Goal: Information Seeking & Learning: Find specific fact

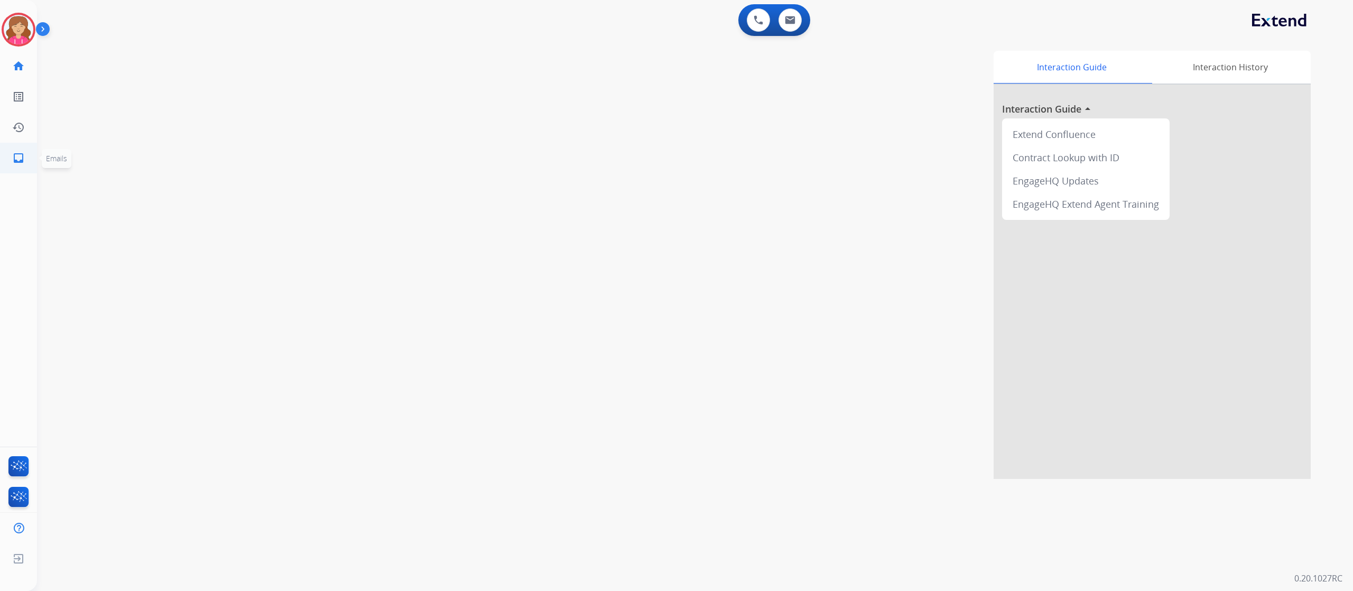
click at [18, 155] on mat-icon "inbox" at bounding box center [18, 158] width 13 height 13
select select "**********"
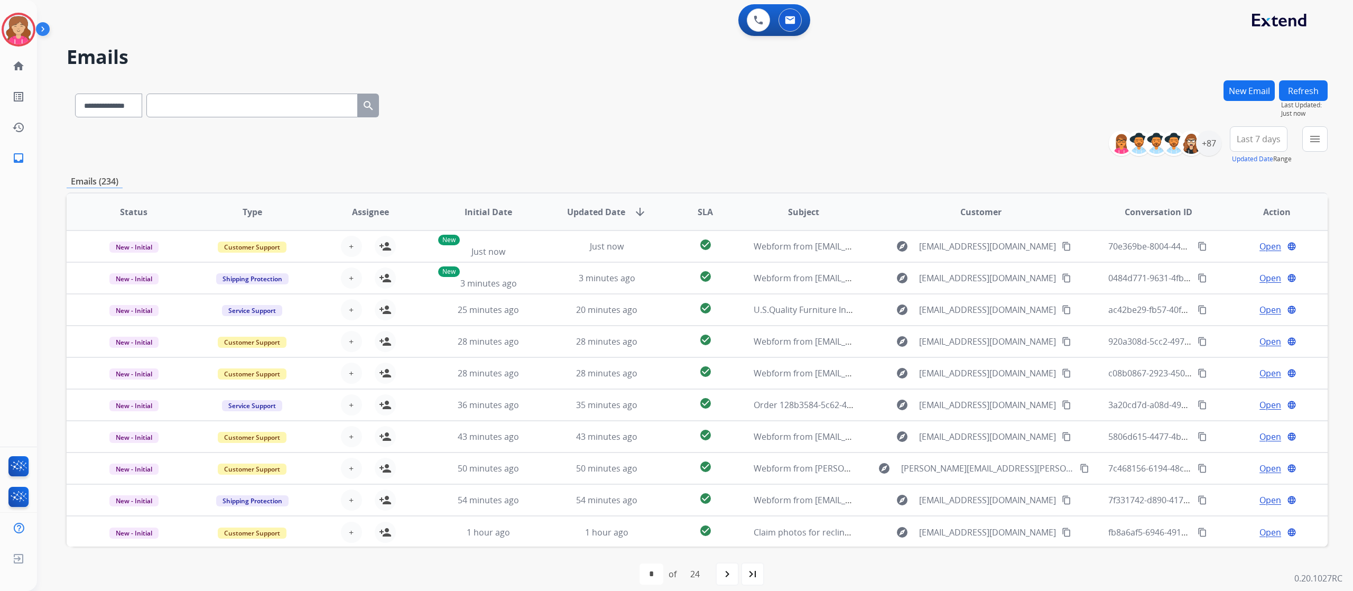
click at [204, 107] on input "text" at bounding box center [251, 106] width 211 height 24
paste input "**********"
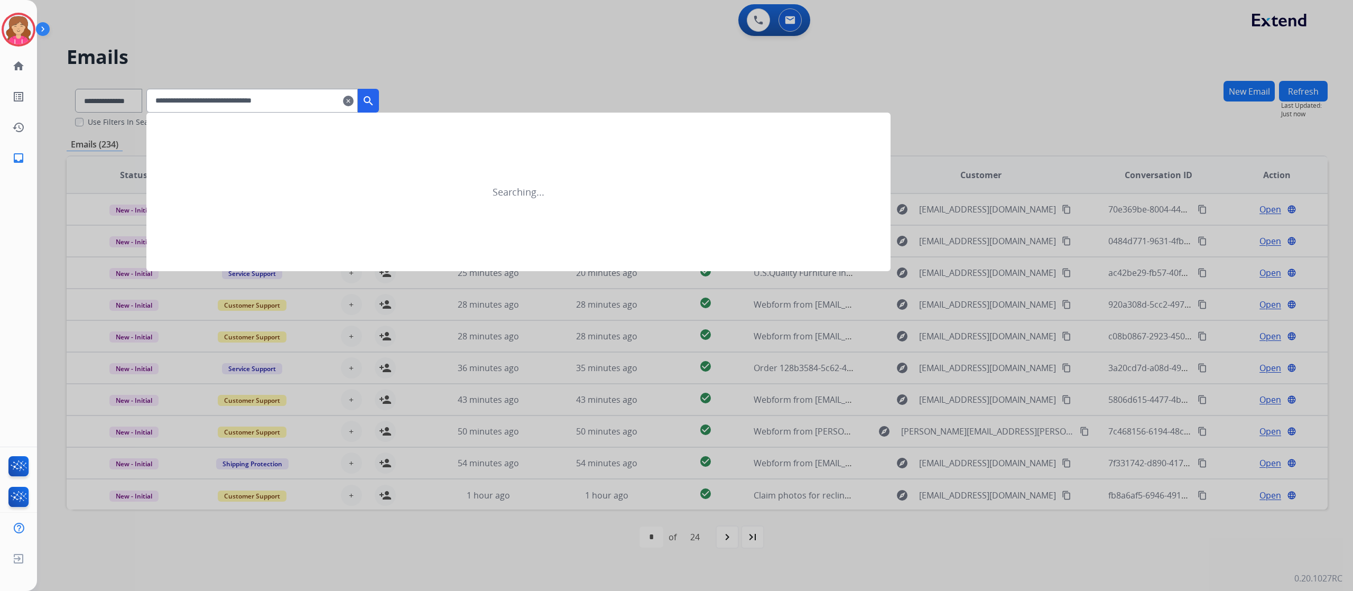
click at [375, 100] on mat-icon "search" at bounding box center [368, 101] width 13 height 13
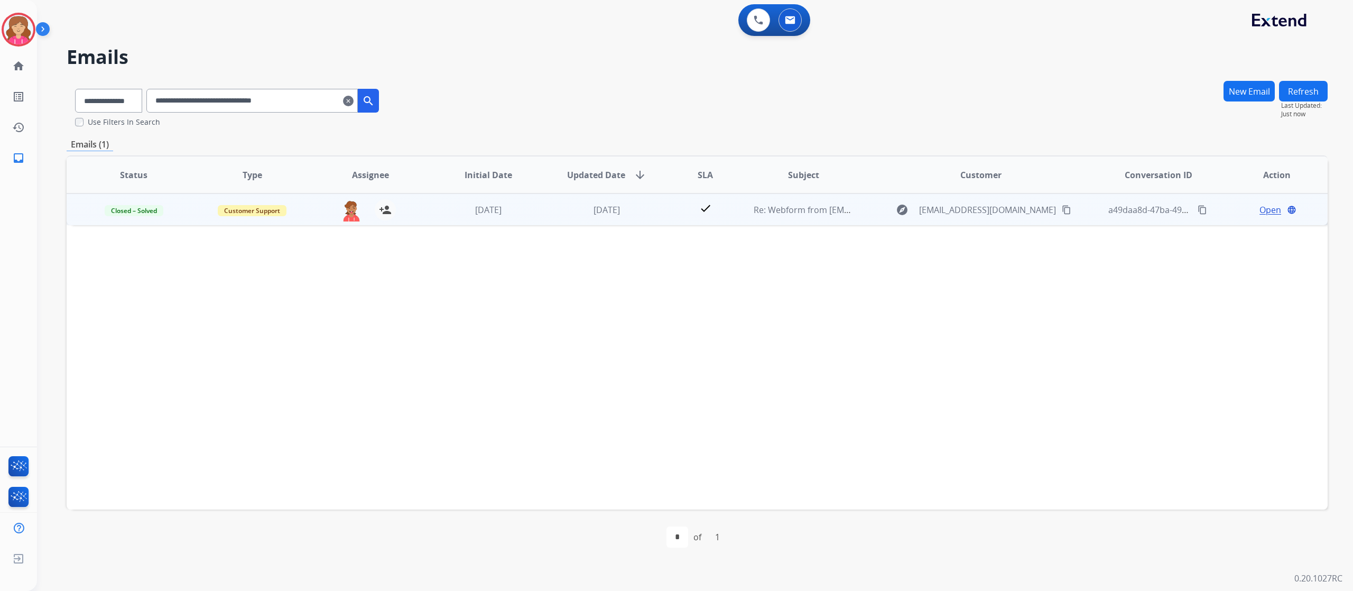
click at [1262, 207] on span "Open" at bounding box center [1271, 210] width 22 height 13
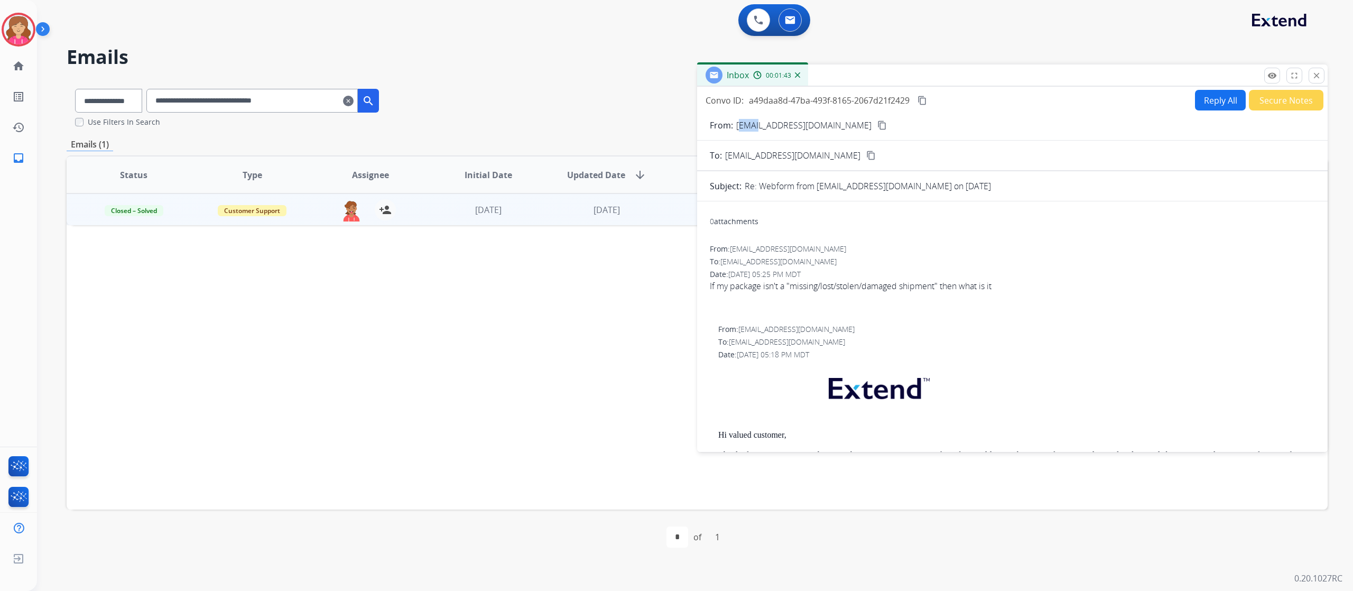
drag, startPoint x: 737, startPoint y: 122, endPoint x: 755, endPoint y: 125, distance: 18.7
click at [755, 125] on p "laquezada248@gmail.com" at bounding box center [803, 125] width 135 height 13
drag, startPoint x: 734, startPoint y: 123, endPoint x: 835, endPoint y: 128, distance: 101.1
click at [835, 128] on div "From: laquezada248@gmail.com content_copy" at bounding box center [1012, 125] width 631 height 13
copy p "laquezada248@gmail.com"
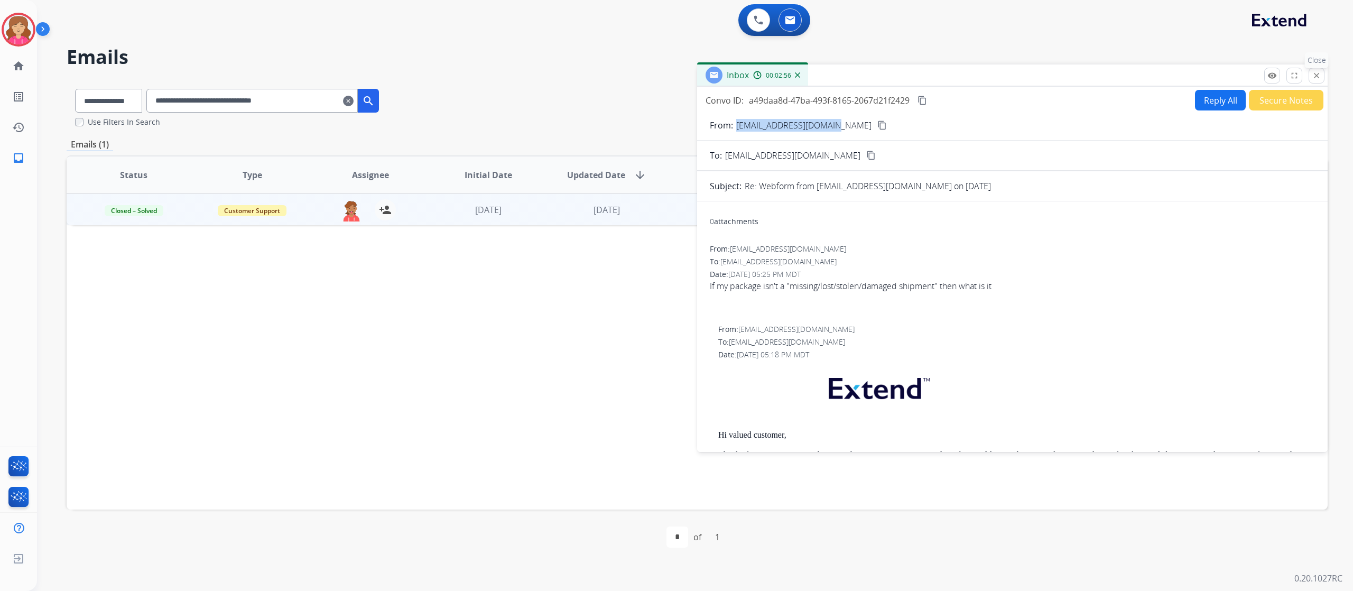
click at [1316, 75] on mat-icon "close" at bounding box center [1317, 76] width 10 height 10
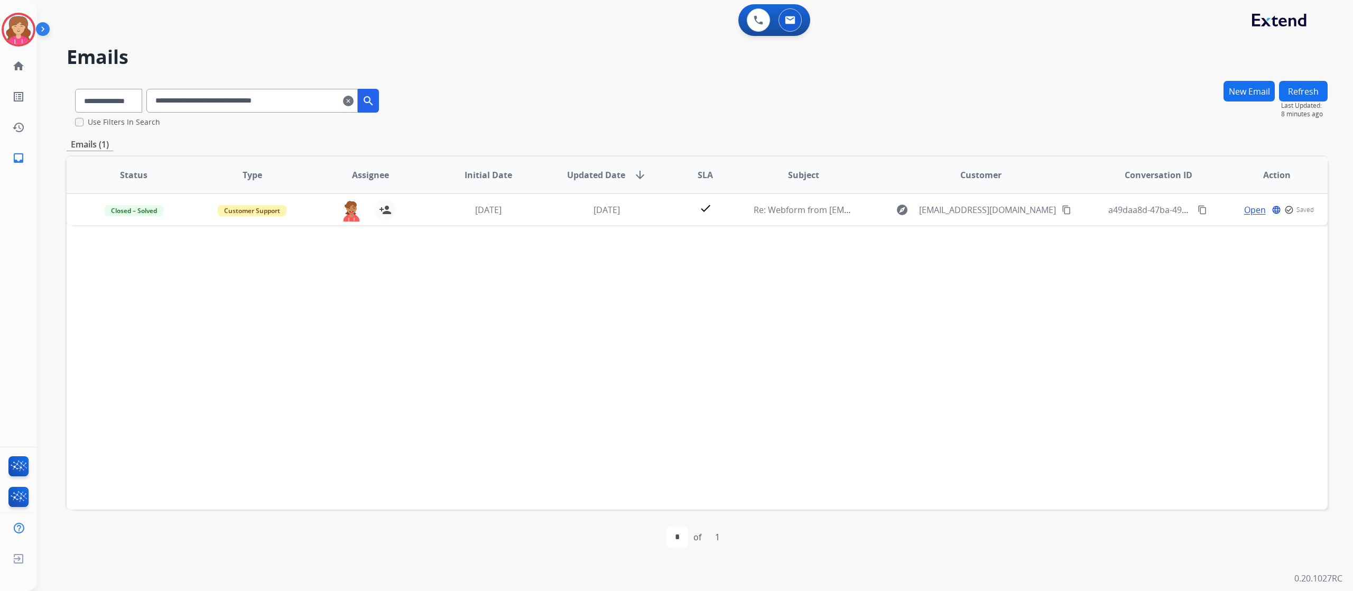
drag, startPoint x: 324, startPoint y: 106, endPoint x: 161, endPoint y: 103, distance: 162.9
click at [161, 103] on input "**********" at bounding box center [251, 101] width 211 height 24
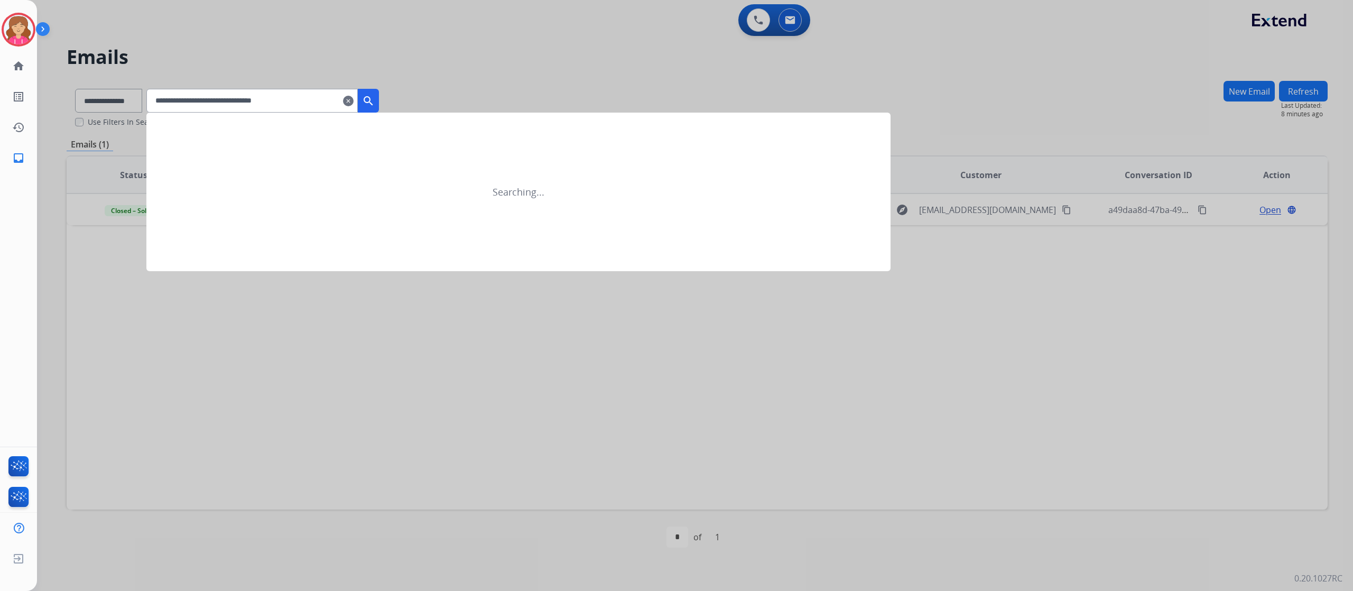
click at [375, 99] on mat-icon "search" at bounding box center [368, 101] width 13 height 13
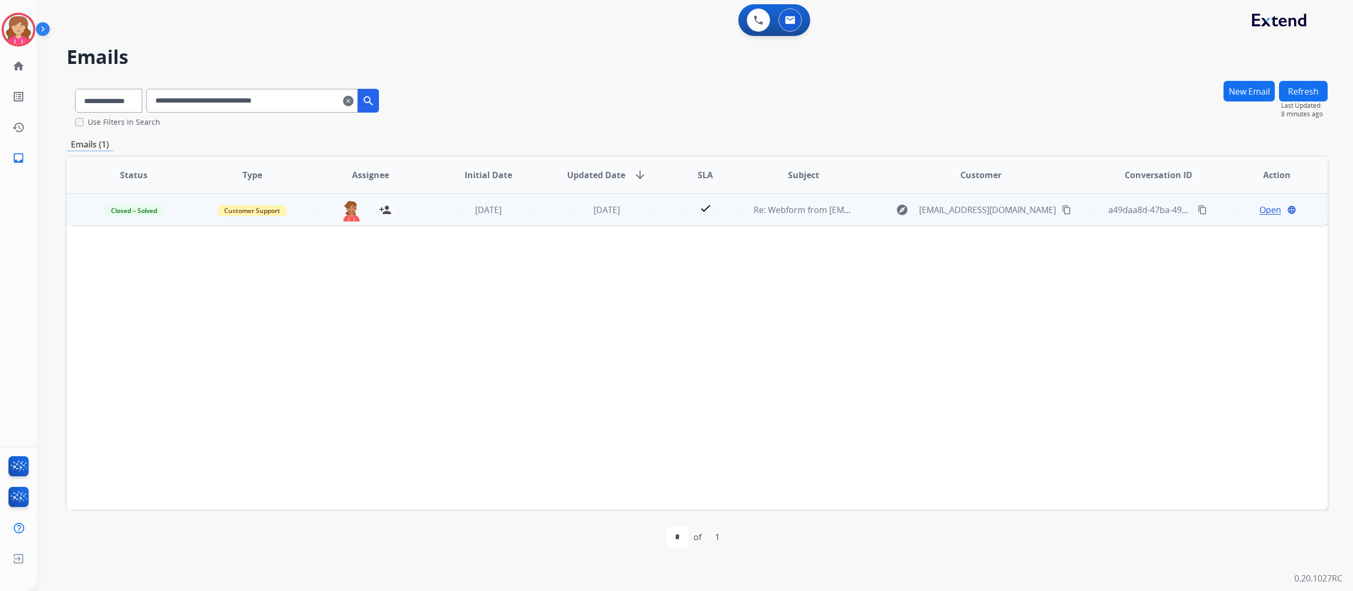
click at [1263, 207] on span "Open" at bounding box center [1271, 210] width 22 height 13
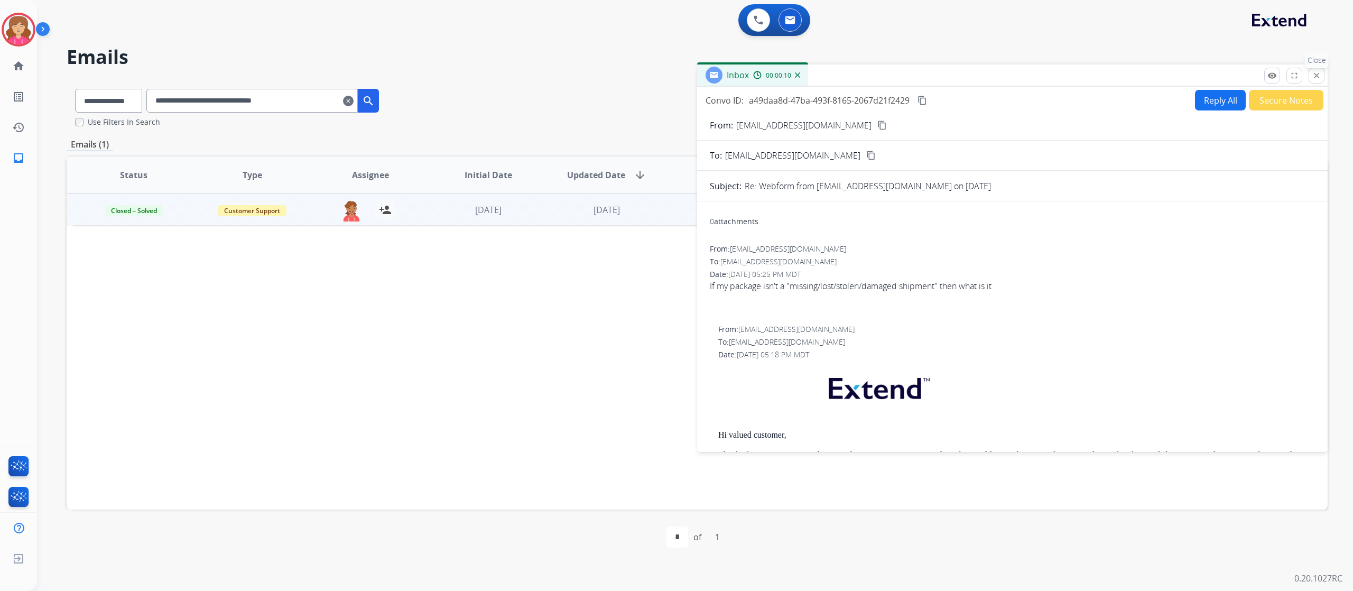
click at [1313, 77] on mat-icon "close" at bounding box center [1317, 76] width 10 height 10
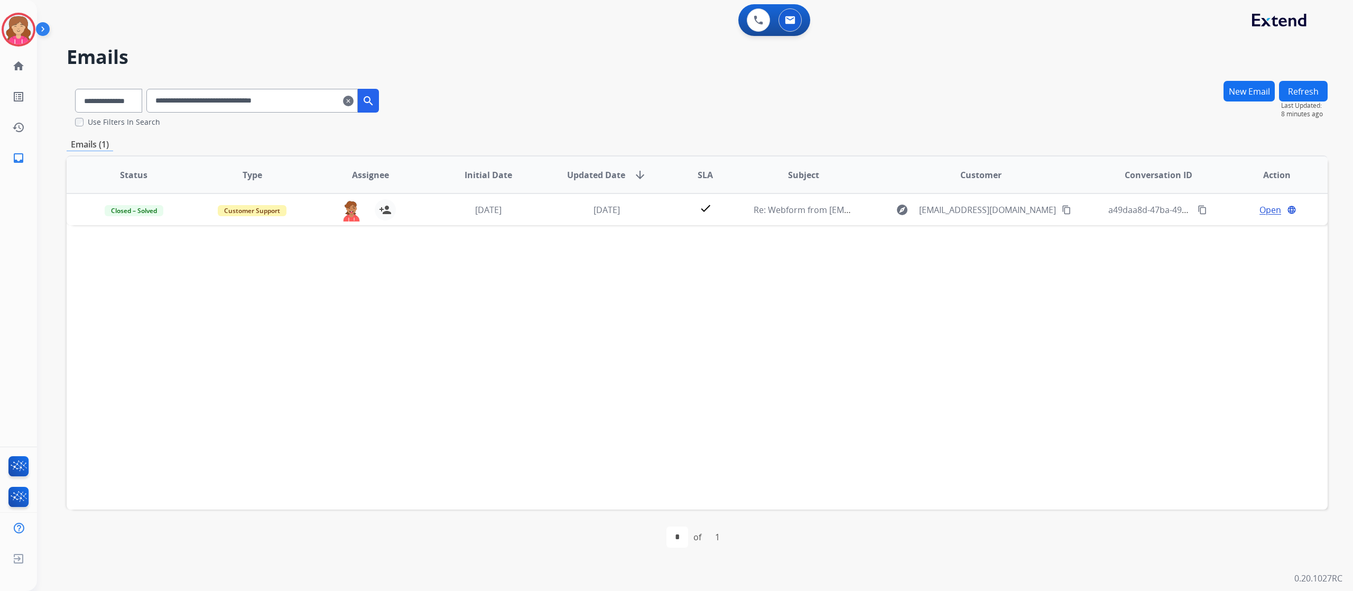
drag, startPoint x: 326, startPoint y: 101, endPoint x: 166, endPoint y: 103, distance: 160.2
click at [166, 103] on input "**********" at bounding box center [251, 101] width 211 height 24
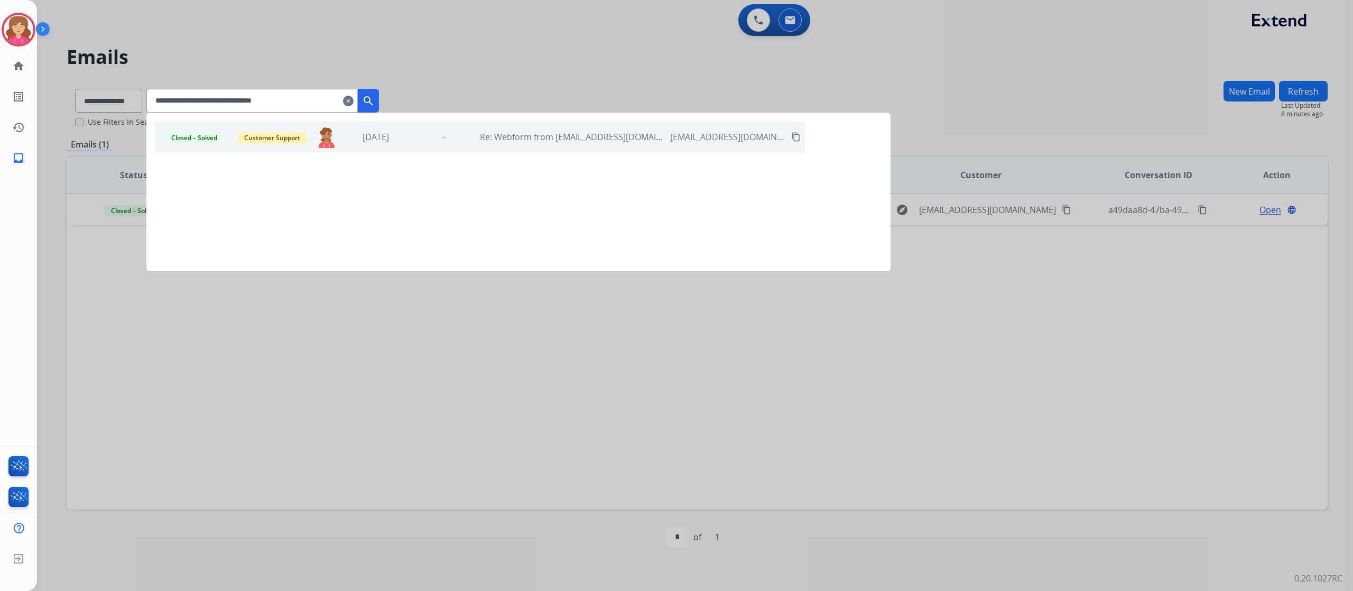
click at [555, 149] on div "Closed – Solved Customer Support aliciya.taylor@mcibpo.com 3 months ago - Re: W…" at bounding box center [480, 137] width 650 height 32
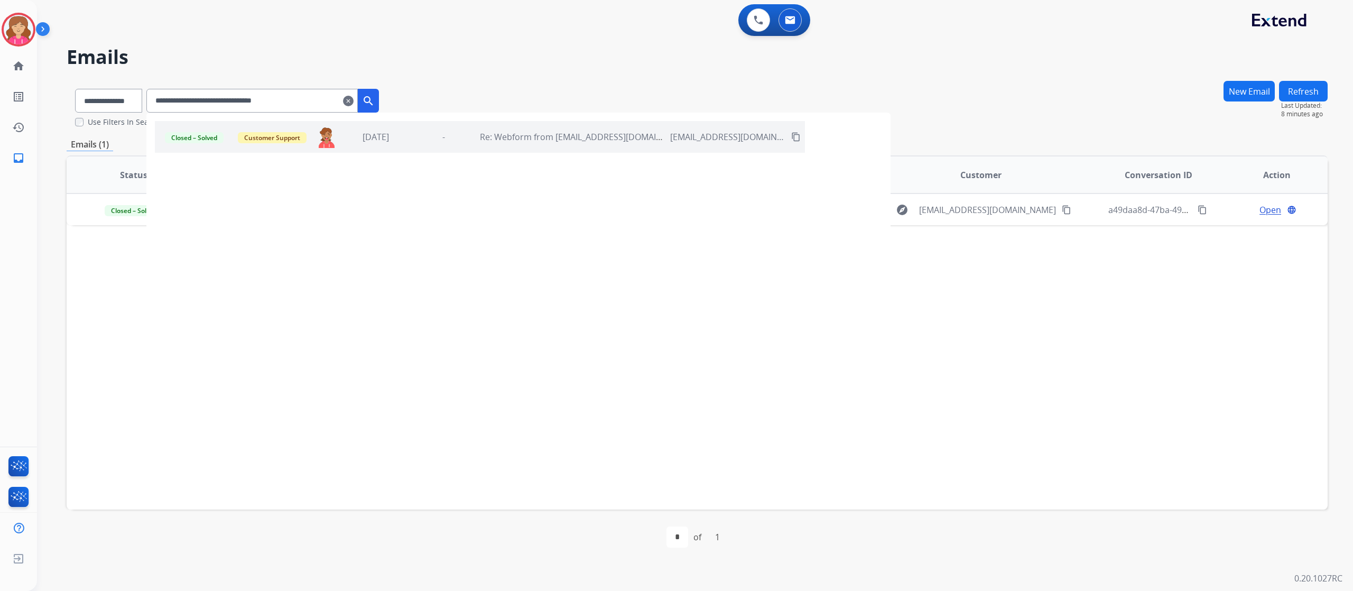
drag, startPoint x: 322, startPoint y: 101, endPoint x: 150, endPoint y: 84, distance: 172.7
click at [150, 84] on div "**********" at bounding box center [227, 98] width 321 height 36
paste input "text"
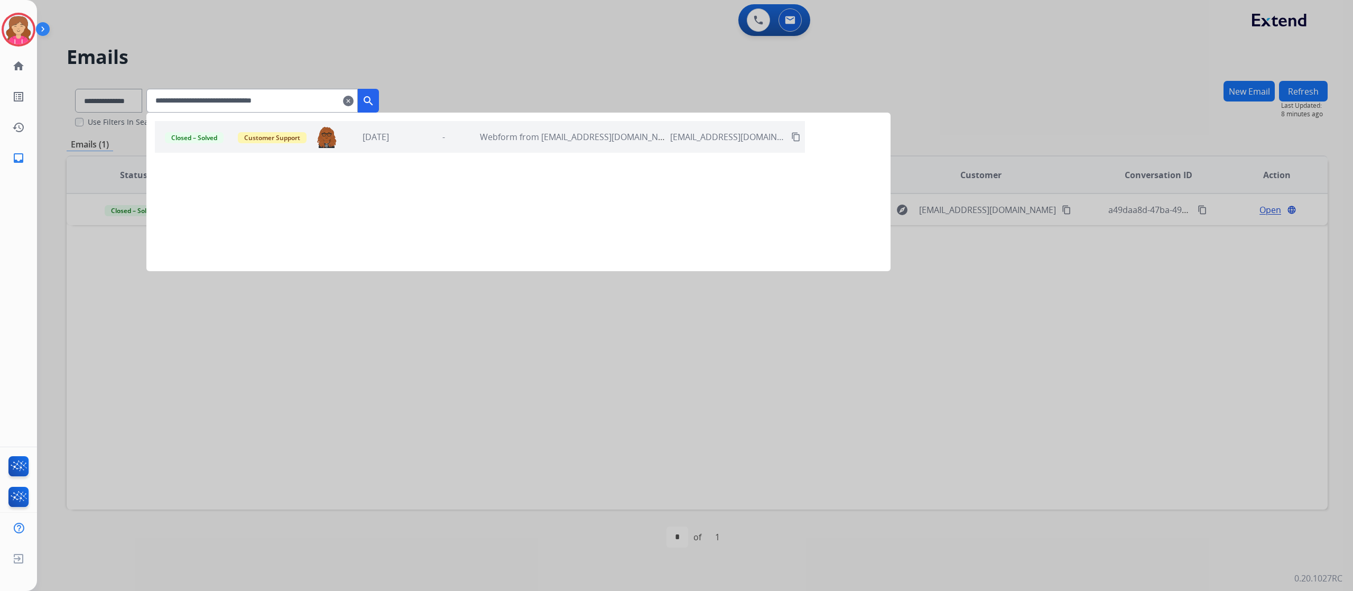
click at [375, 97] on mat-icon "search" at bounding box center [368, 101] width 13 height 13
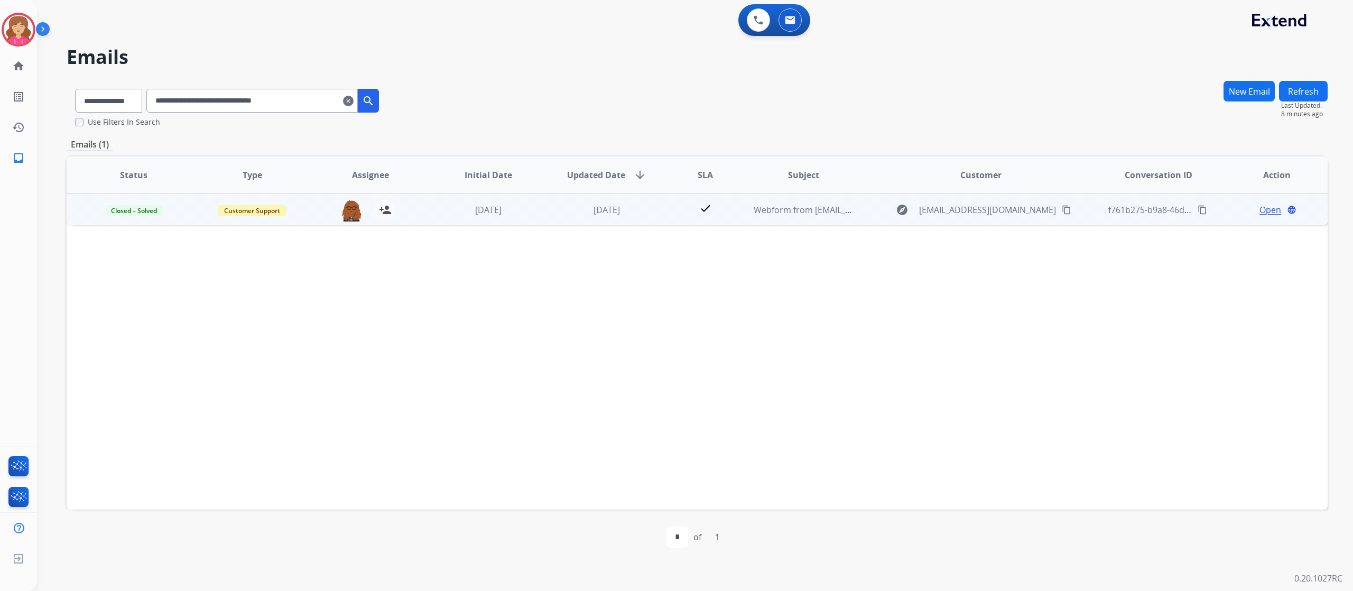
click at [1260, 207] on span "Open" at bounding box center [1271, 210] width 22 height 13
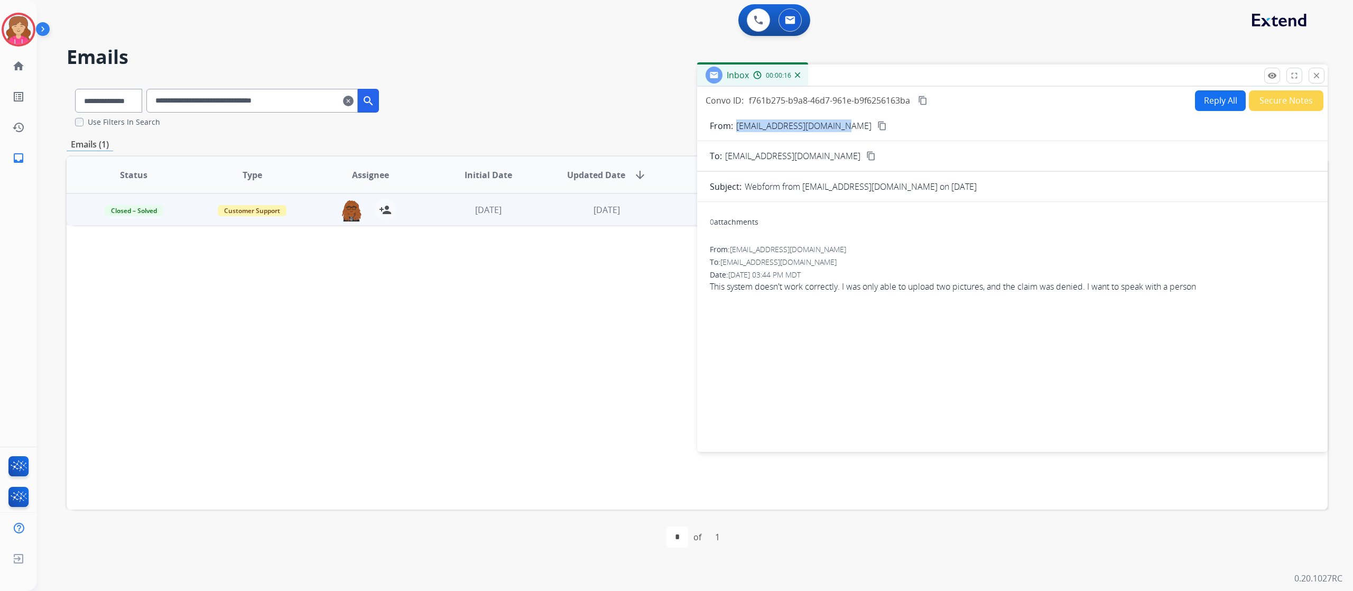
drag, startPoint x: 738, startPoint y: 122, endPoint x: 850, endPoint y: 132, distance: 112.5
click at [850, 132] on form "From: dawnthompson00@gmail.com content_copy To: support@extend.com content_copy…" at bounding box center [1012, 279] width 631 height 337
copy p "dawnthompson00@gmail.com"
click at [1317, 76] on mat-icon "close" at bounding box center [1317, 76] width 10 height 10
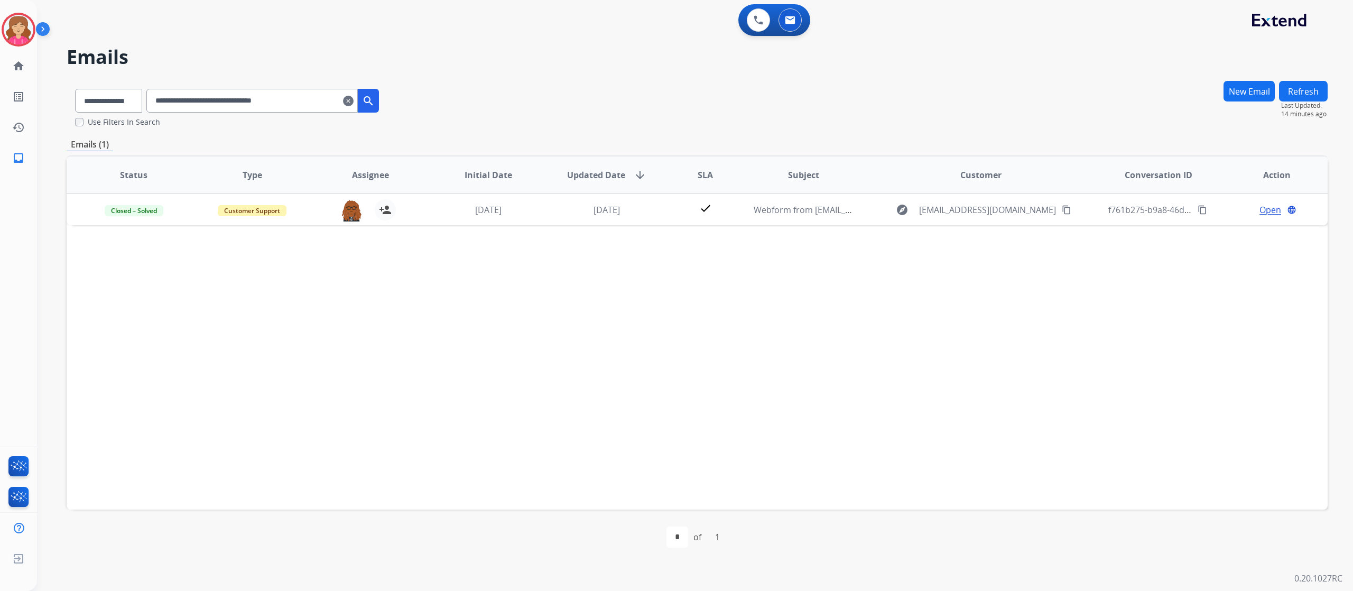
drag, startPoint x: 333, startPoint y: 100, endPoint x: 163, endPoint y: 107, distance: 169.8
click at [163, 107] on input "**********" at bounding box center [251, 101] width 211 height 24
paste input "text"
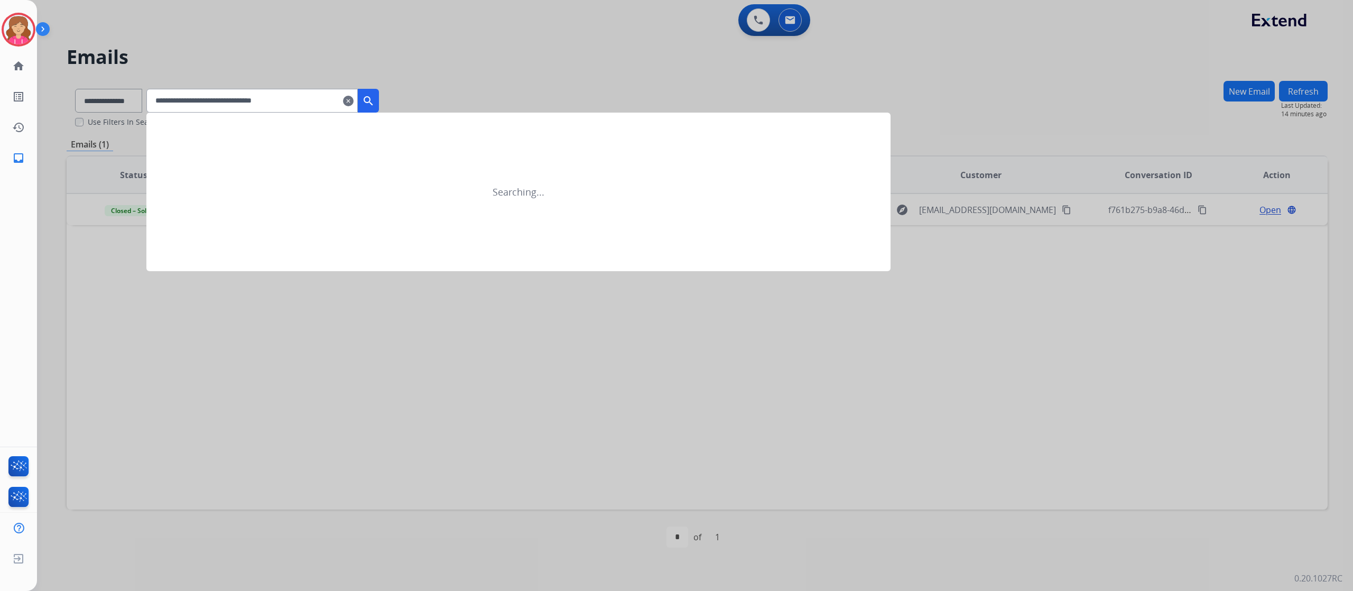
type input "**********"
click at [375, 99] on mat-icon "search" at bounding box center [368, 101] width 13 height 13
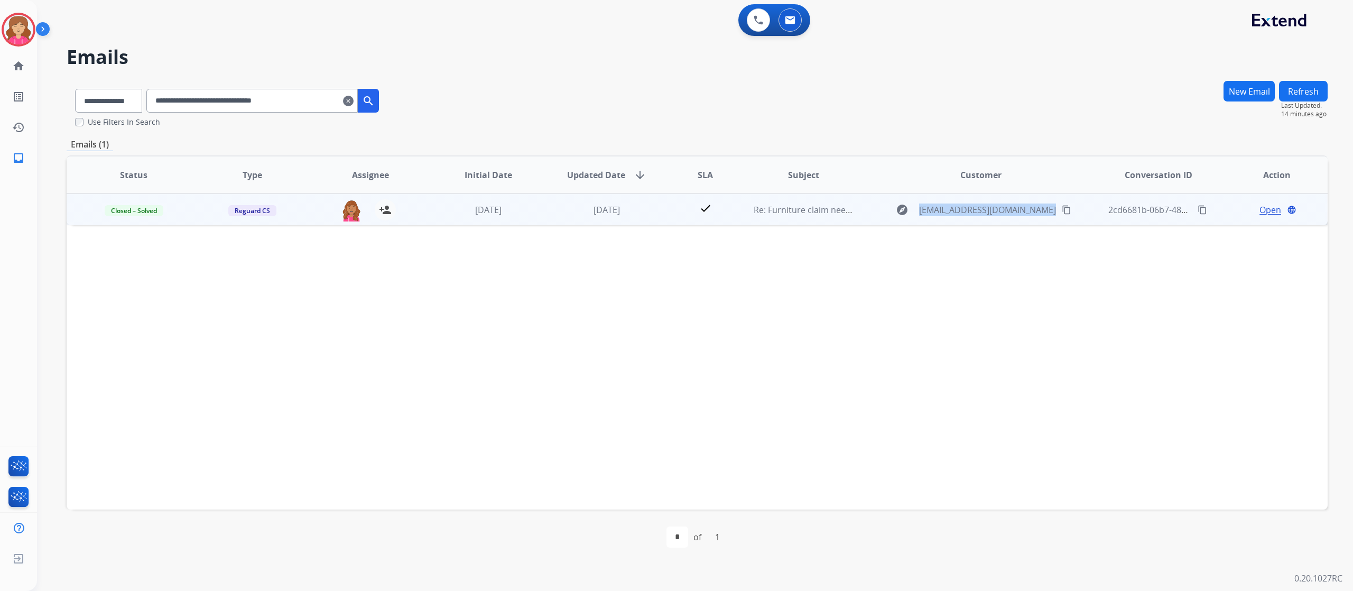
drag, startPoint x: 934, startPoint y: 213, endPoint x: 1036, endPoint y: 217, distance: 102.6
click at [1036, 217] on div "explore sergio7485@yahoo.com content_copy" at bounding box center [981, 209] width 219 height 17
copy div "sergio7485@yahoo.com content_copy"
click at [1260, 209] on span "Open" at bounding box center [1271, 209] width 22 height 13
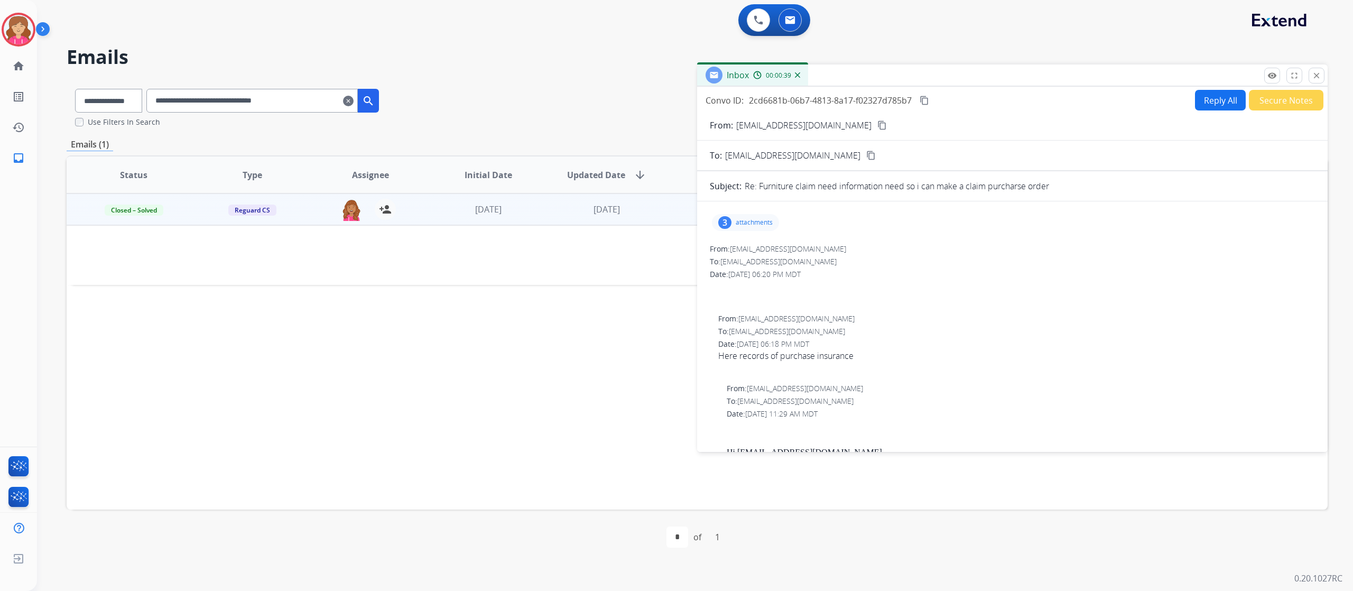
click at [737, 224] on p "attachments" at bounding box center [754, 222] width 37 height 8
click at [788, 253] on p "IMG_5523.png" at bounding box center [801, 249] width 56 height 13
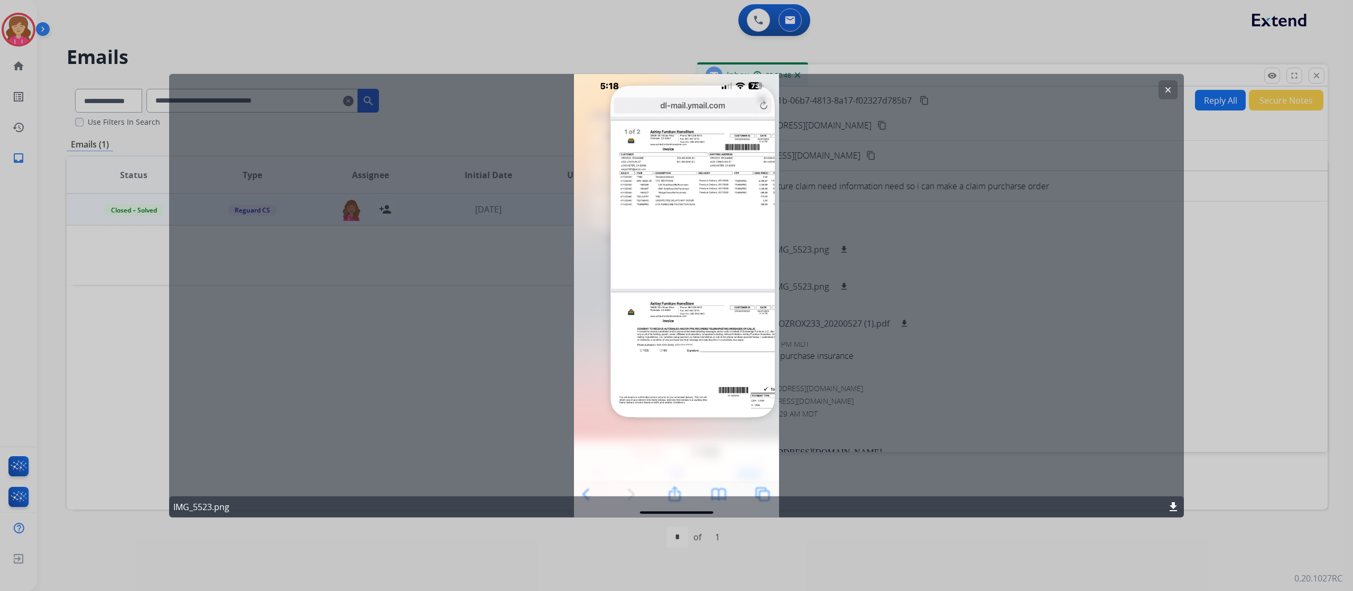
click at [1168, 85] on button "clear" at bounding box center [1168, 89] width 19 height 19
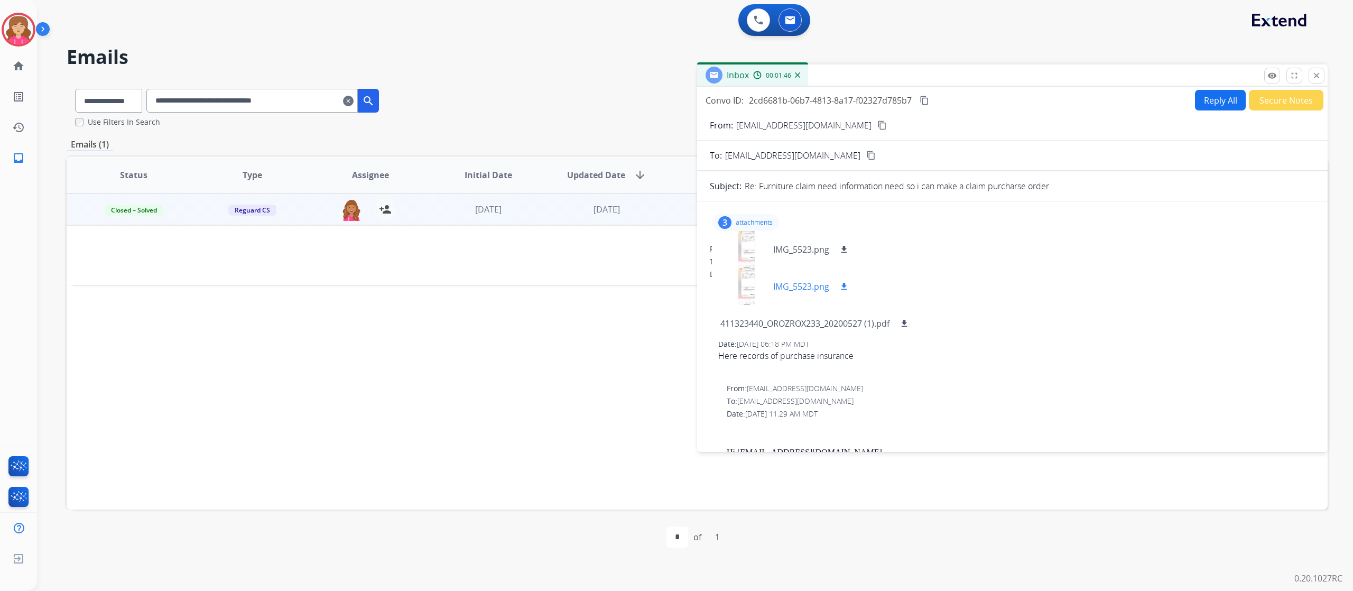
click at [793, 288] on p "IMG_5523.png" at bounding box center [801, 286] width 56 height 13
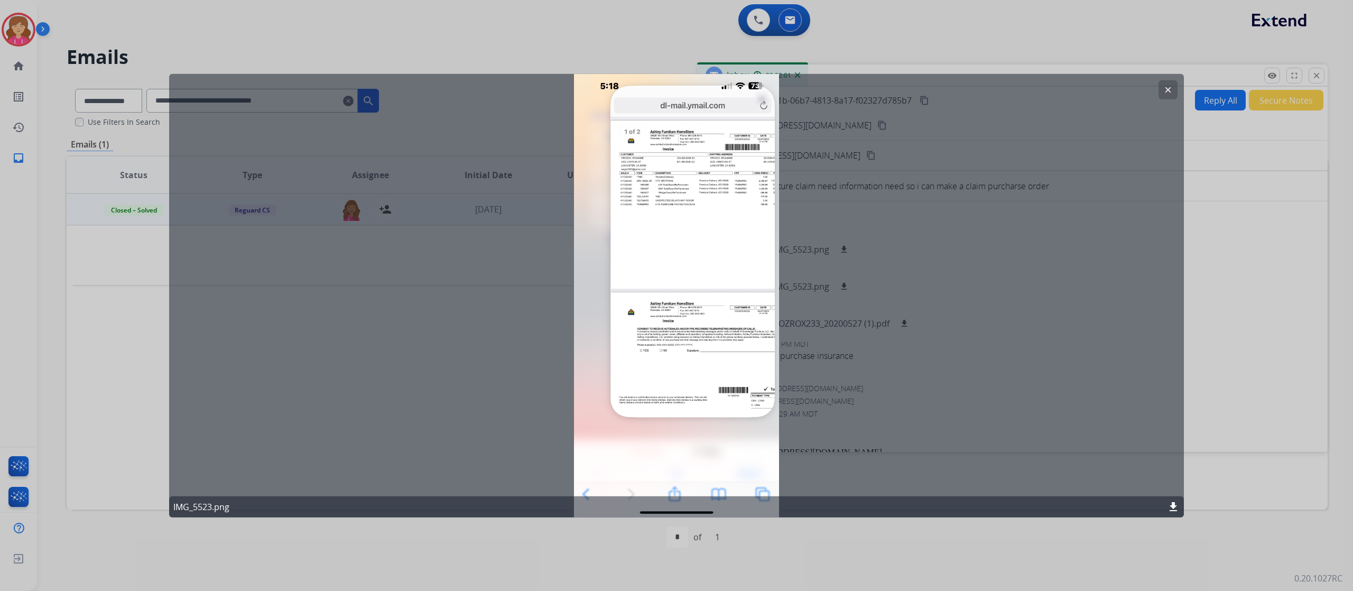
click at [1166, 87] on mat-icon "clear" at bounding box center [1169, 90] width 10 height 10
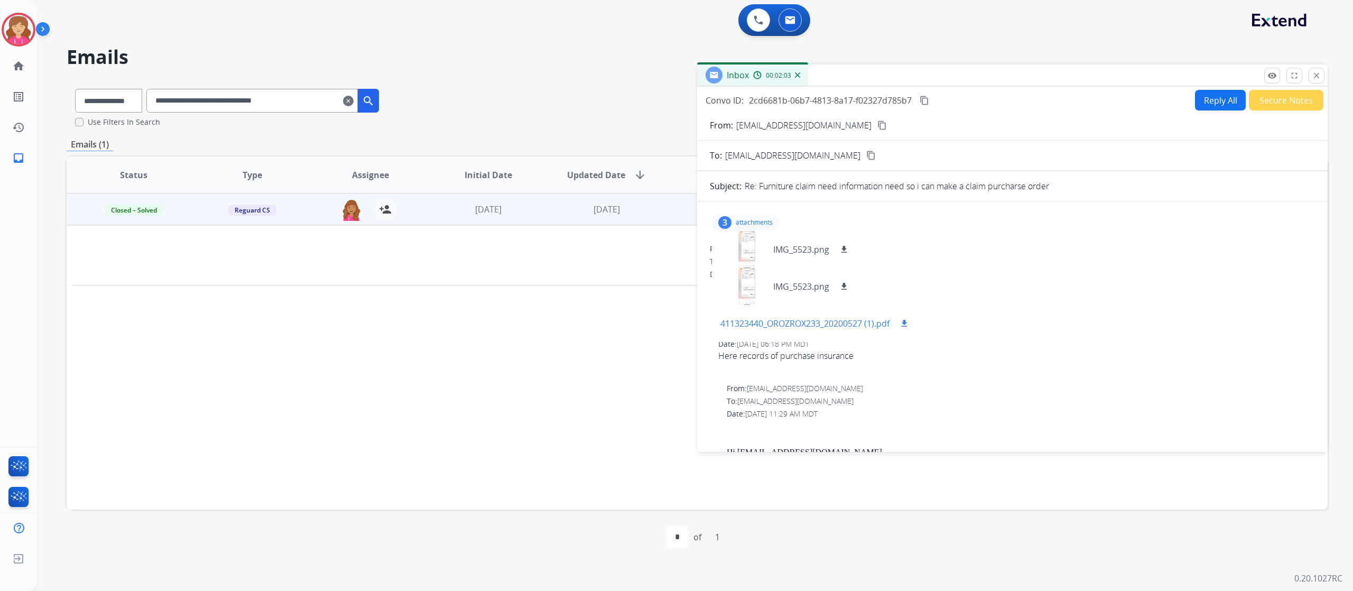
click at [819, 322] on p "411323440_OROZROX233_20200527 (1).pdf" at bounding box center [805, 323] width 169 height 13
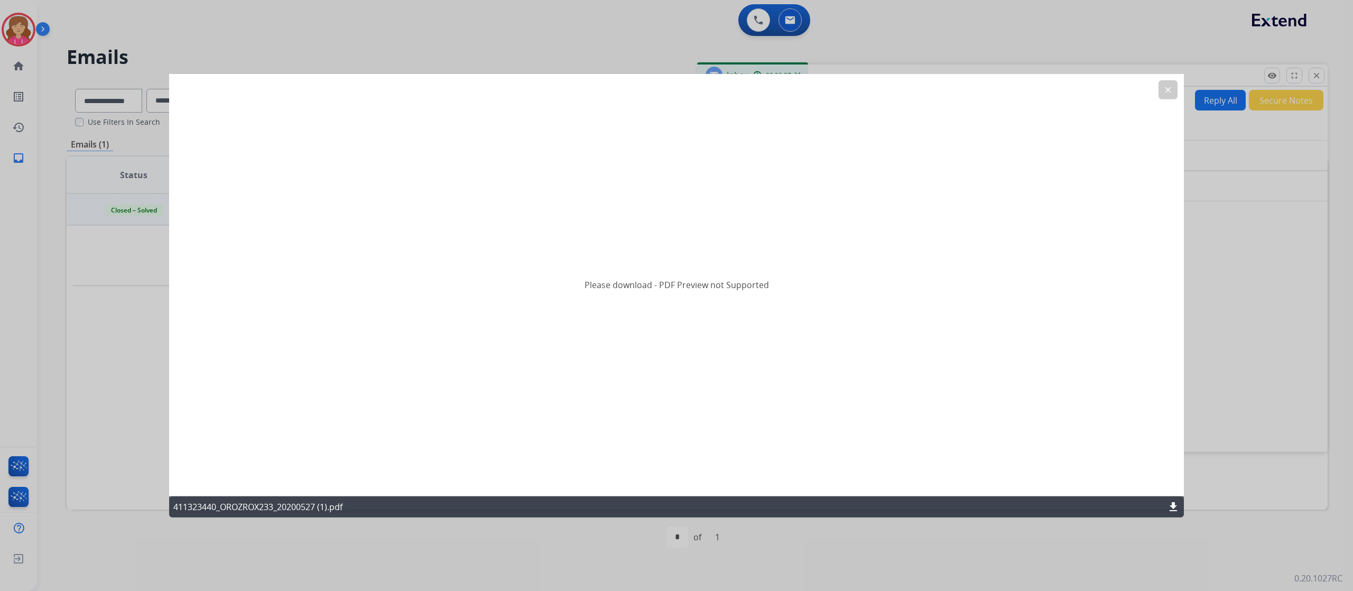
click at [1168, 88] on mat-icon "clear" at bounding box center [1169, 90] width 10 height 10
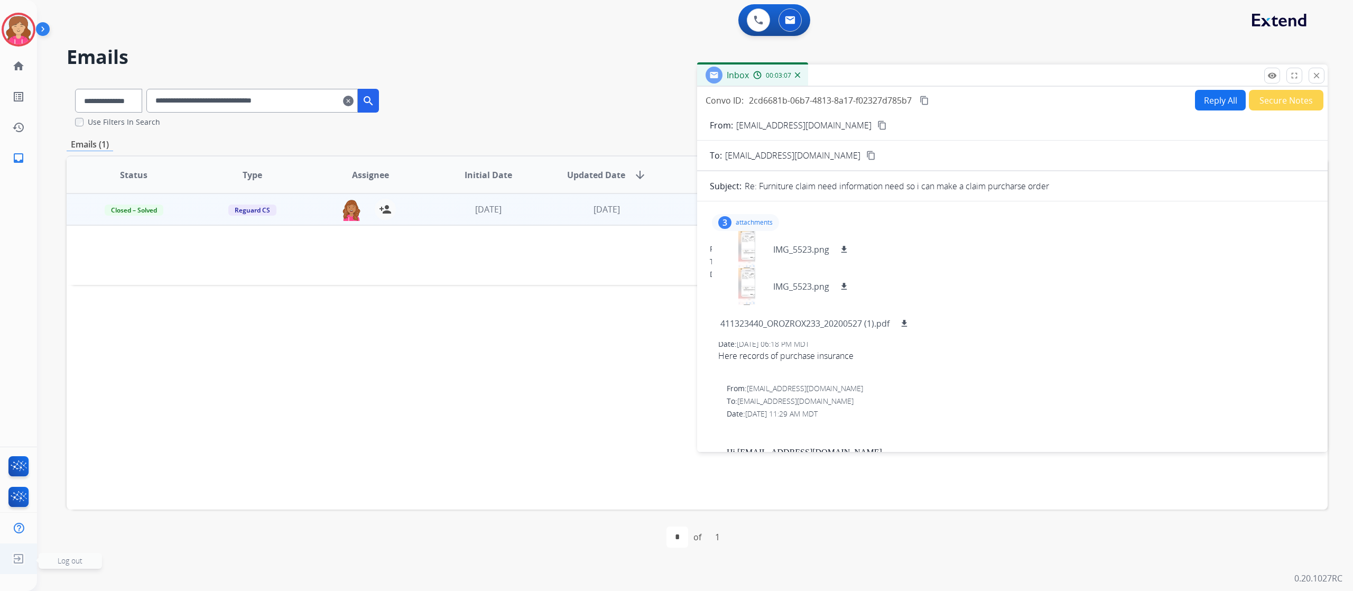
click at [17, 555] on img at bounding box center [18, 559] width 19 height 20
click at [72, 560] on span "Log out" at bounding box center [70, 561] width 25 height 10
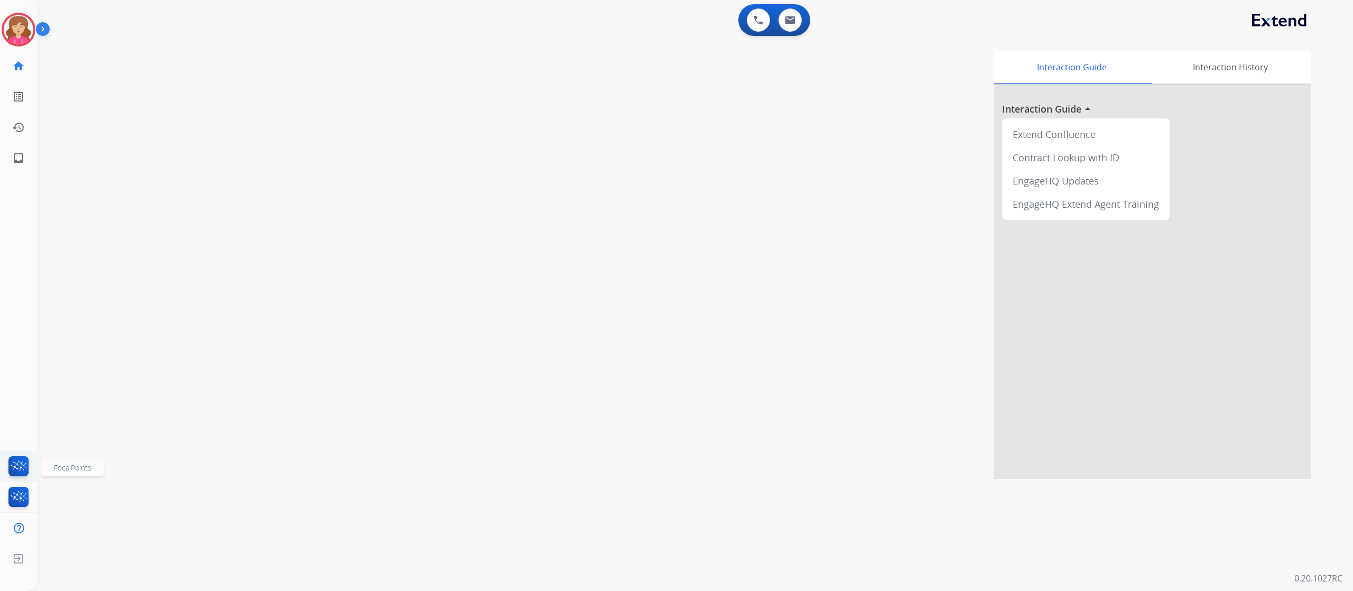
click at [19, 468] on img at bounding box center [18, 468] width 25 height 24
click at [23, 560] on img at bounding box center [18, 559] width 19 height 20
click at [18, 155] on mat-icon "inbox" at bounding box center [18, 158] width 13 height 13
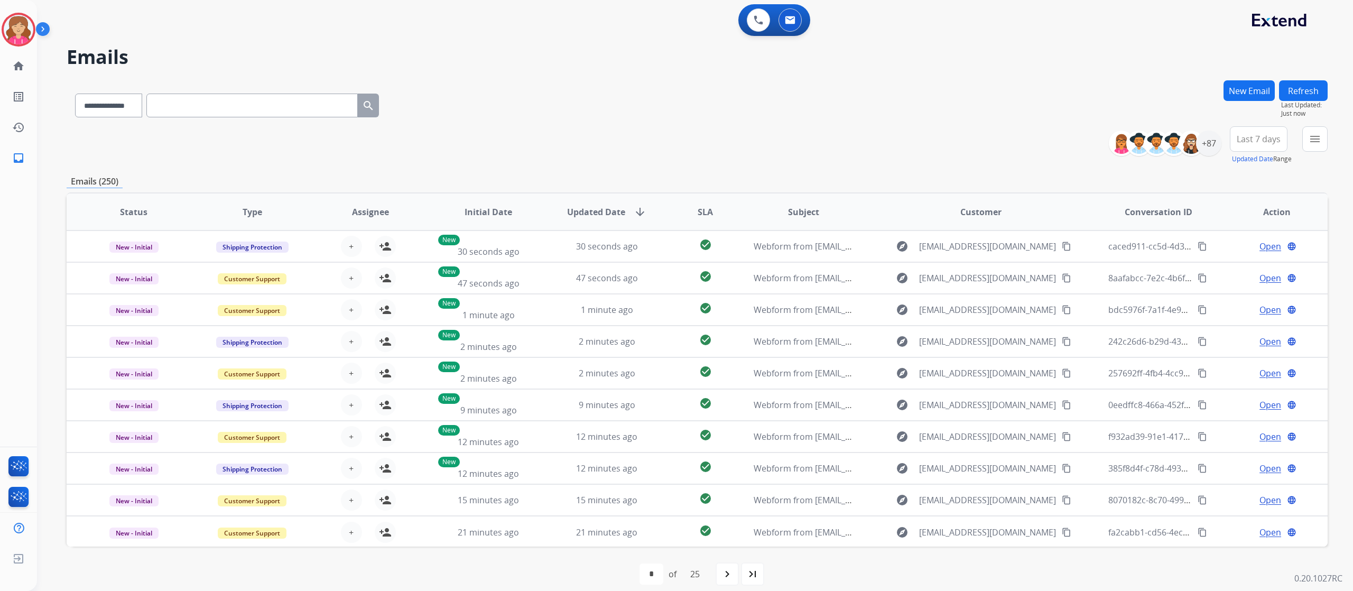
click at [201, 112] on input "text" at bounding box center [251, 106] width 211 height 24
paste input "**********"
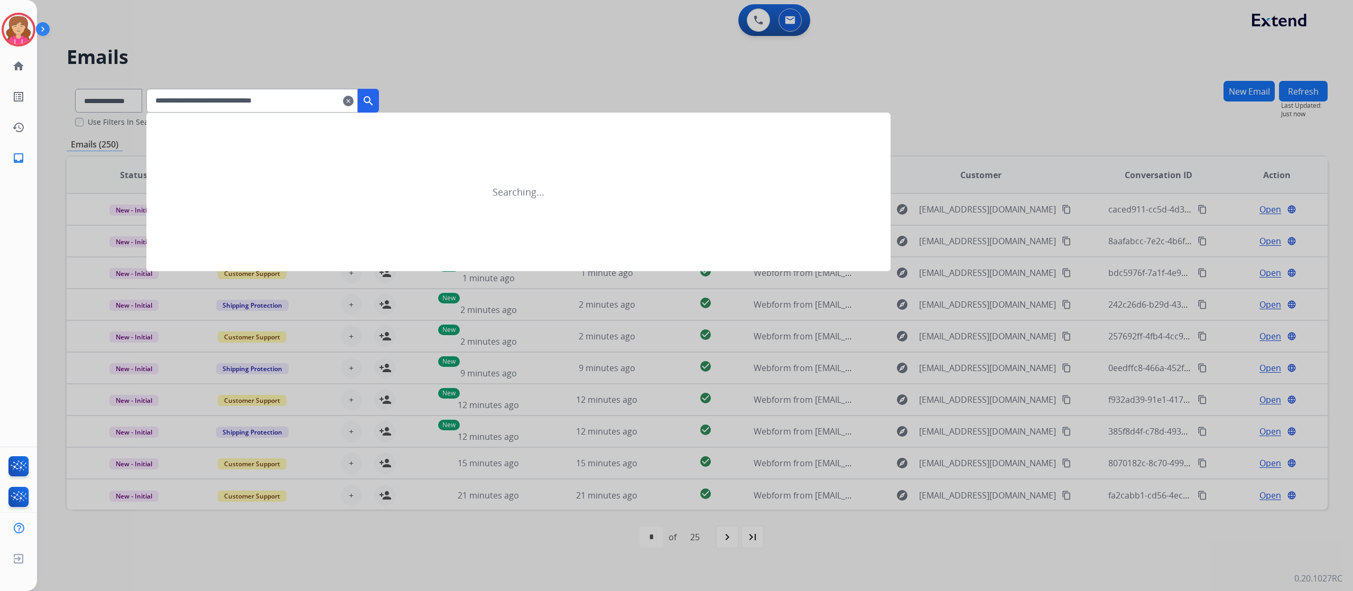
type input "**********"
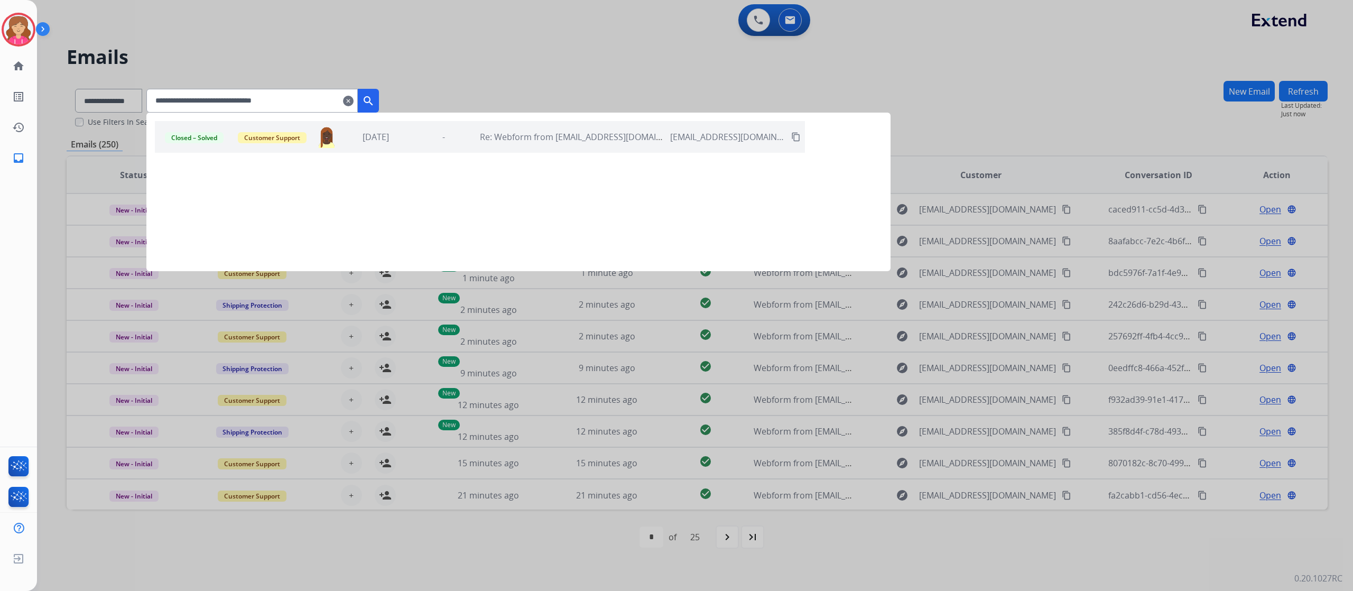
click at [375, 97] on mat-icon "search" at bounding box center [368, 101] width 13 height 13
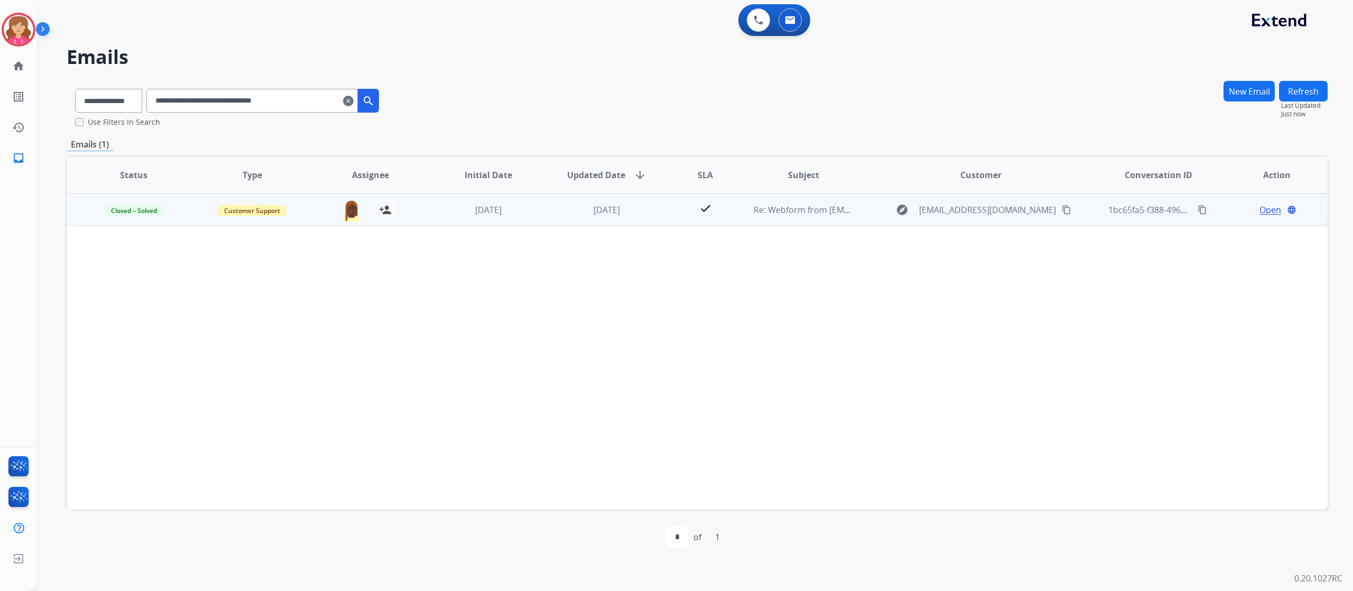
click at [1262, 210] on span "Open" at bounding box center [1271, 210] width 22 height 13
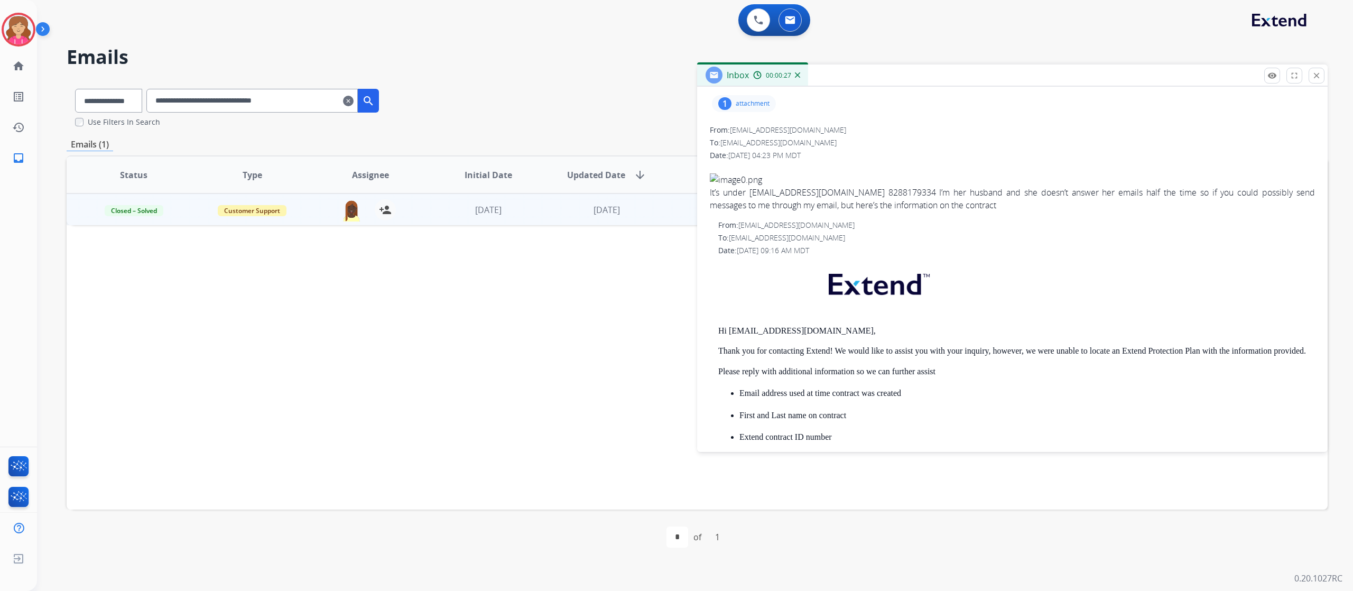
scroll to position [115, 0]
drag, startPoint x: 747, startPoint y: 196, endPoint x: 829, endPoint y: 196, distance: 81.9
click at [829, 196] on div "It’s under kwaisman@msn.com 8288179334 I’m her husband and she doesn’t answer h…" at bounding box center [1012, 196] width 605 height 38
copy div "kwaisman@msn.com"
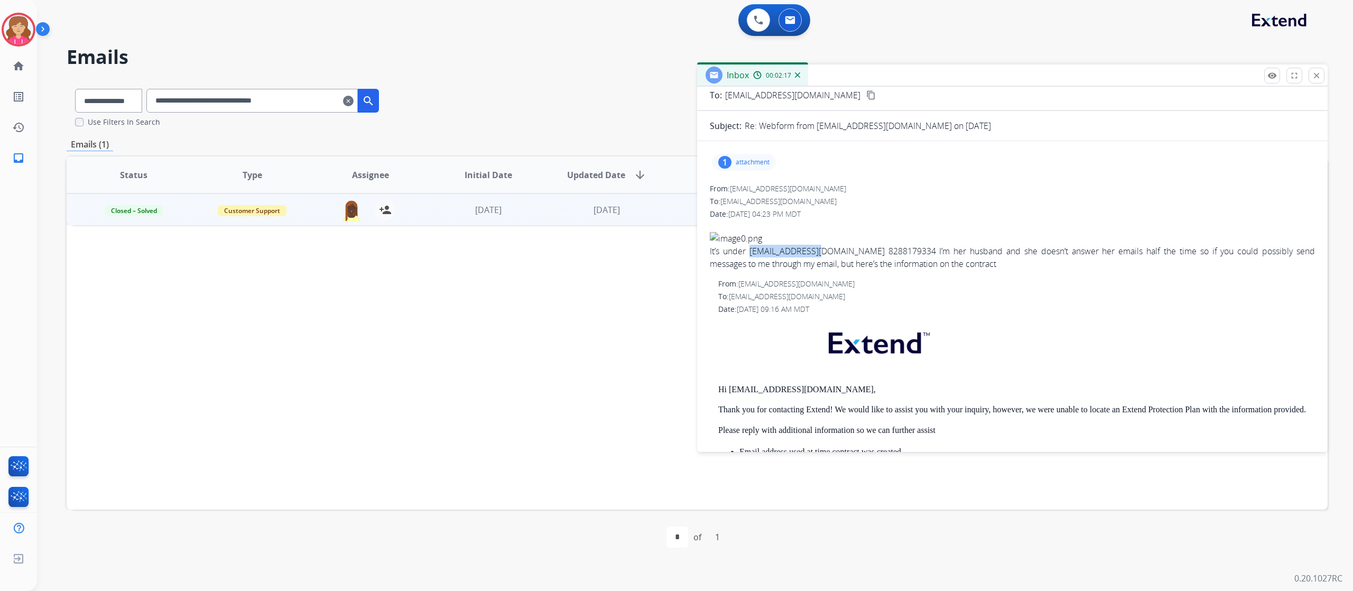
scroll to position [62, 0]
drag, startPoint x: 734, startPoint y: 187, endPoint x: 799, endPoint y: 189, distance: 65.6
click at [799, 189] on div "From: pwaisman@live.com" at bounding box center [1012, 187] width 605 height 11
copy span "pwaisman@live.com"
click at [141, 99] on select "**********" at bounding box center [108, 101] width 66 height 24
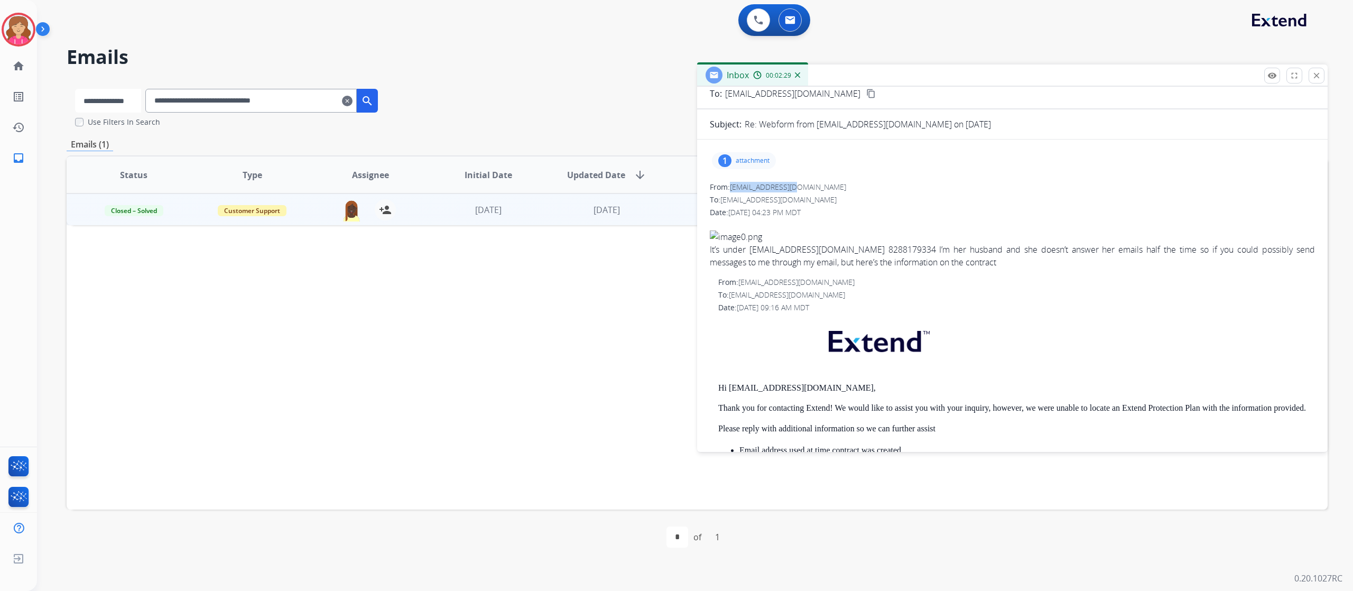
select select "**********"
click at [75, 89] on select "**********" at bounding box center [108, 101] width 66 height 24
drag, startPoint x: 322, startPoint y: 105, endPoint x: 161, endPoint y: 106, distance: 161.8
click at [161, 106] on input "**********" at bounding box center [251, 101] width 211 height 24
paste input "text"
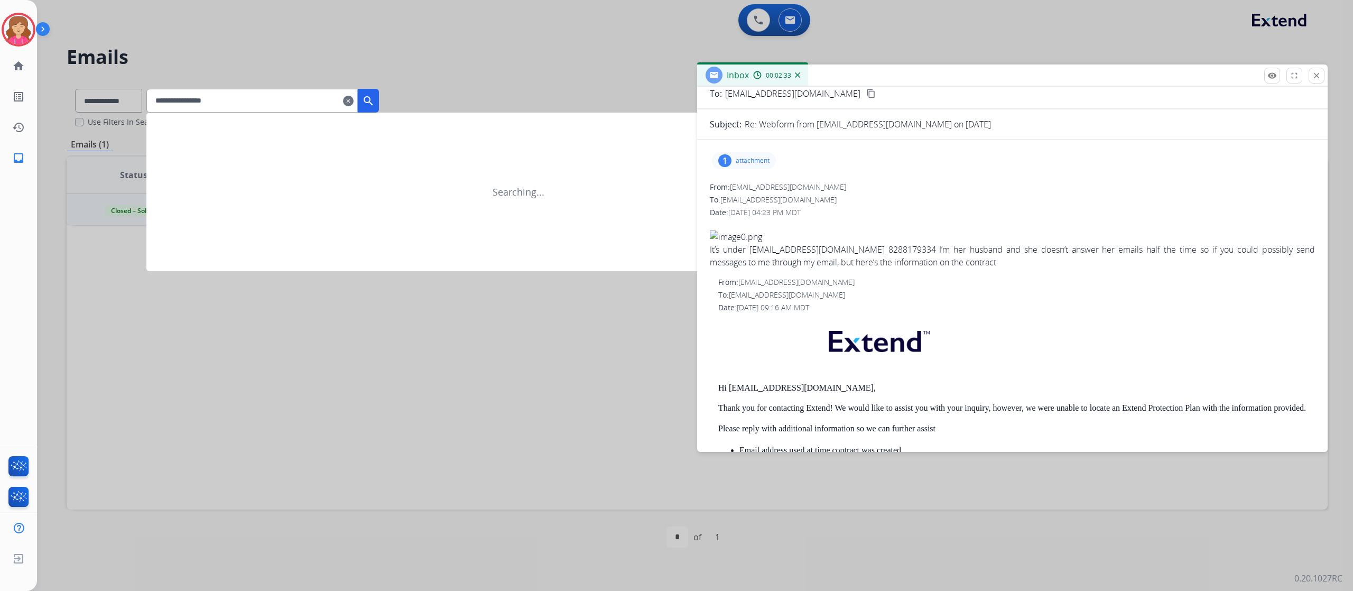
type input "**********"
click at [375, 105] on mat-icon "search" at bounding box center [368, 101] width 13 height 13
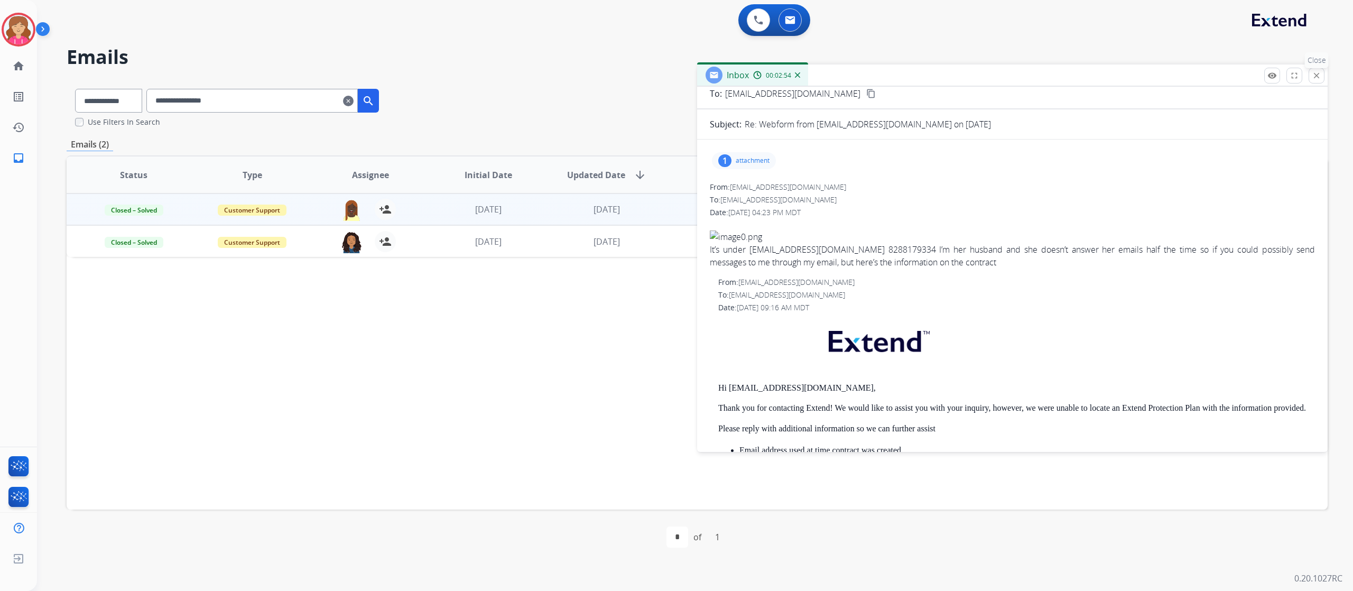
click at [1316, 73] on mat-icon "close" at bounding box center [1317, 76] width 10 height 10
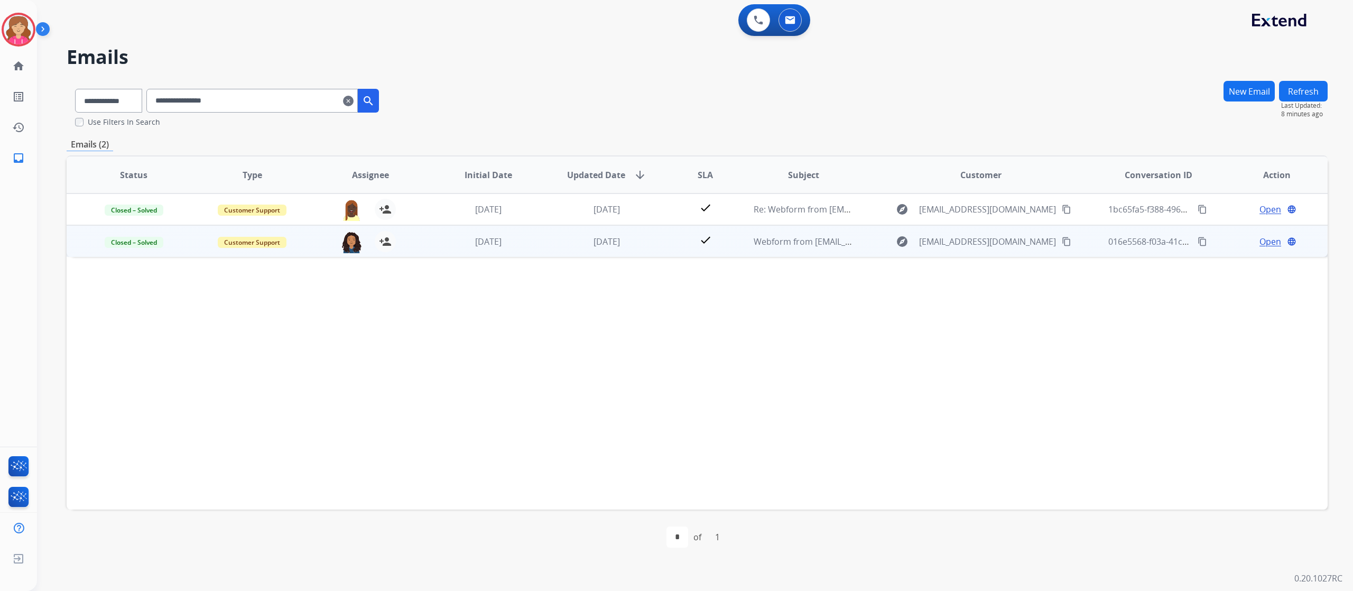
click at [1260, 244] on span "Open" at bounding box center [1271, 241] width 22 height 13
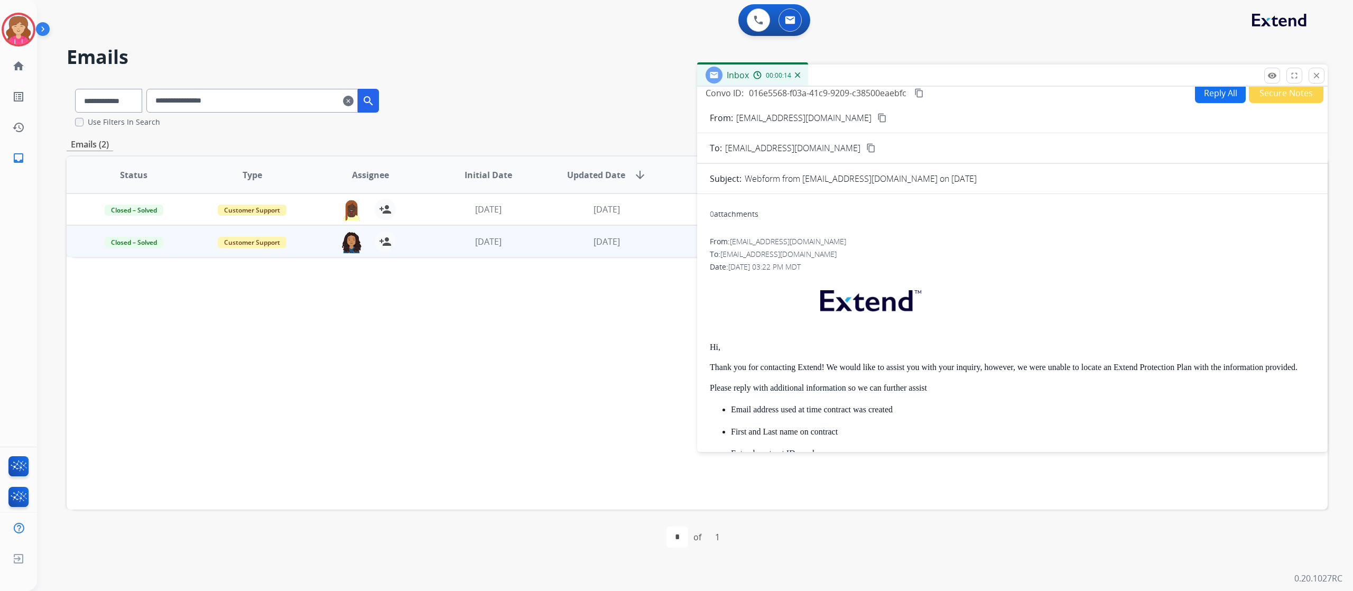
scroll to position [0, 0]
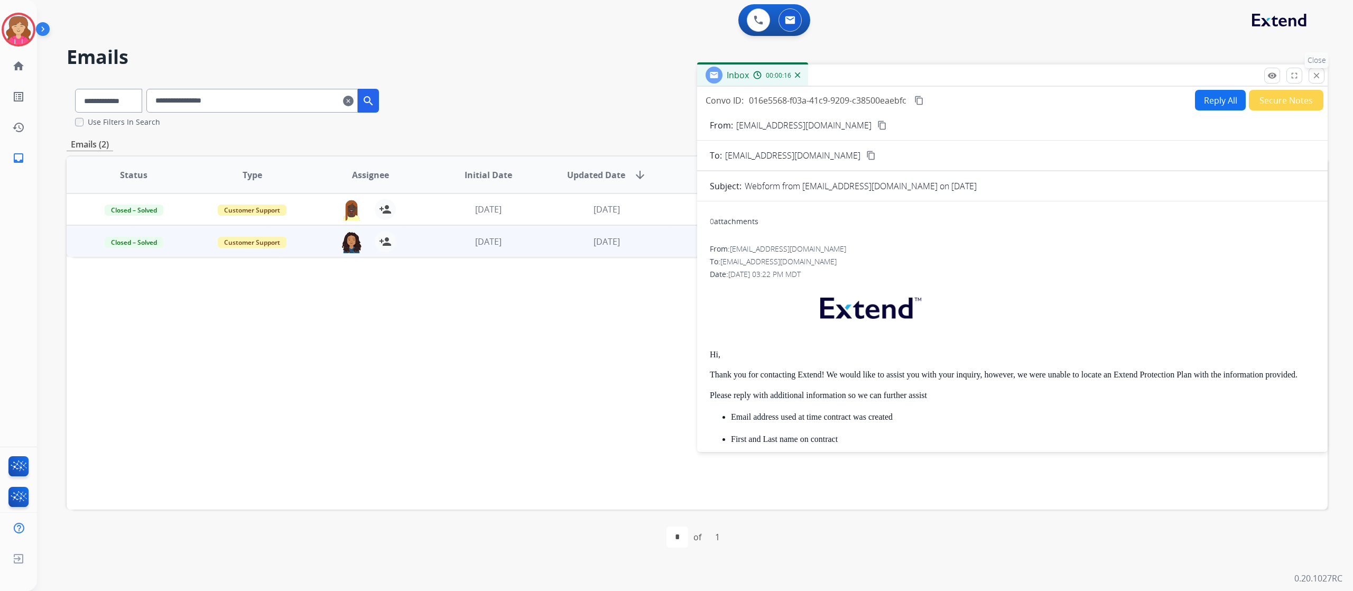
click at [1317, 73] on mat-icon "close" at bounding box center [1317, 76] width 10 height 10
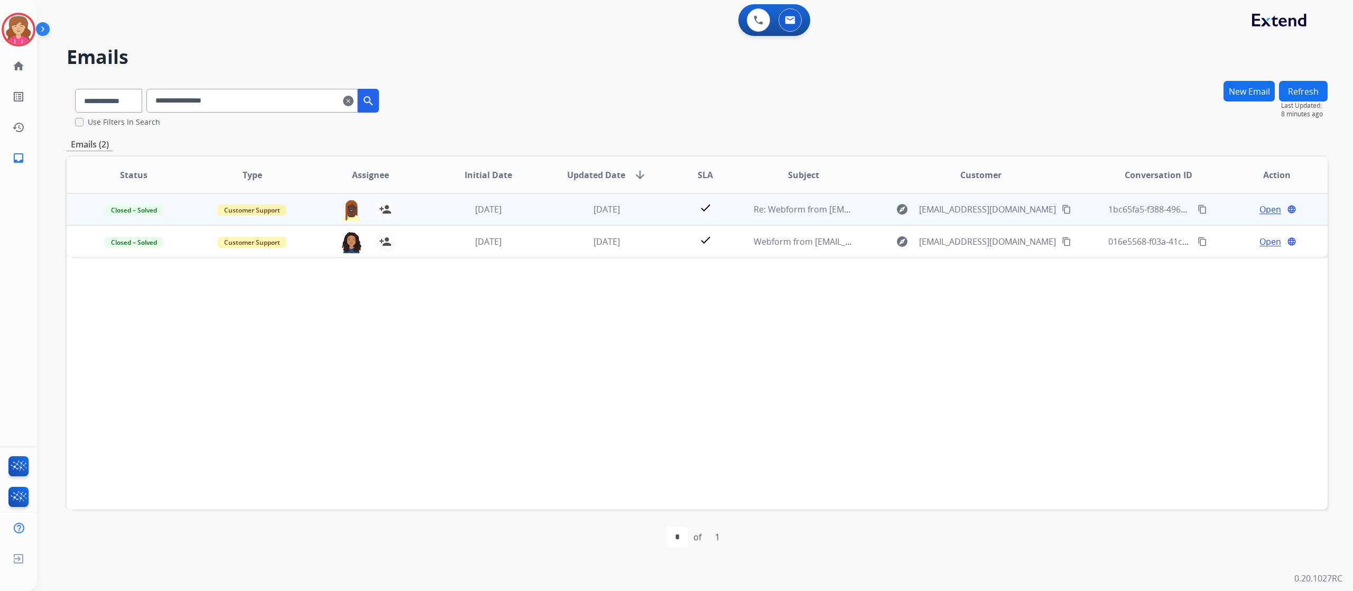
click at [1260, 205] on span "Open" at bounding box center [1271, 209] width 22 height 13
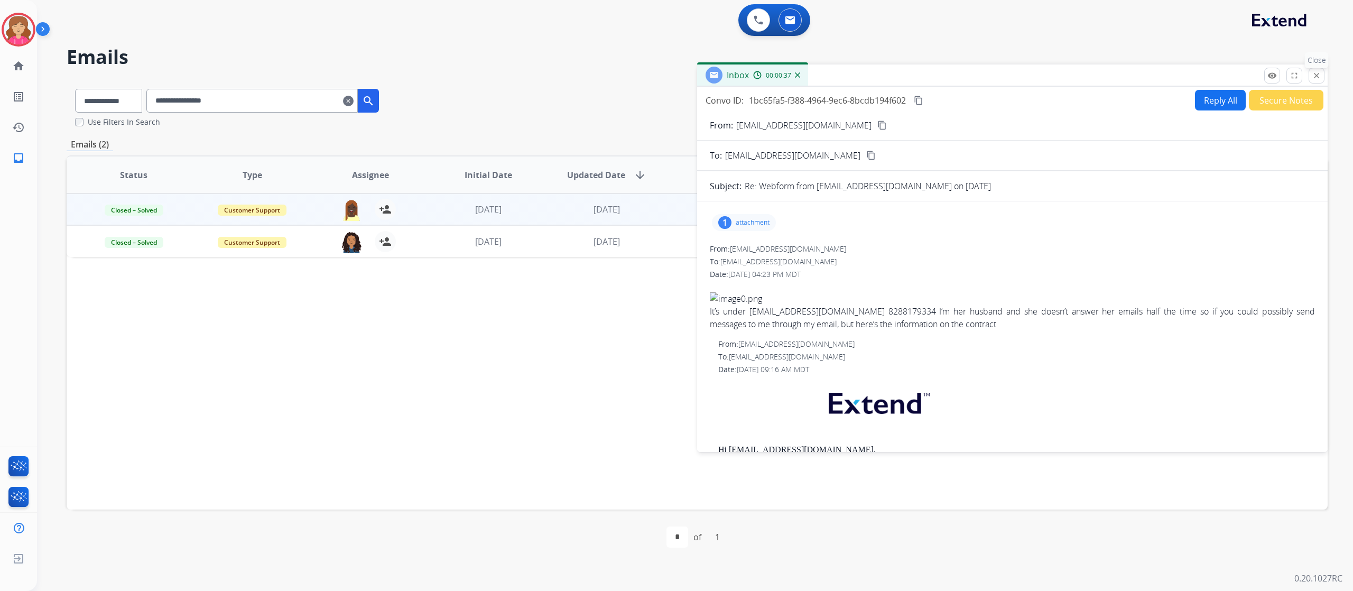
click at [1316, 74] on mat-icon "close" at bounding box center [1317, 76] width 10 height 10
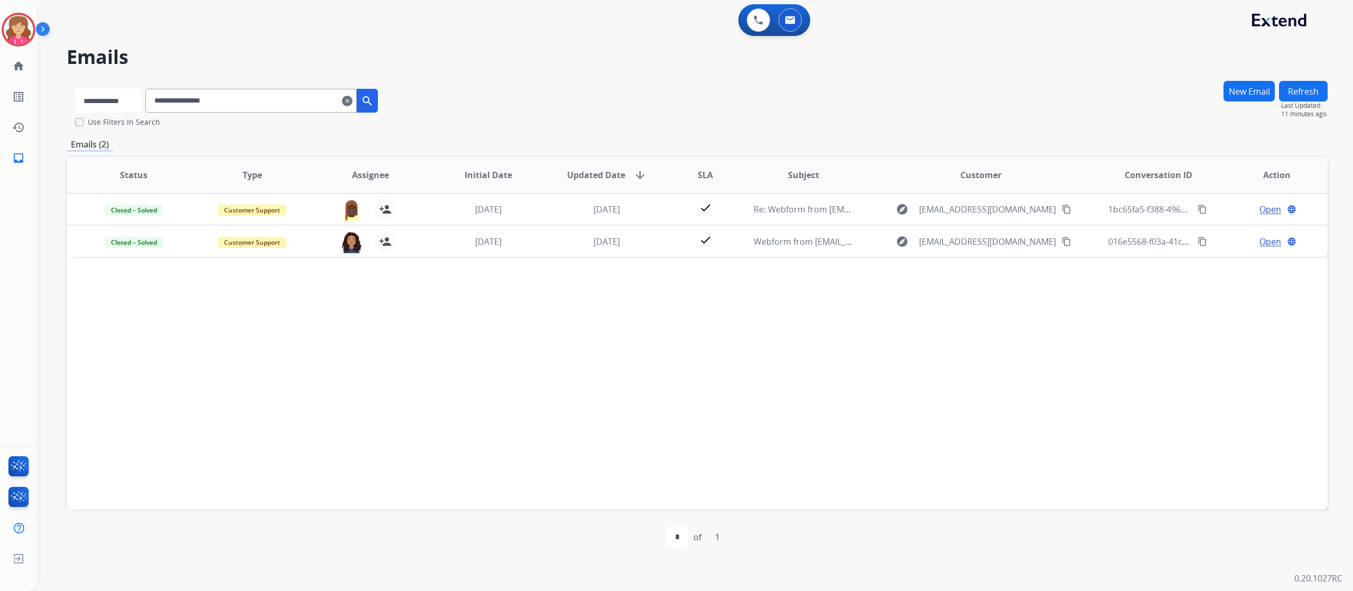
click at [140, 97] on select "**********" at bounding box center [108, 101] width 66 height 24
select select "**********"
click at [75, 89] on select "**********" at bounding box center [108, 101] width 66 height 24
drag, startPoint x: 265, startPoint y: 98, endPoint x: 108, endPoint y: 101, distance: 157.6
click at [108, 101] on div "**********" at bounding box center [227, 98] width 321 height 36
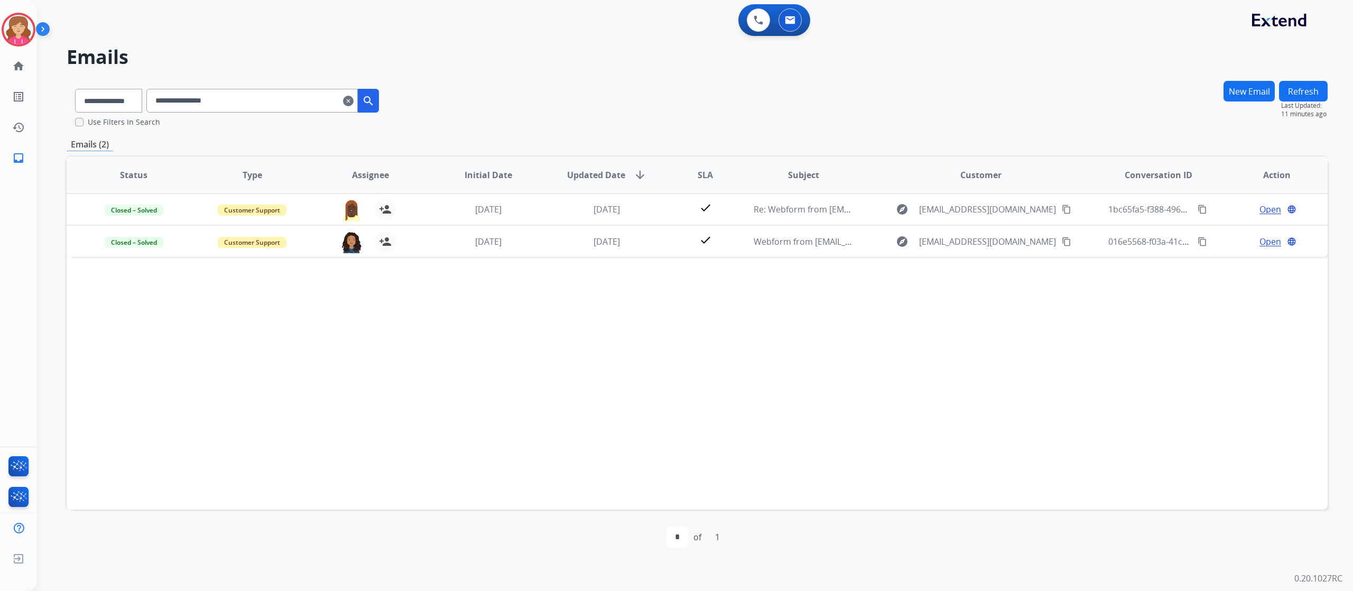
paste input "**********"
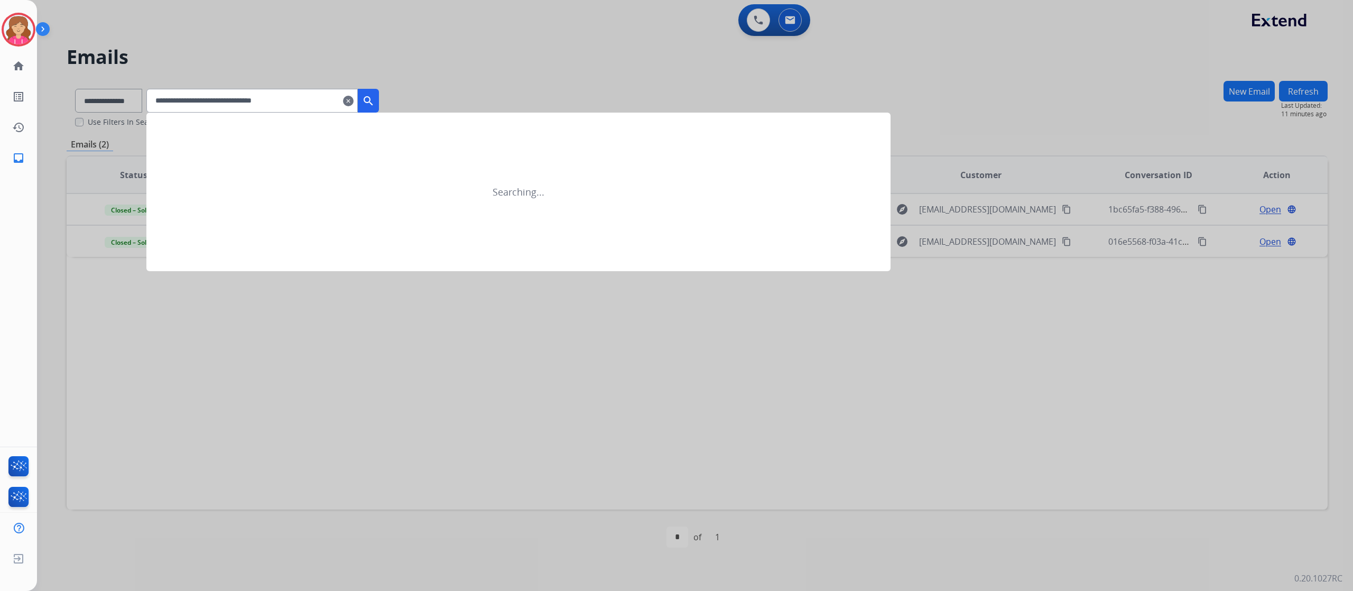
click at [375, 99] on mat-icon "search" at bounding box center [368, 101] width 13 height 13
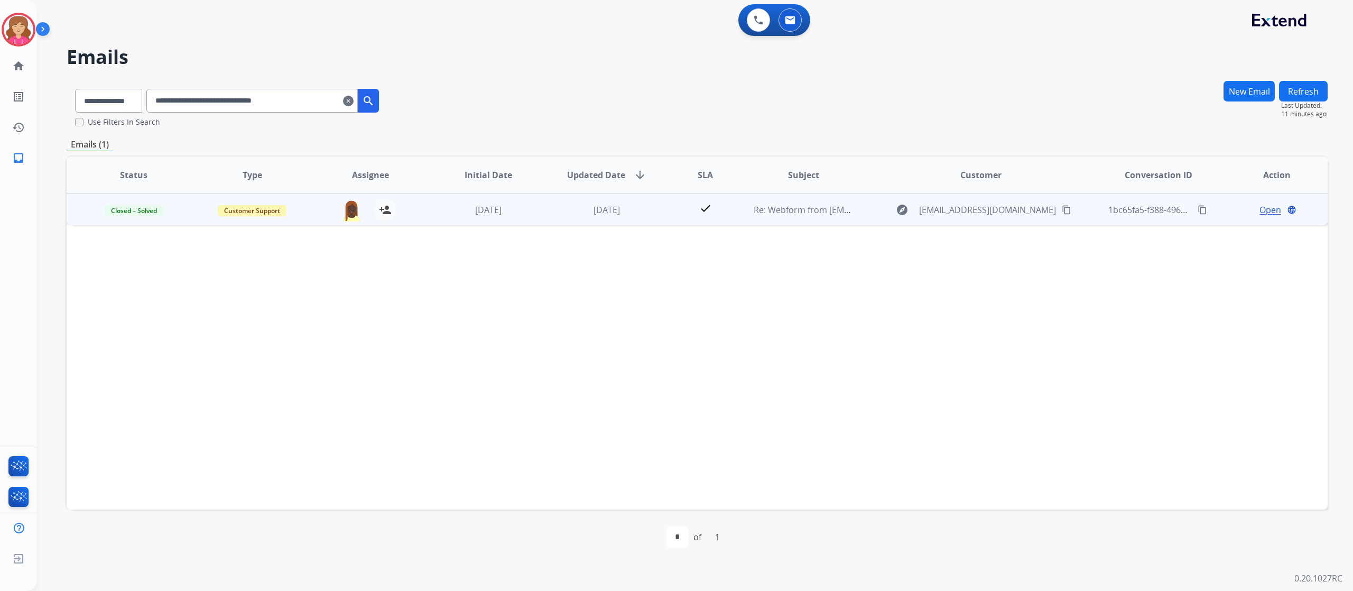
click at [1262, 209] on span "Open" at bounding box center [1271, 210] width 22 height 13
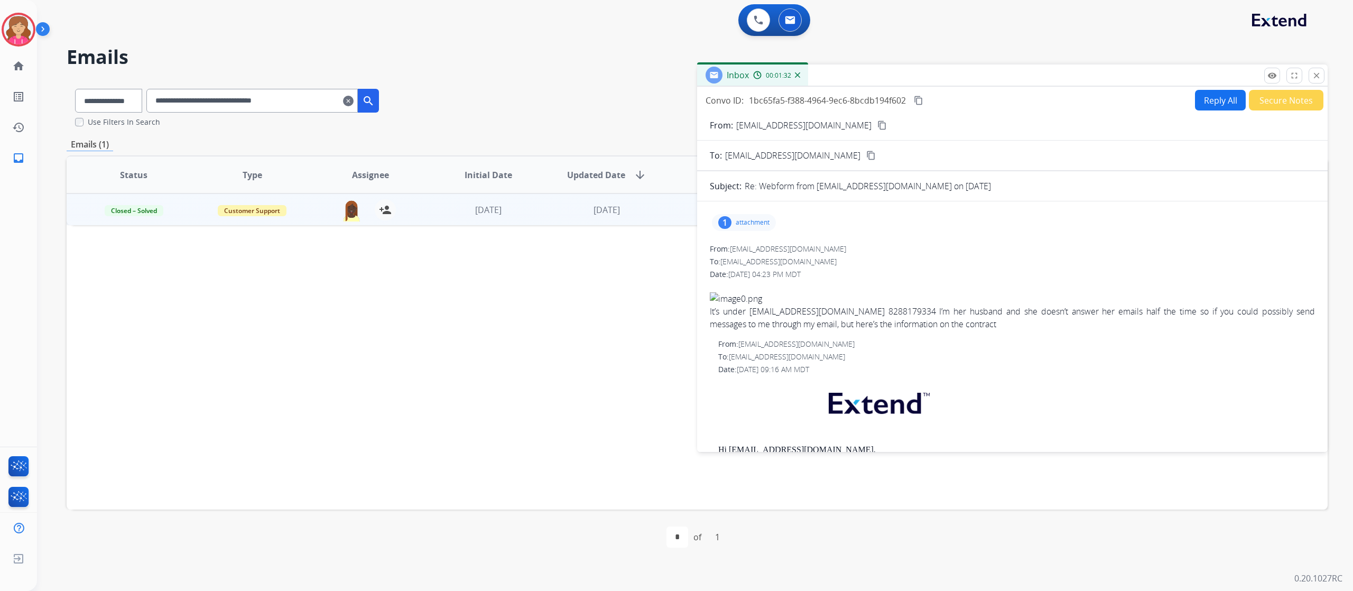
drag, startPoint x: 333, startPoint y: 104, endPoint x: 165, endPoint y: 97, distance: 167.7
click at [165, 97] on input "**********" at bounding box center [251, 101] width 211 height 24
paste input "text"
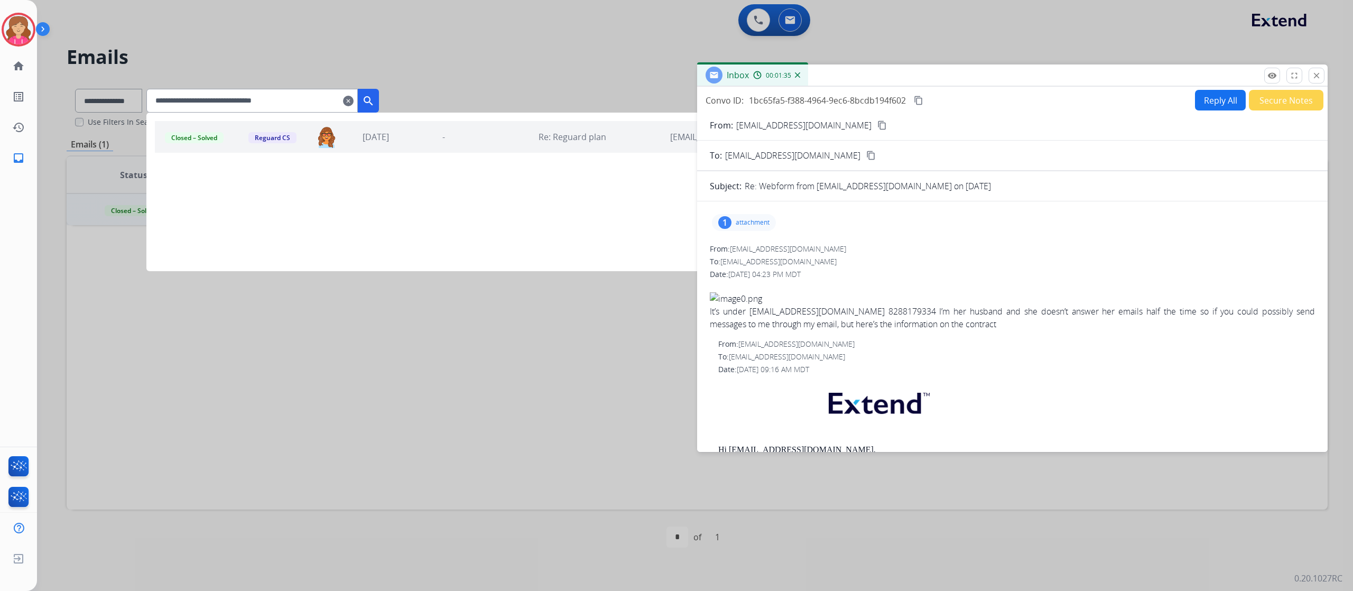
type input "**********"
click at [375, 98] on mat-icon "search" at bounding box center [368, 101] width 13 height 13
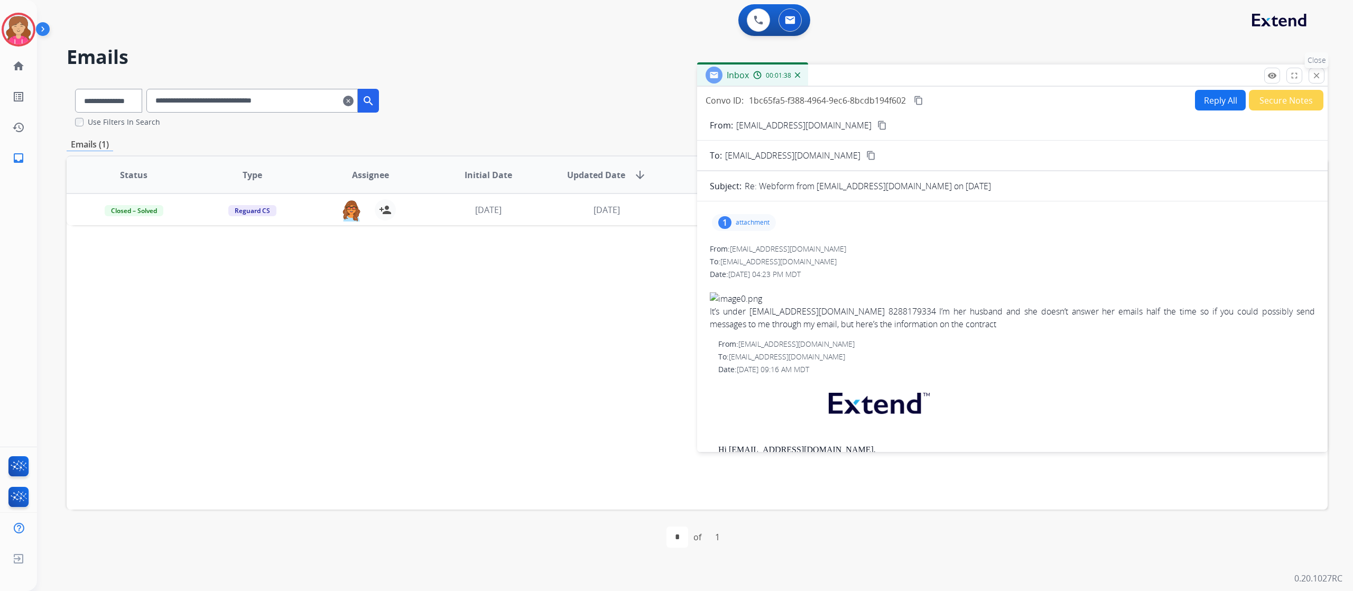
click at [1319, 72] on mat-icon "close" at bounding box center [1317, 76] width 10 height 10
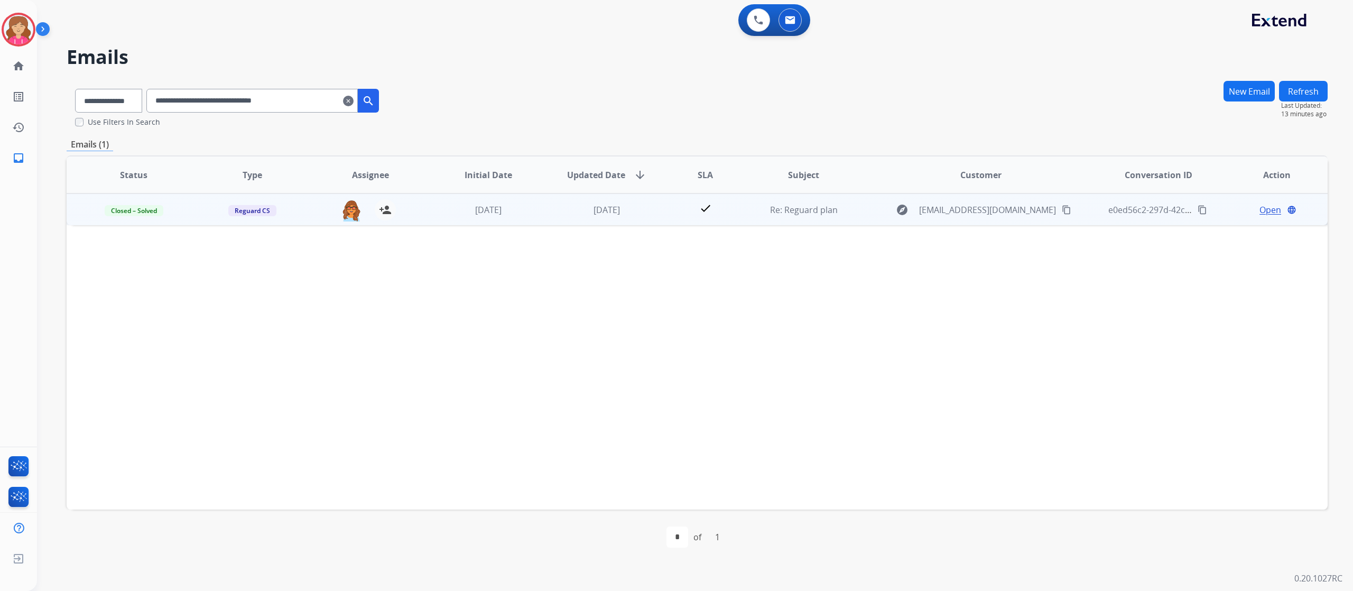
click at [1260, 209] on span "Open" at bounding box center [1271, 210] width 22 height 13
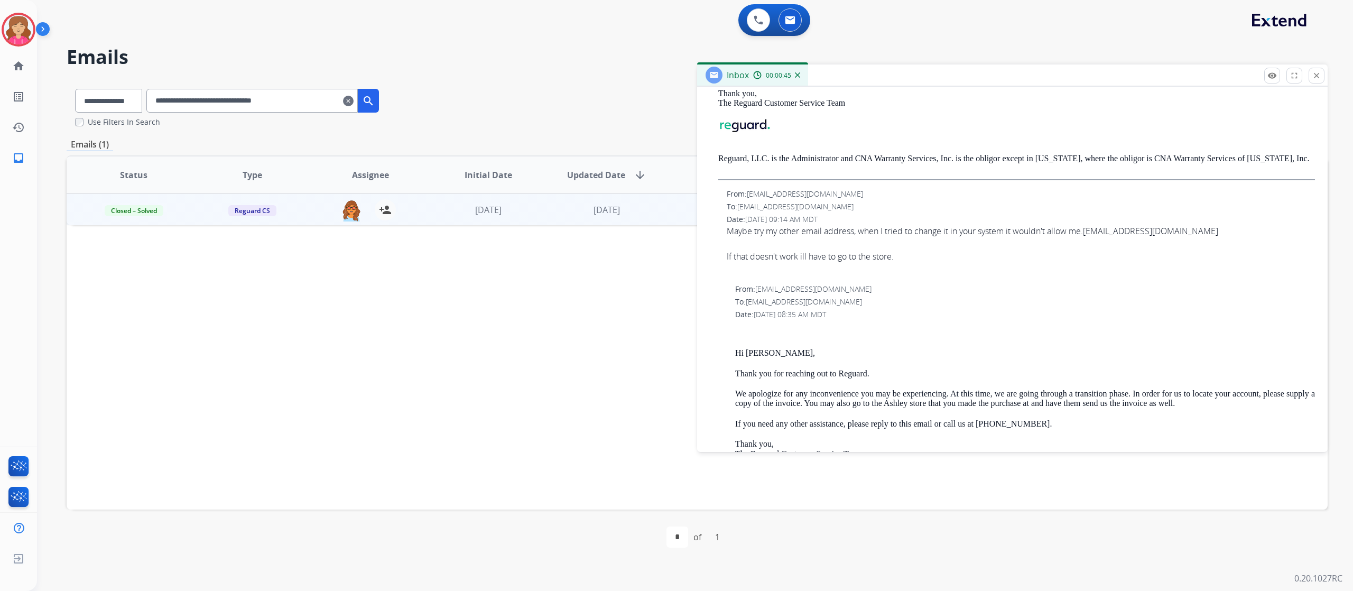
scroll to position [363, 0]
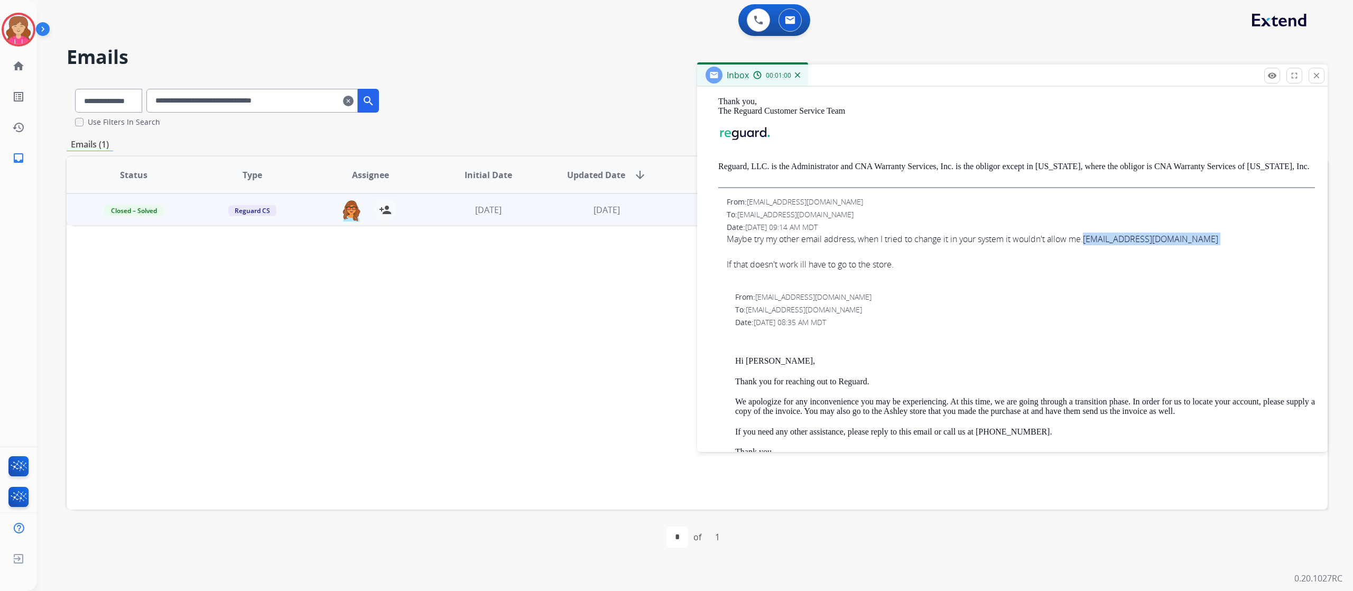
drag, startPoint x: 1179, startPoint y: 239, endPoint x: 1092, endPoint y: 241, distance: 86.7
click at [1092, 241] on div "Maybe try my other email address, when I tried to change it in your system it w…" at bounding box center [1021, 252] width 588 height 38
copy div "Akersj710@gmail.com"
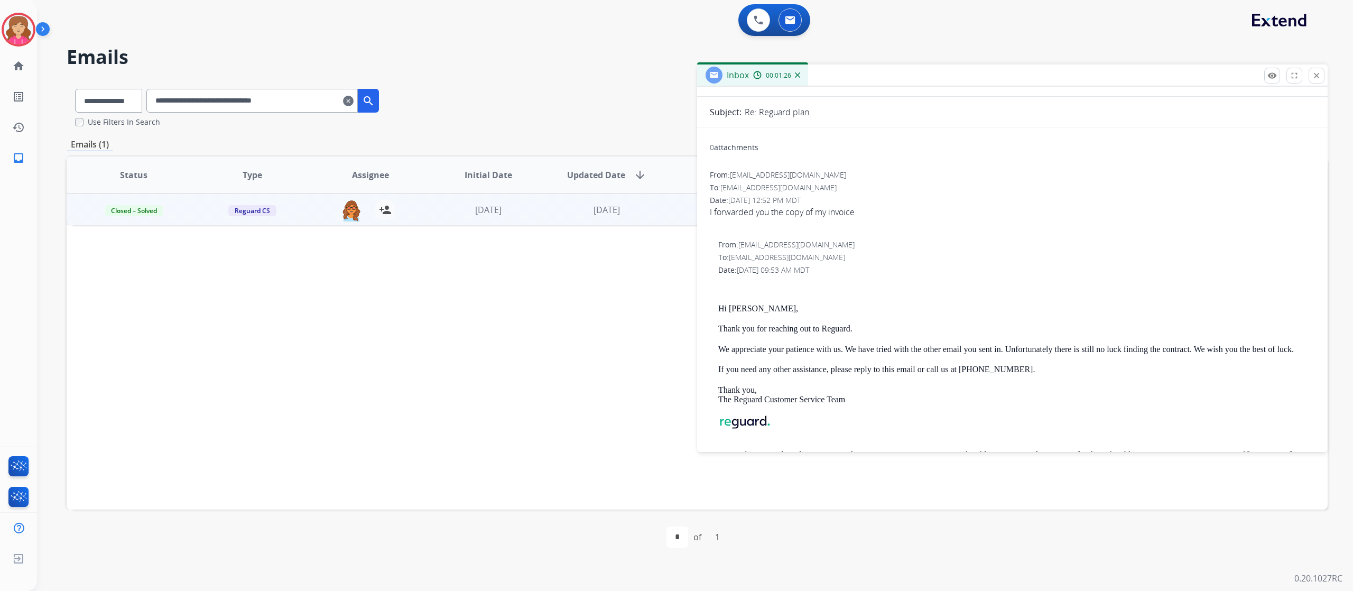
scroll to position [0, 0]
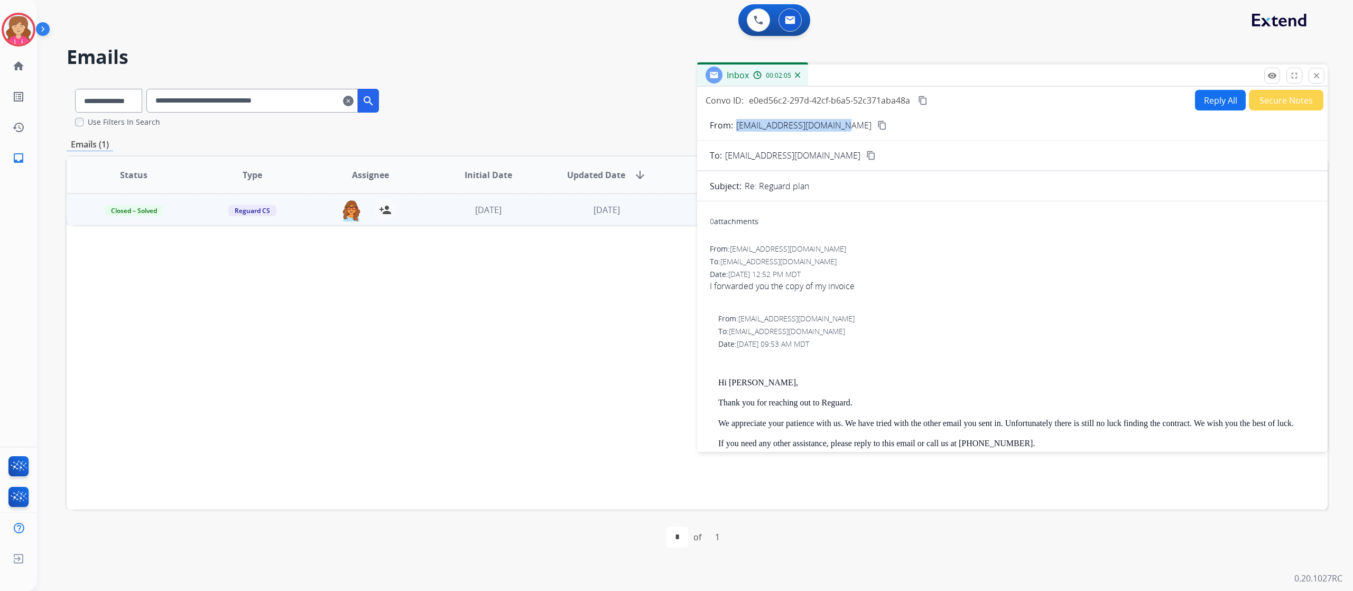
drag, startPoint x: 734, startPoint y: 123, endPoint x: 836, endPoint y: 129, distance: 102.8
click at [836, 129] on div "From: justinakers529@gmail.com content_copy" at bounding box center [1012, 125] width 631 height 13
copy div "justinakers529@gmail.com"
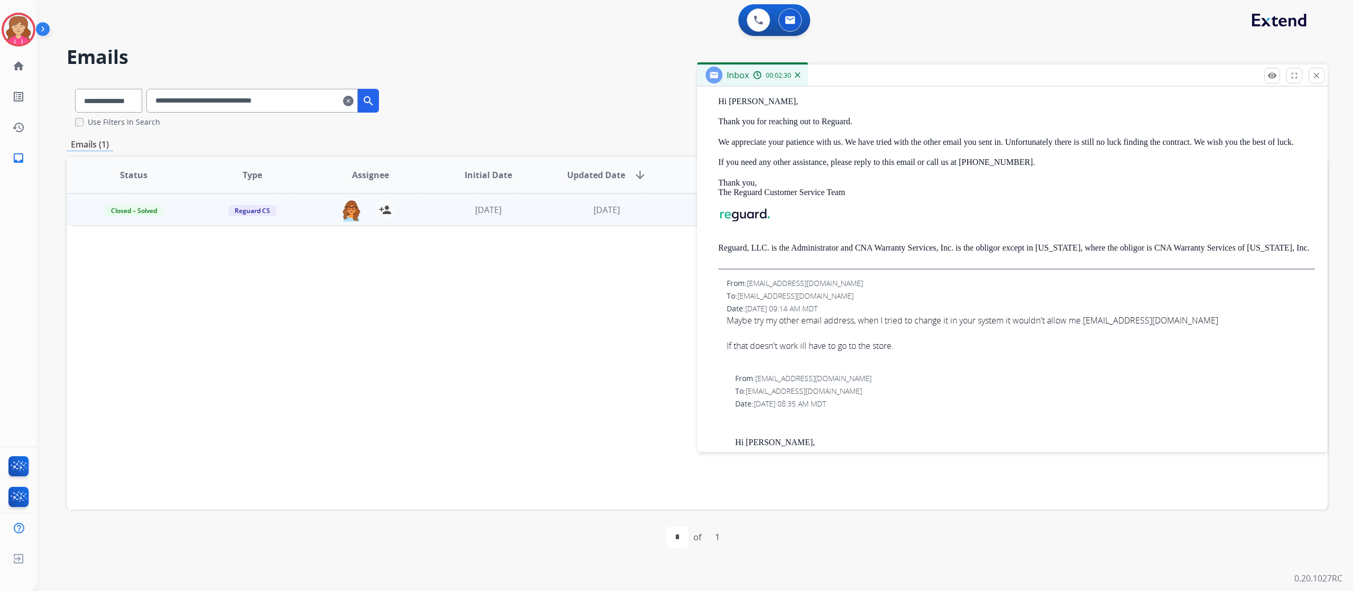
scroll to position [282, 0]
drag, startPoint x: 1177, startPoint y: 319, endPoint x: 1093, endPoint y: 320, distance: 83.5
click at [1093, 320] on div "Maybe try my other email address, when I tried to change it in your system it w…" at bounding box center [1021, 332] width 588 height 38
copy div "Akersj710@gmail.com"
click at [130, 107] on select "**********" at bounding box center [108, 101] width 66 height 24
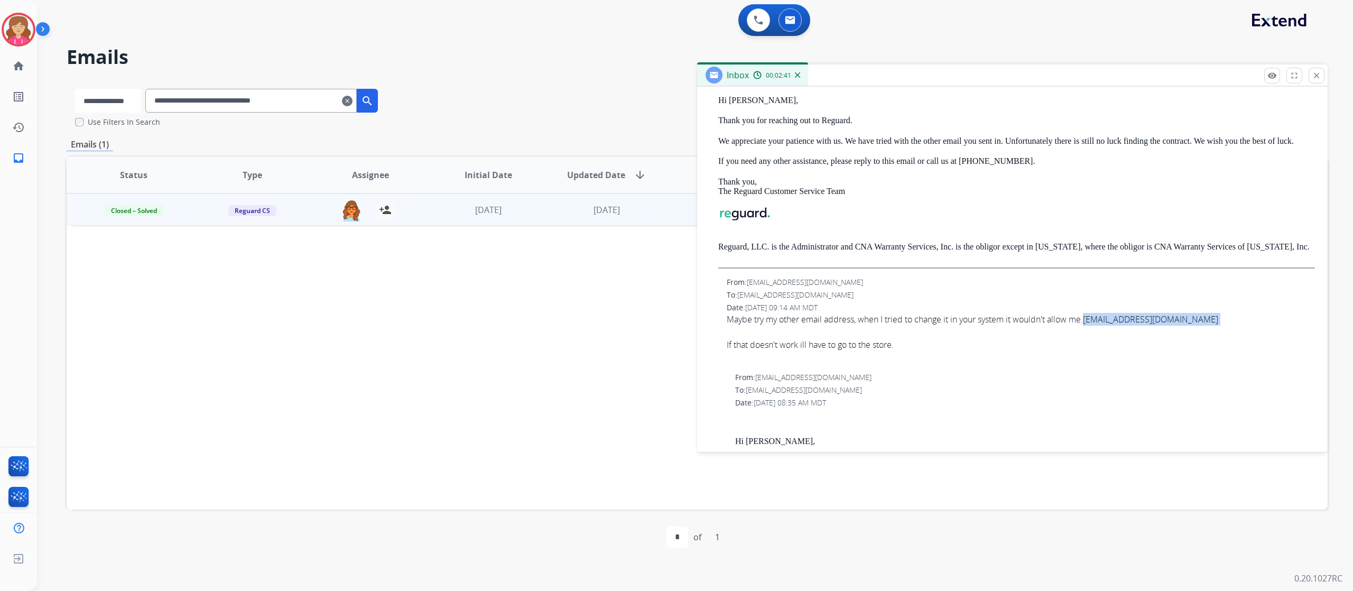
select select "**********"
click at [75, 89] on select "**********" at bounding box center [108, 101] width 66 height 24
drag, startPoint x: 335, startPoint y: 101, endPoint x: 108, endPoint y: 95, distance: 226.3
click at [108, 95] on div "**********" at bounding box center [227, 98] width 321 height 36
paste input "text"
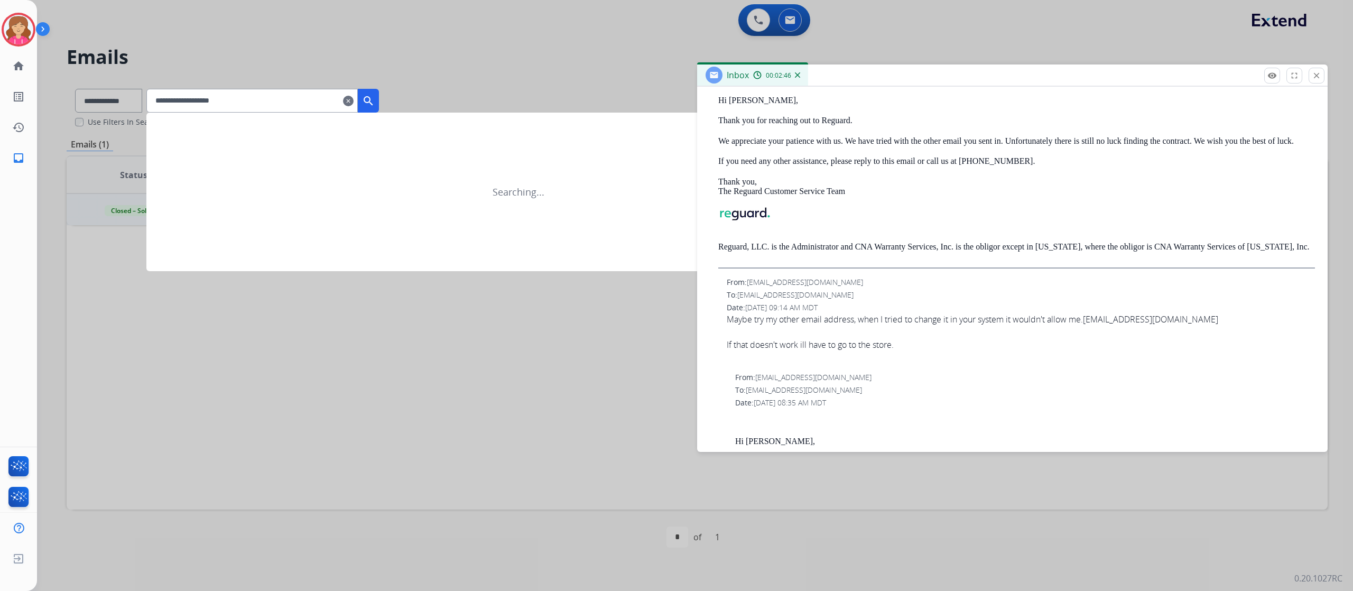
click at [375, 101] on mat-icon "search" at bounding box center [368, 101] width 13 height 13
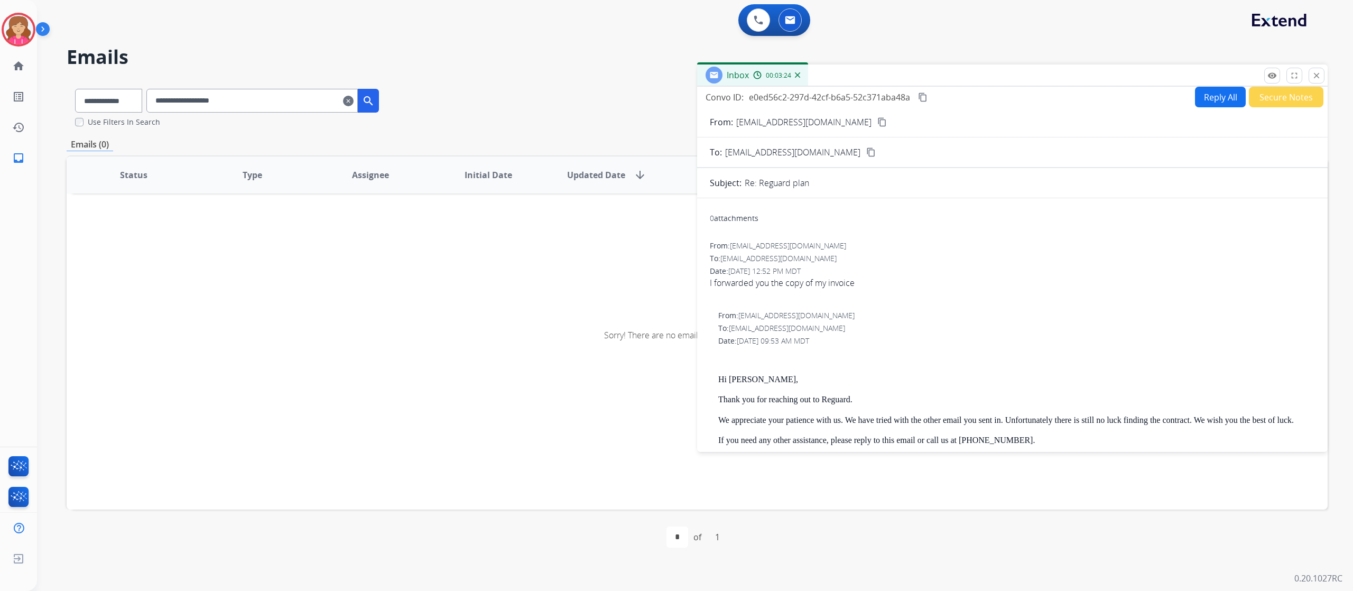
scroll to position [0, 0]
click at [1315, 75] on mat-icon "close" at bounding box center [1317, 76] width 10 height 10
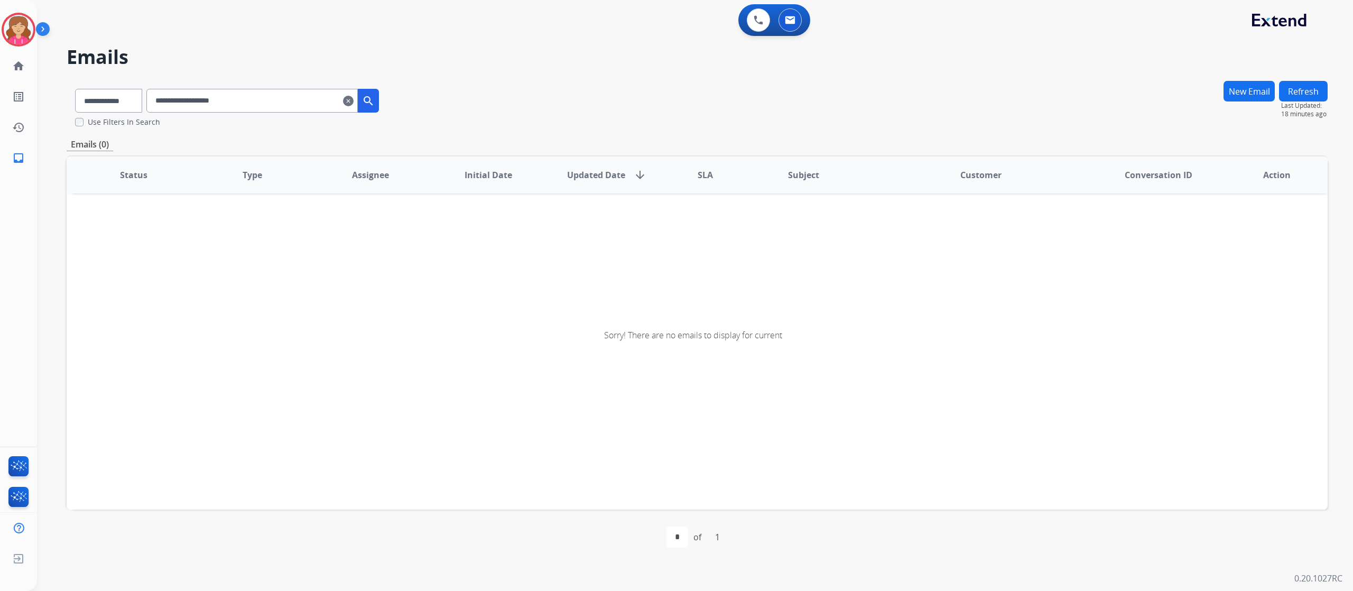
drag, startPoint x: 286, startPoint y: 99, endPoint x: 144, endPoint y: 86, distance: 142.2
click at [144, 86] on div "**********" at bounding box center [227, 98] width 321 height 36
paste input "**********"
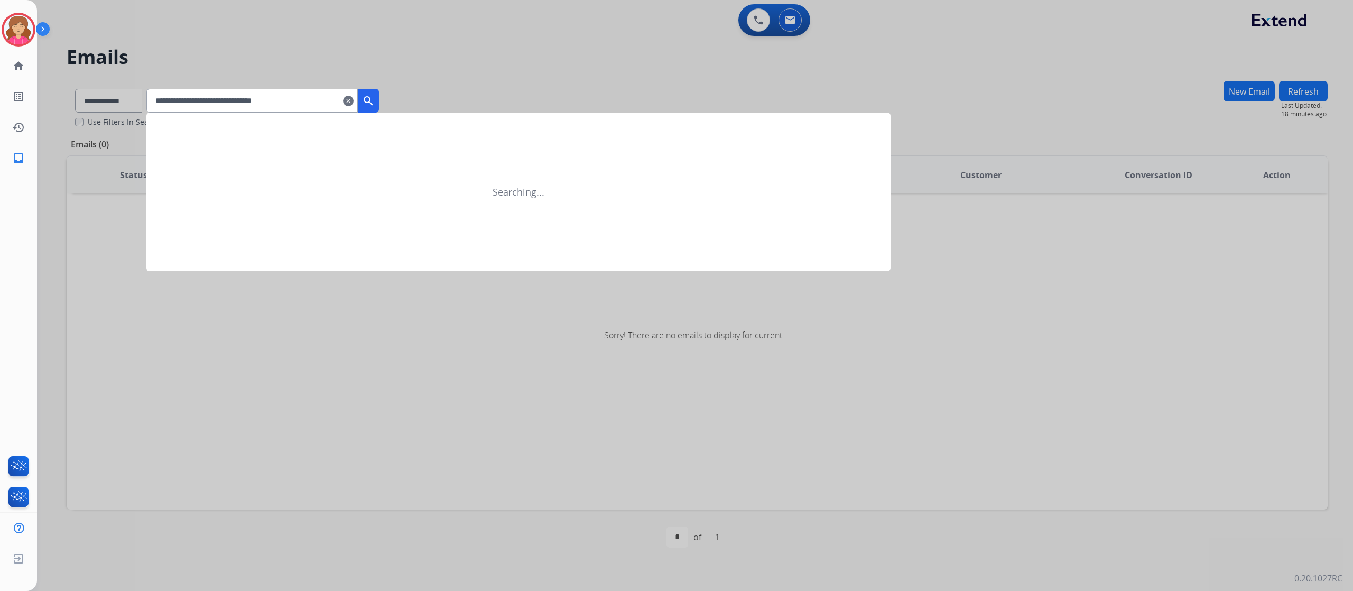
type input "**********"
click at [137, 92] on div at bounding box center [676, 295] width 1353 height 591
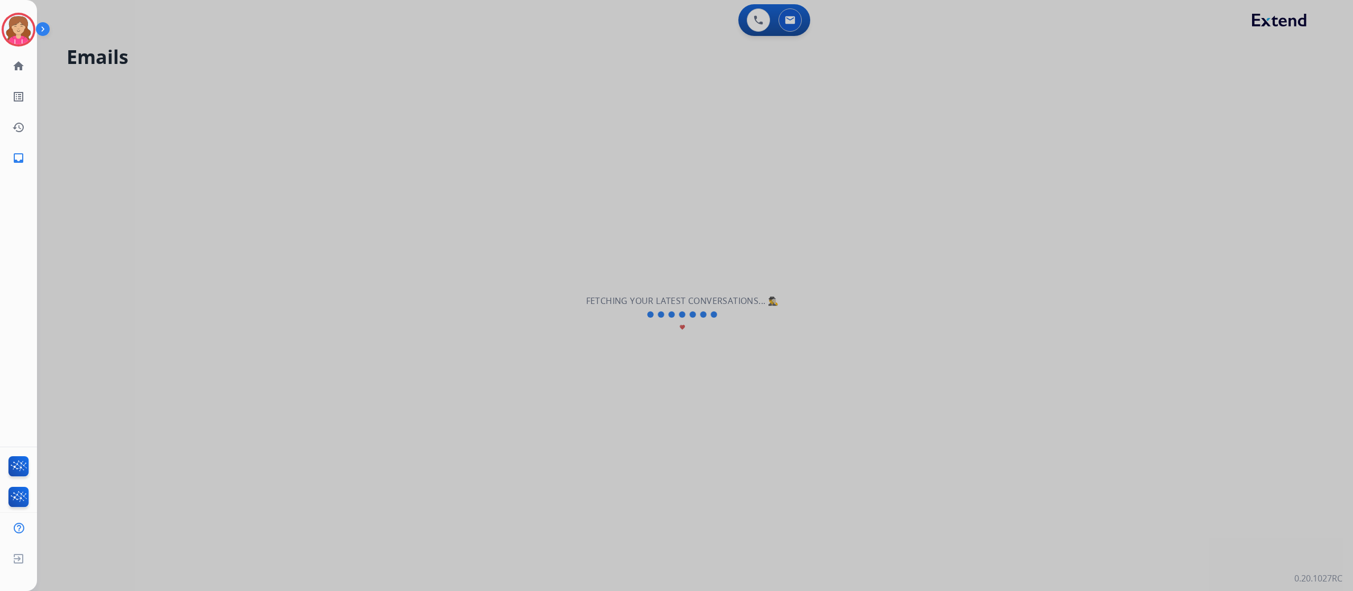
select select "**********"
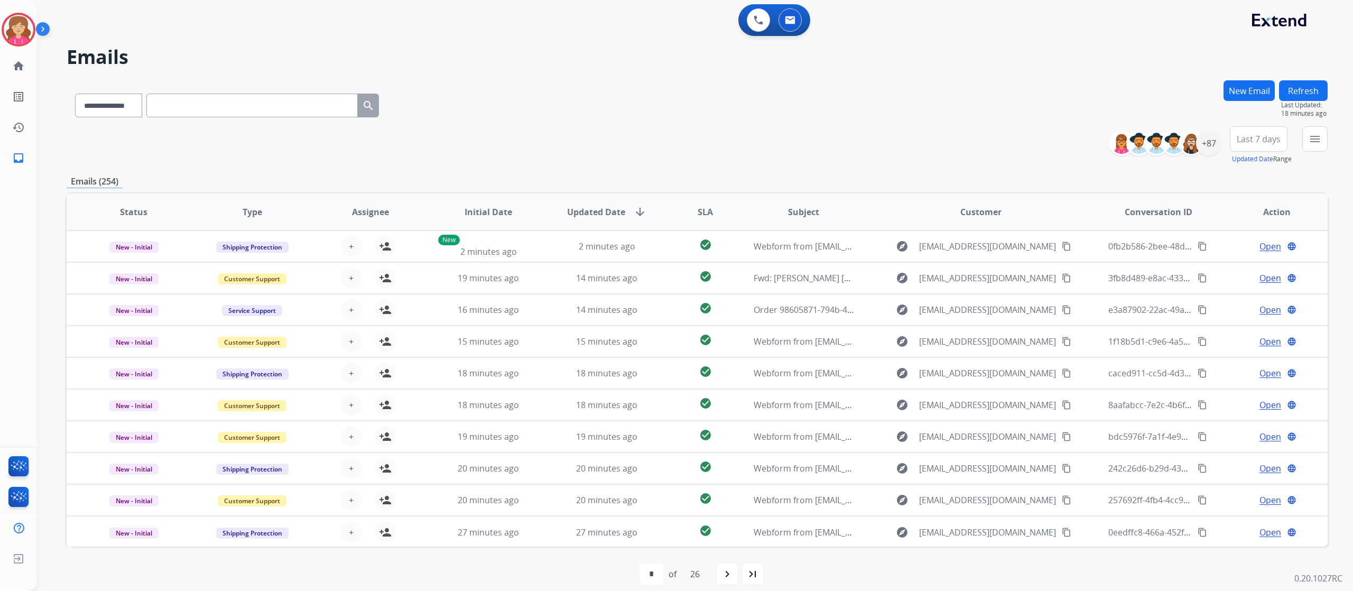
click at [187, 99] on input "text" at bounding box center [251, 106] width 211 height 24
paste input "**********"
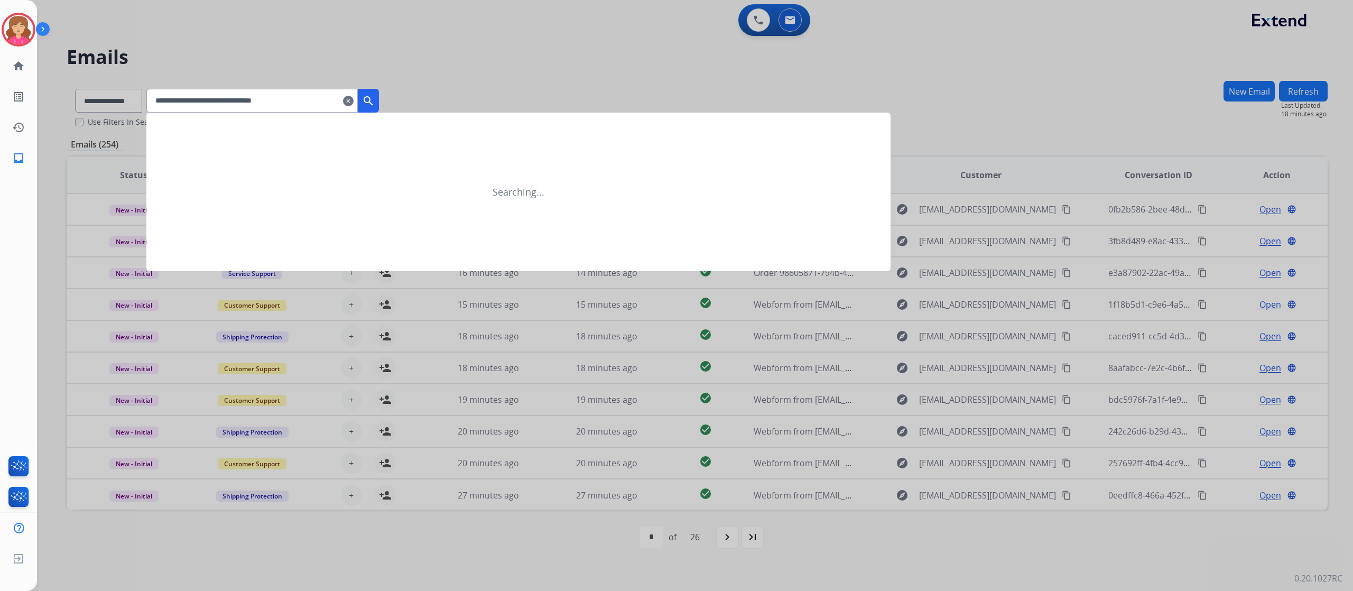
click at [375, 99] on mat-icon "search" at bounding box center [368, 101] width 13 height 13
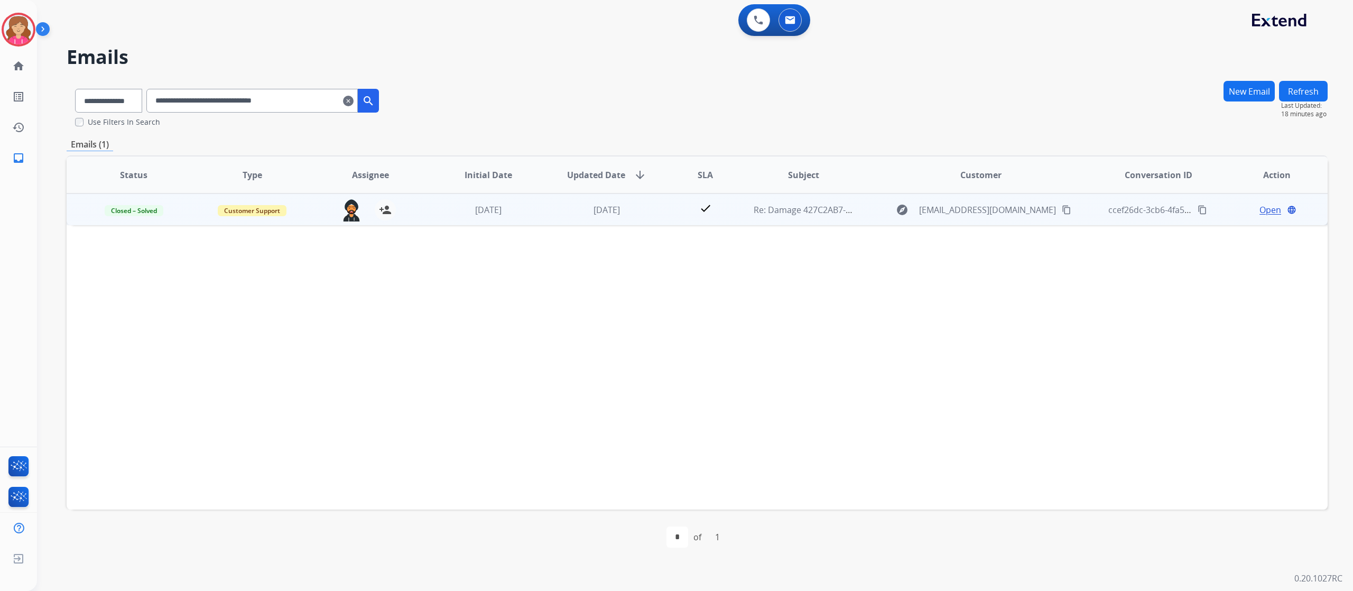
click at [1260, 206] on span "Open" at bounding box center [1271, 210] width 22 height 13
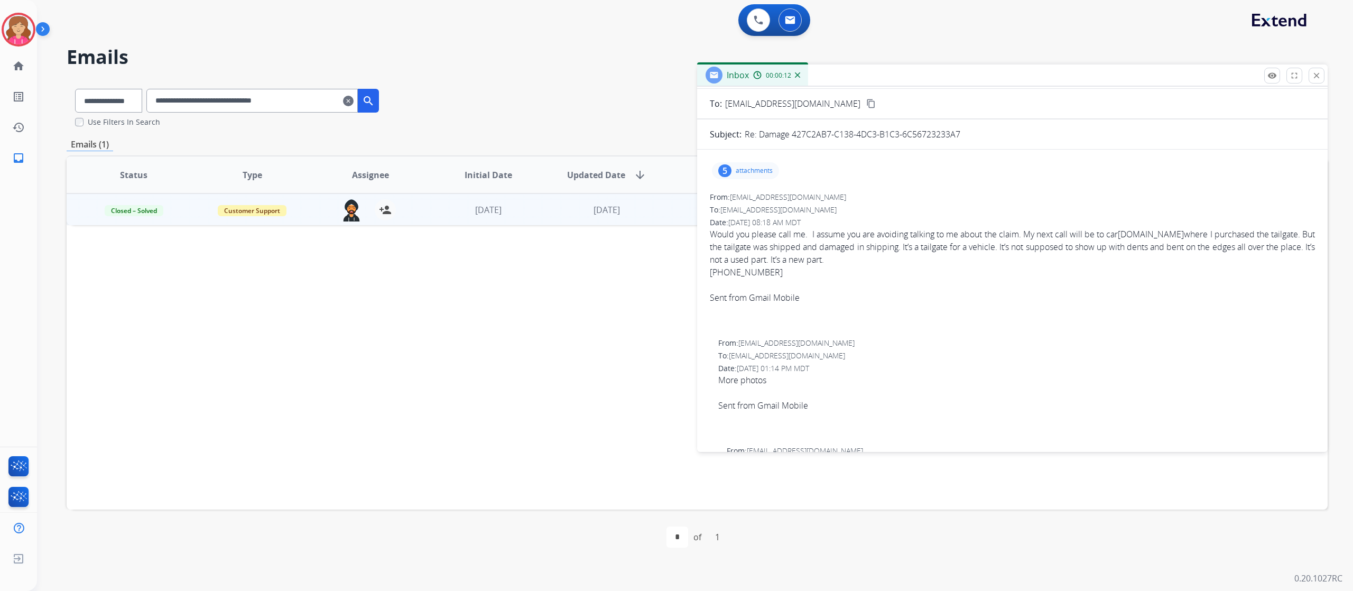
scroll to position [47, 0]
drag, startPoint x: 708, startPoint y: 277, endPoint x: 767, endPoint y: 276, distance: 58.2
click at [767, 276] on div "5 attachments From: noconamellish@gmail.com To: support@extend.com Date: 05/19/…" at bounding box center [1012, 348] width 631 height 370
drag, startPoint x: 732, startPoint y: 205, endPoint x: 822, endPoint y: 205, distance: 89.3
click at [822, 205] on div "From: noconamellish@gmail.com" at bounding box center [1012, 202] width 605 height 11
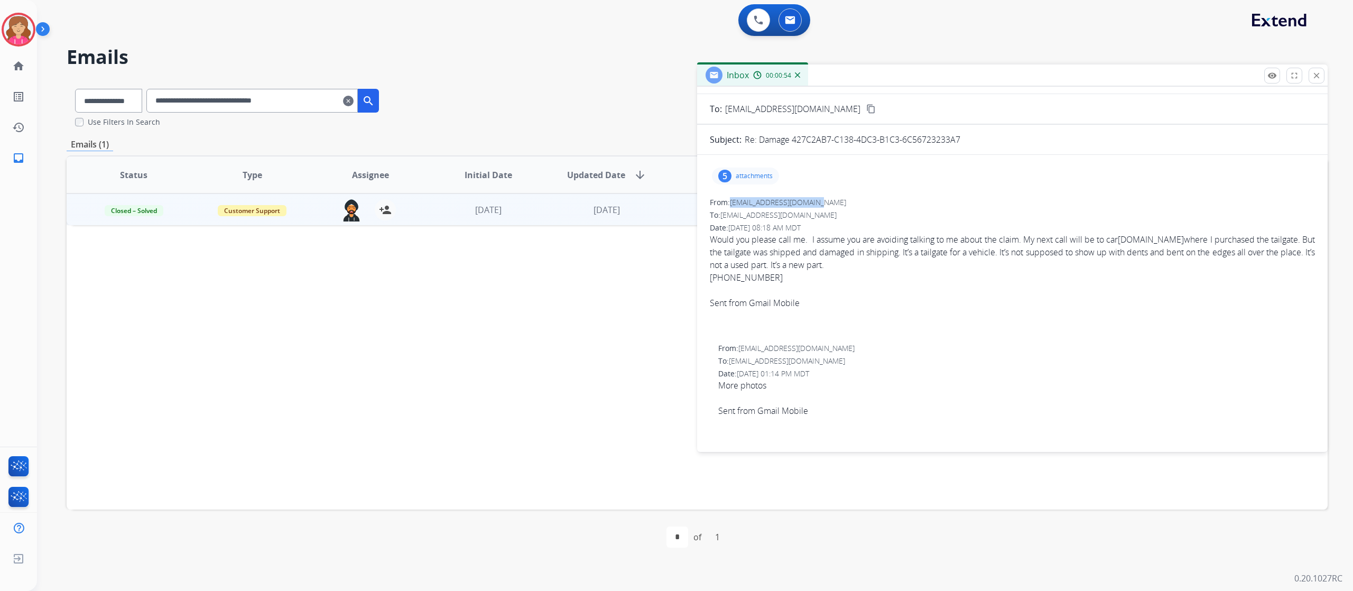
copy span "noconamellish@gmail.com"
click at [1316, 73] on mat-icon "close" at bounding box center [1317, 76] width 10 height 10
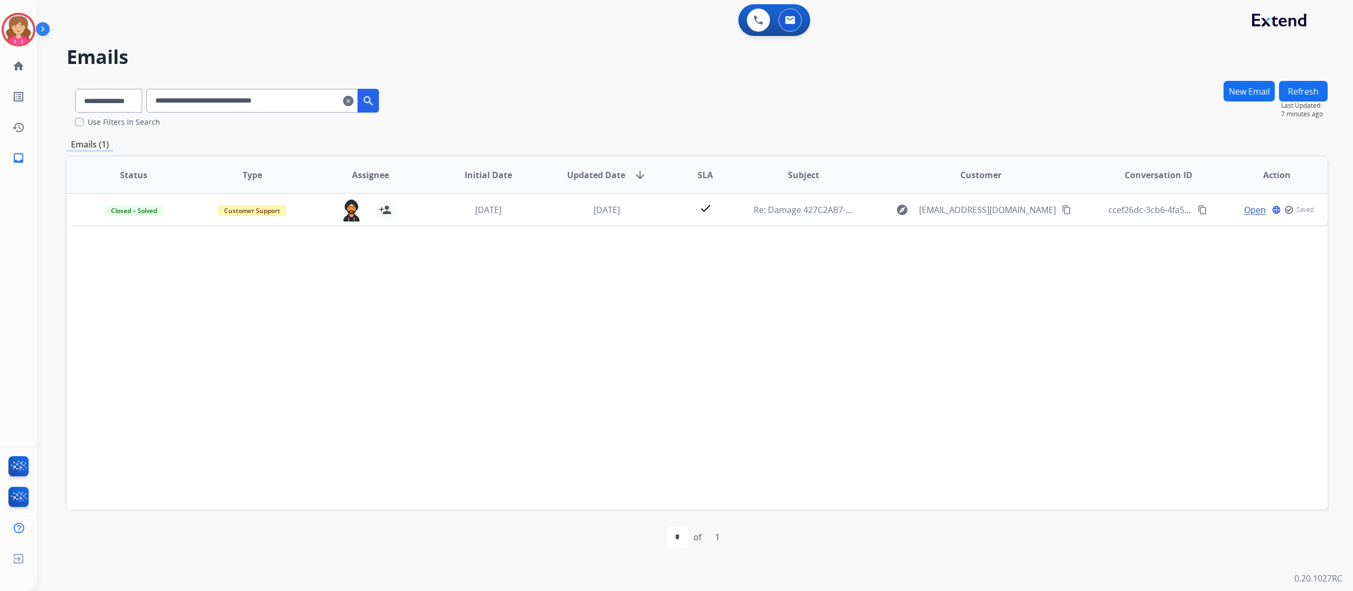
drag, startPoint x: 321, startPoint y: 99, endPoint x: 150, endPoint y: 94, distance: 171.4
click at [150, 94] on div "**********" at bounding box center [227, 98] width 321 height 36
paste input "text"
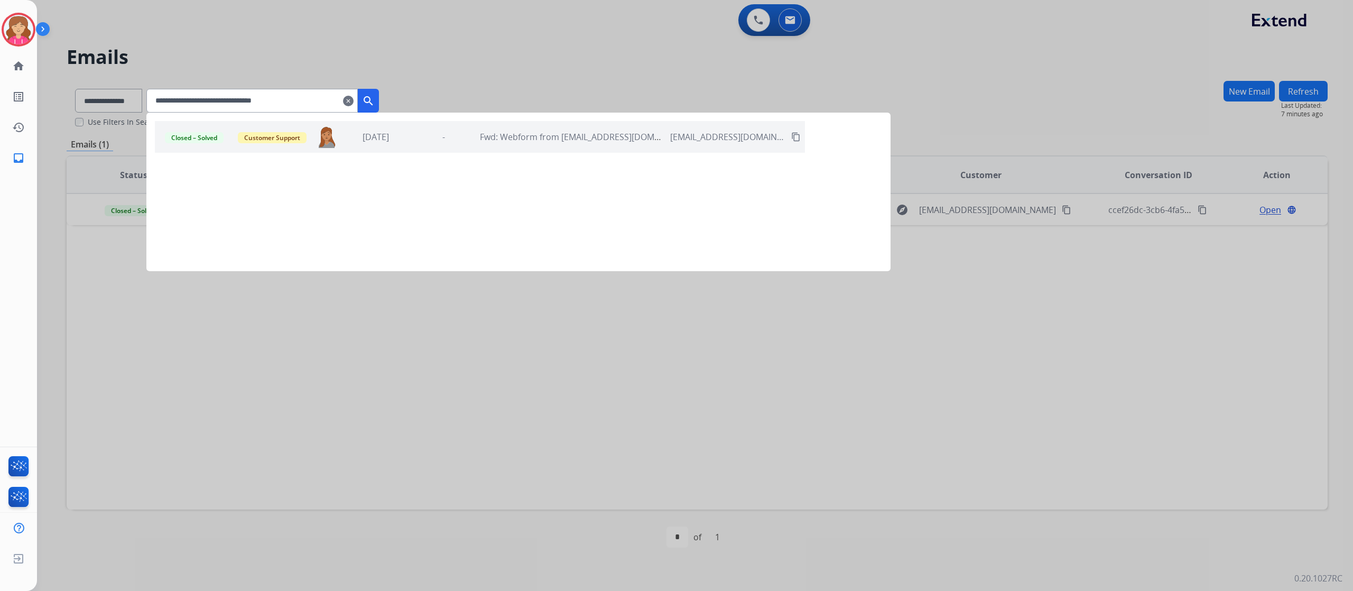
click at [375, 99] on mat-icon "search" at bounding box center [368, 101] width 13 height 13
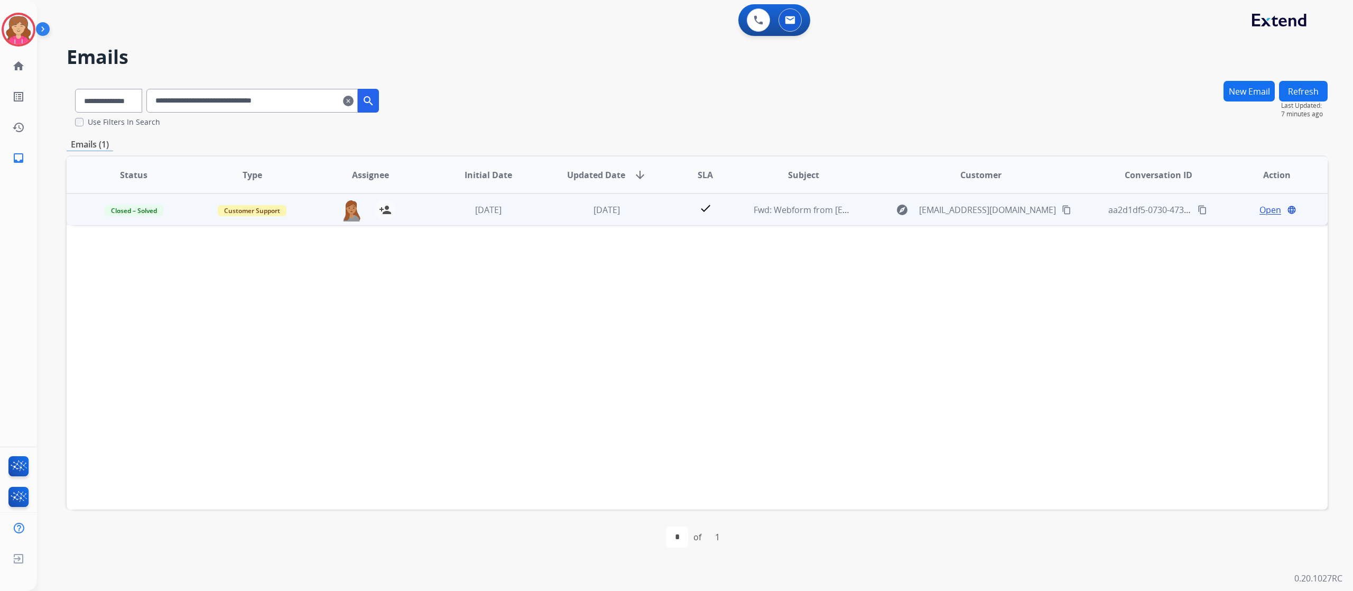
click at [1261, 207] on span "Open" at bounding box center [1271, 210] width 22 height 13
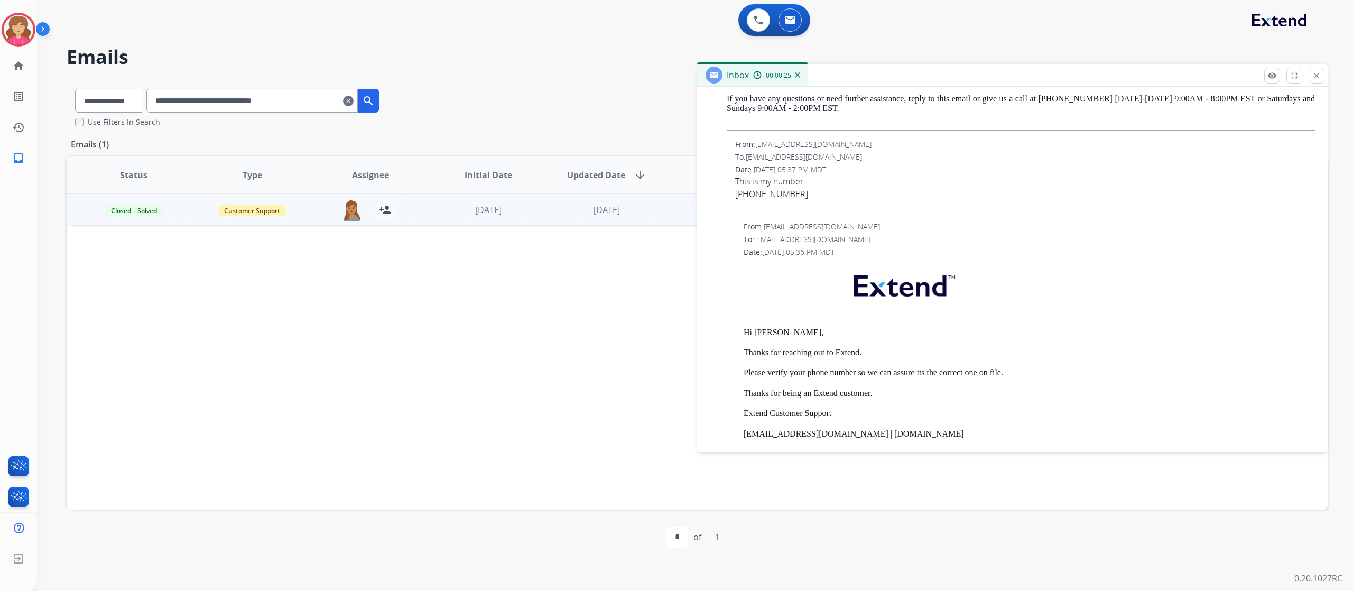
scroll to position [584, 0]
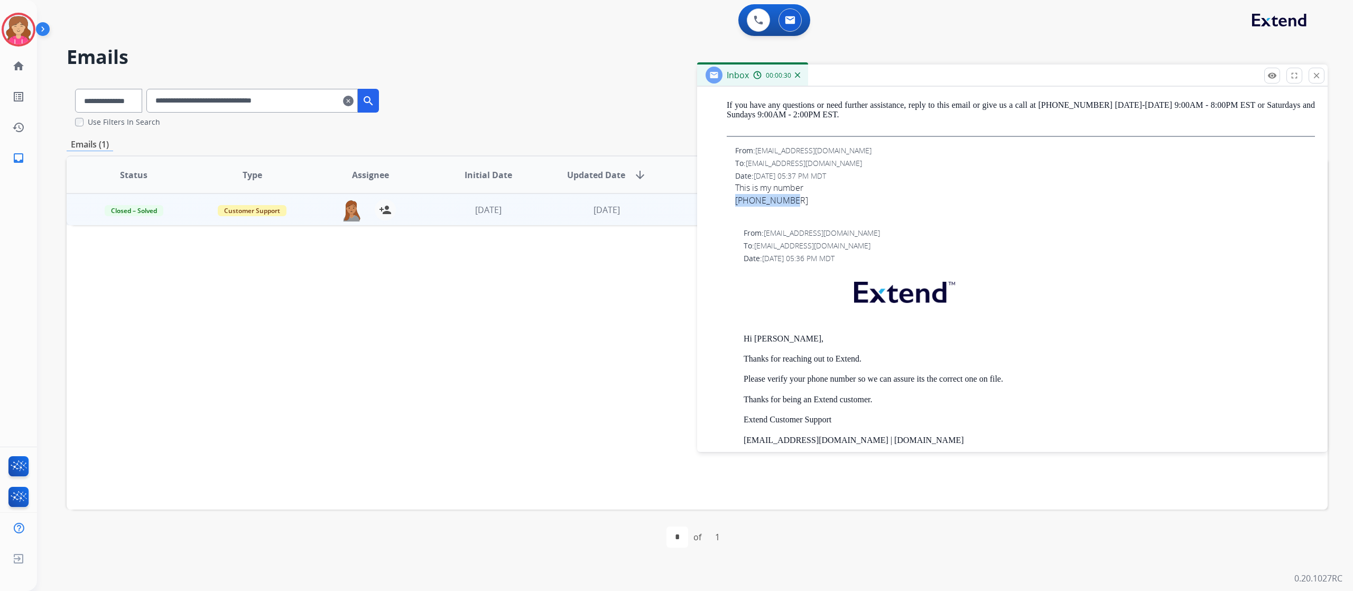
drag, startPoint x: 734, startPoint y: 198, endPoint x: 798, endPoint y: 202, distance: 64.1
click at [798, 202] on div "From: mikemeek1948@gmail.com To: support@extend.com Date: 05/20/2025 - 05:37 PM…" at bounding box center [1012, 182] width 605 height 74
copy div "601-297-0902"
drag, startPoint x: 759, startPoint y: 149, endPoint x: 854, endPoint y: 150, distance: 95.2
click at [854, 150] on div "From: mikemeek1948@gmail.com" at bounding box center [1025, 150] width 580 height 11
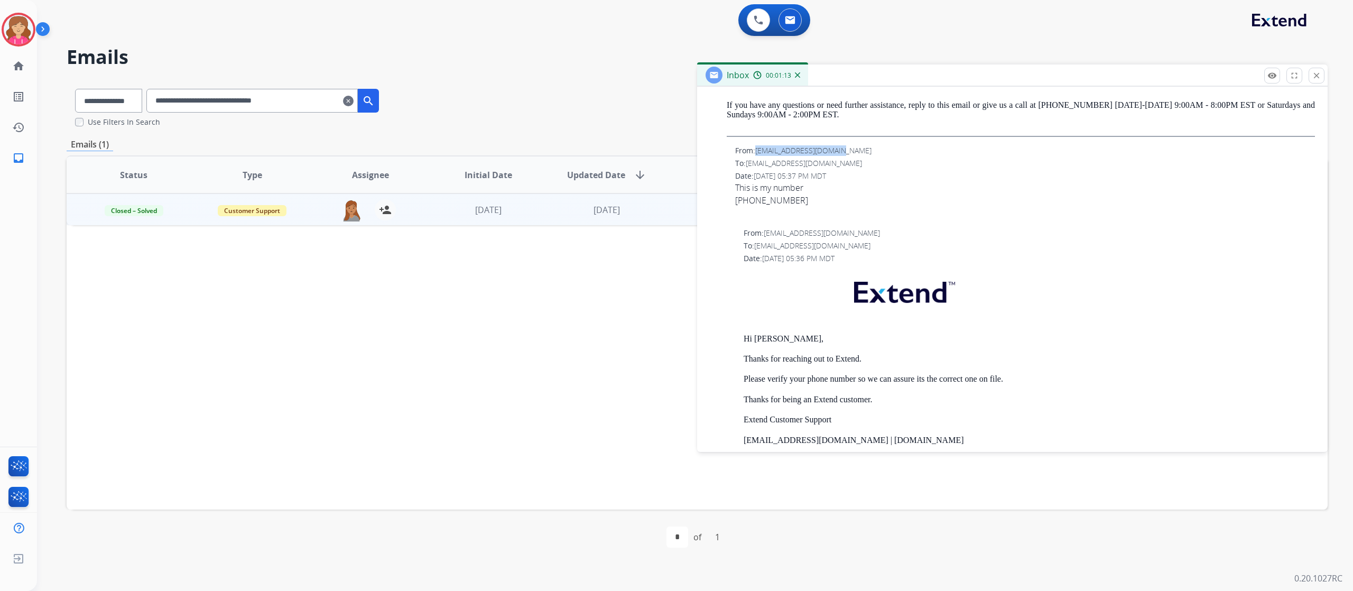
copy span "mikemeek1948@gmail.com"
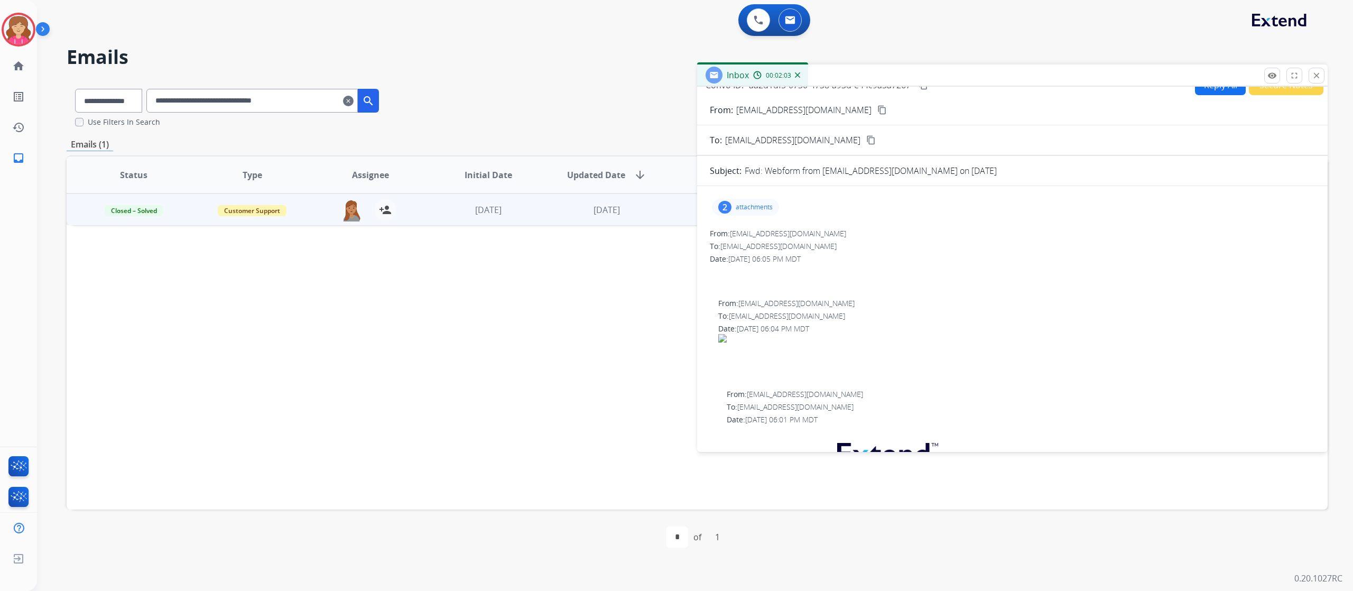
scroll to position [0, 0]
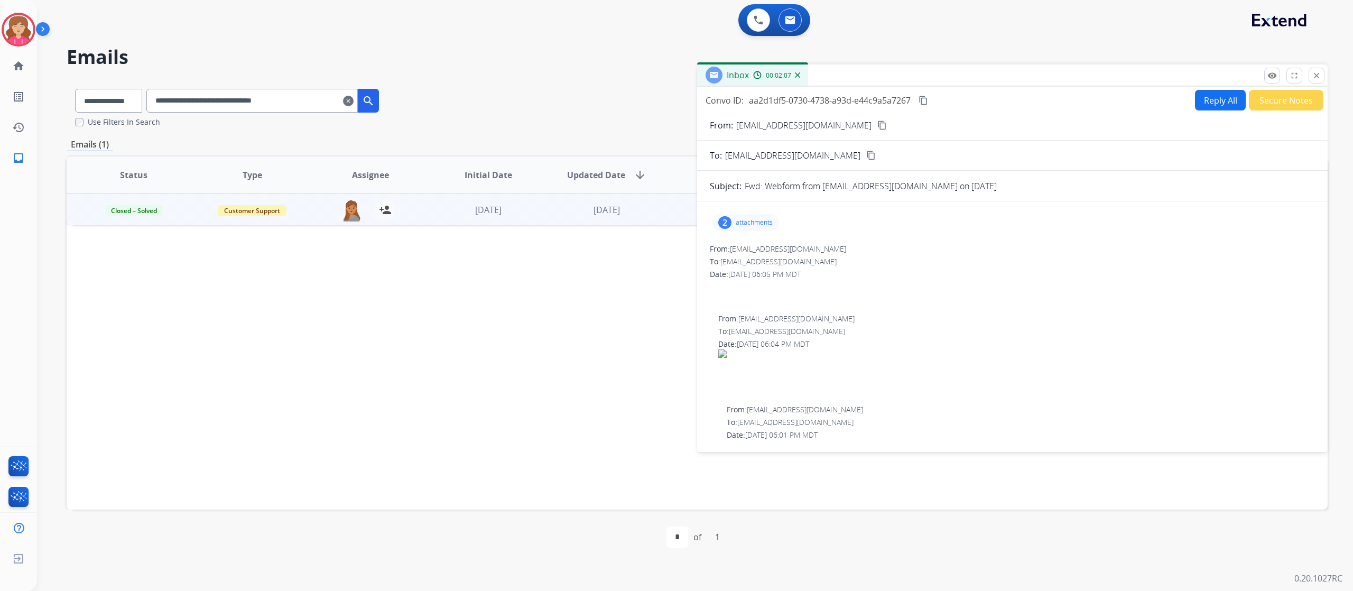
click at [754, 220] on p "attachments" at bounding box center [754, 222] width 37 height 8
click at [809, 245] on p "IMG_4018.jpeg" at bounding box center [802, 249] width 58 height 13
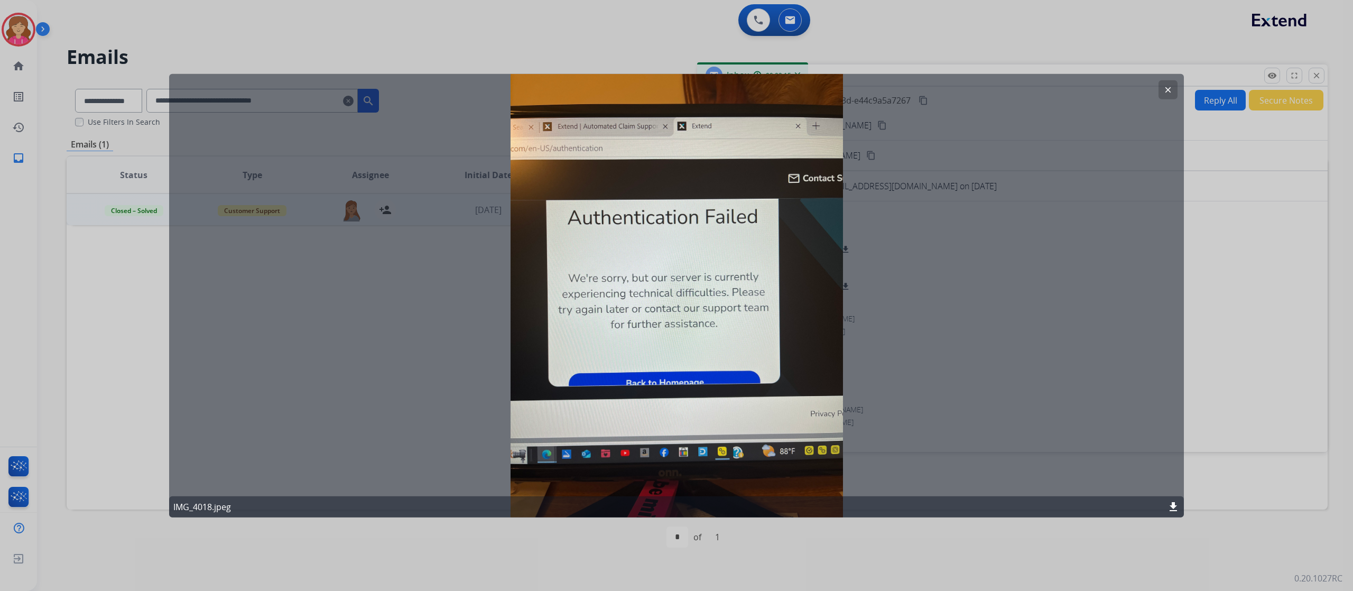
click at [1164, 85] on button "clear" at bounding box center [1168, 89] width 19 height 19
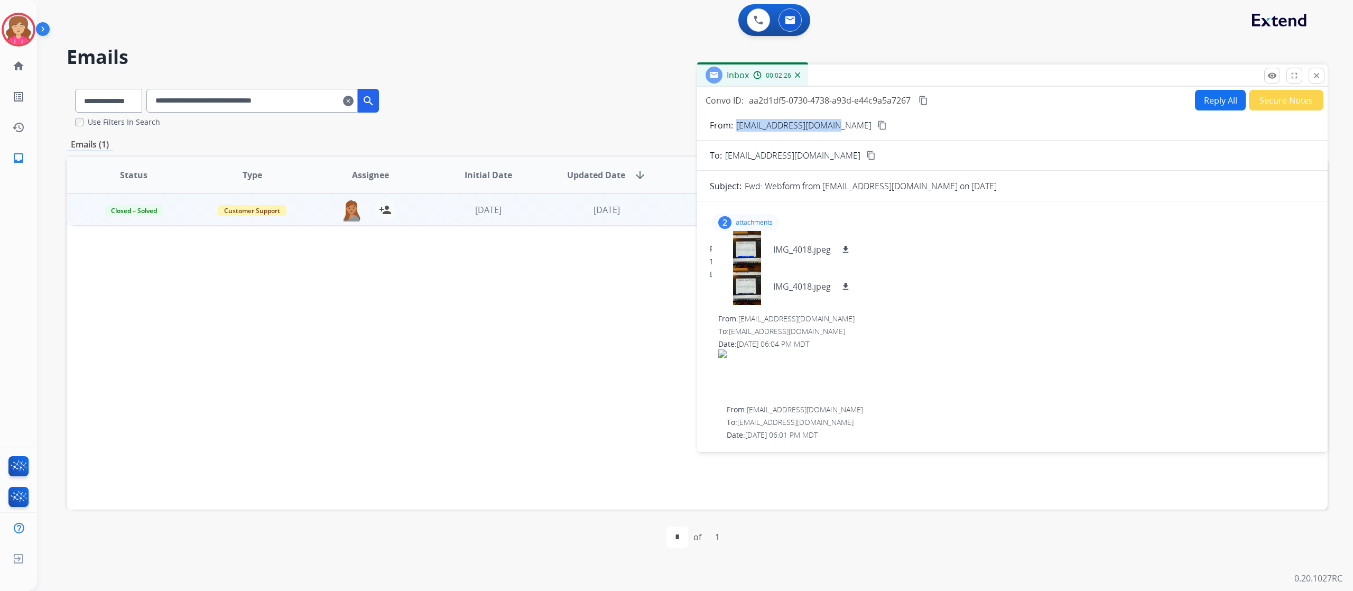
drag, startPoint x: 737, startPoint y: 125, endPoint x: 842, endPoint y: 127, distance: 104.7
click at [842, 127] on div "From: mikemeek1948@gmail.com content_copy" at bounding box center [1012, 125] width 631 height 13
copy p "mikemeek1948@gmail.com"
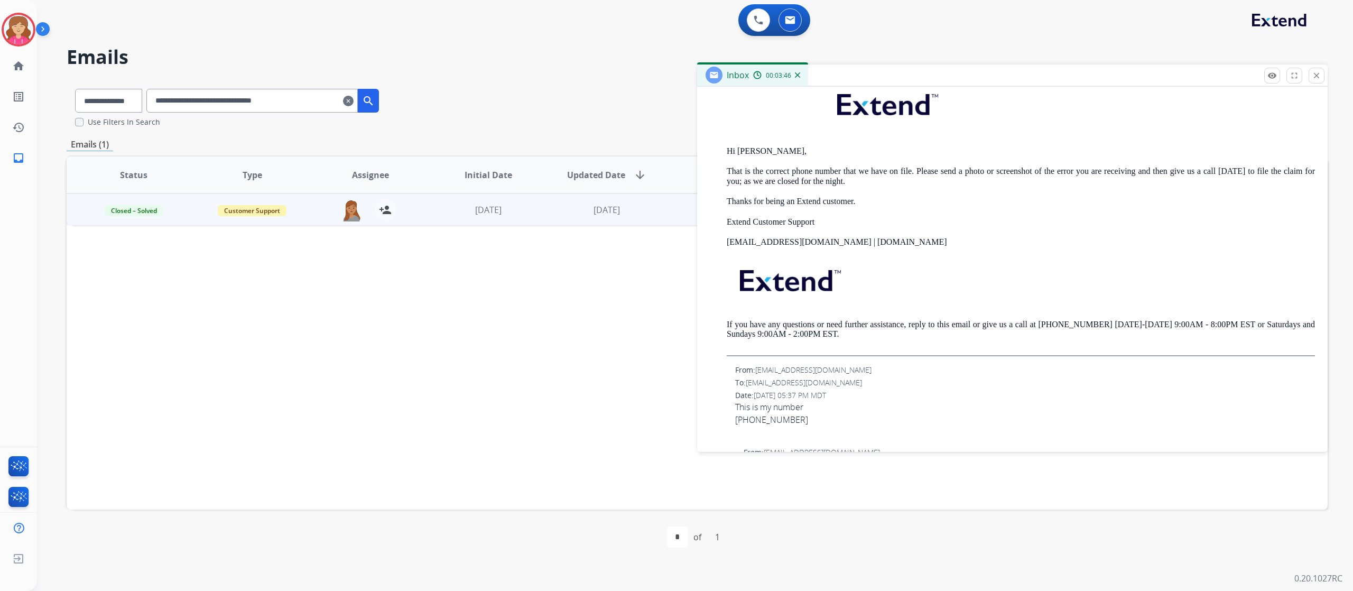
scroll to position [368, 0]
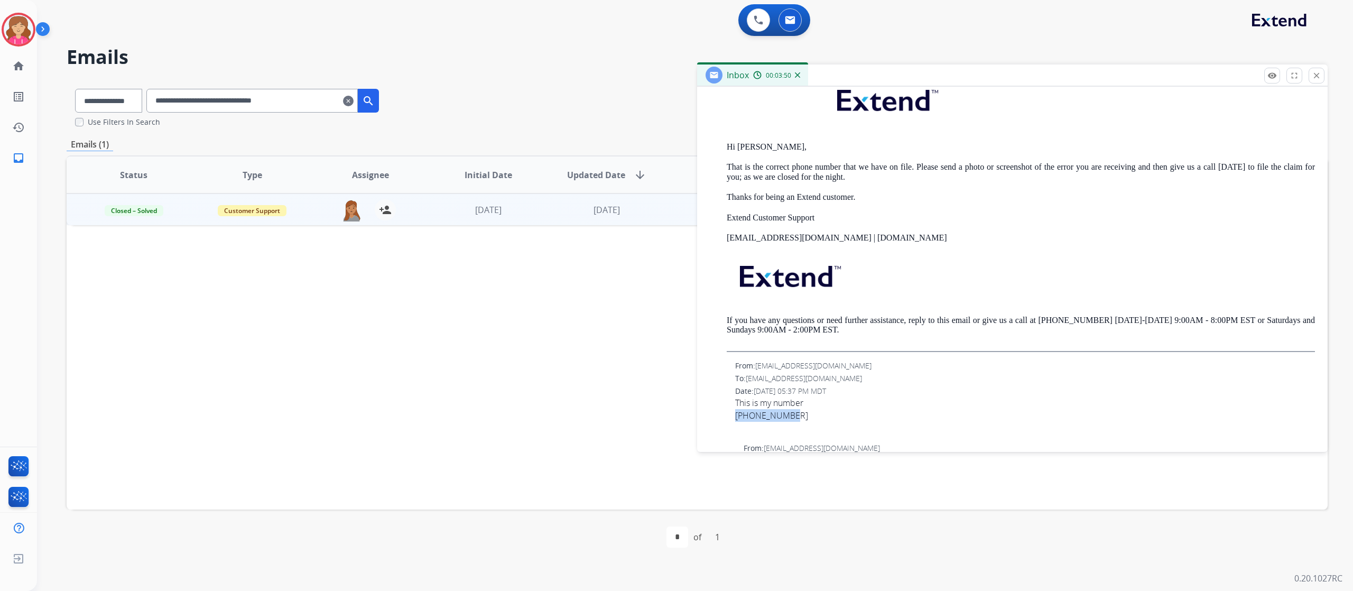
drag, startPoint x: 798, startPoint y: 416, endPoint x: 736, endPoint y: 414, distance: 61.9
click at [736, 414] on div "601-297-0902" at bounding box center [1025, 415] width 580 height 13
copy div "601-297-0902"
drag, startPoint x: 332, startPoint y: 101, endPoint x: 140, endPoint y: 103, distance: 192.4
click at [140, 103] on div "**********" at bounding box center [227, 98] width 321 height 36
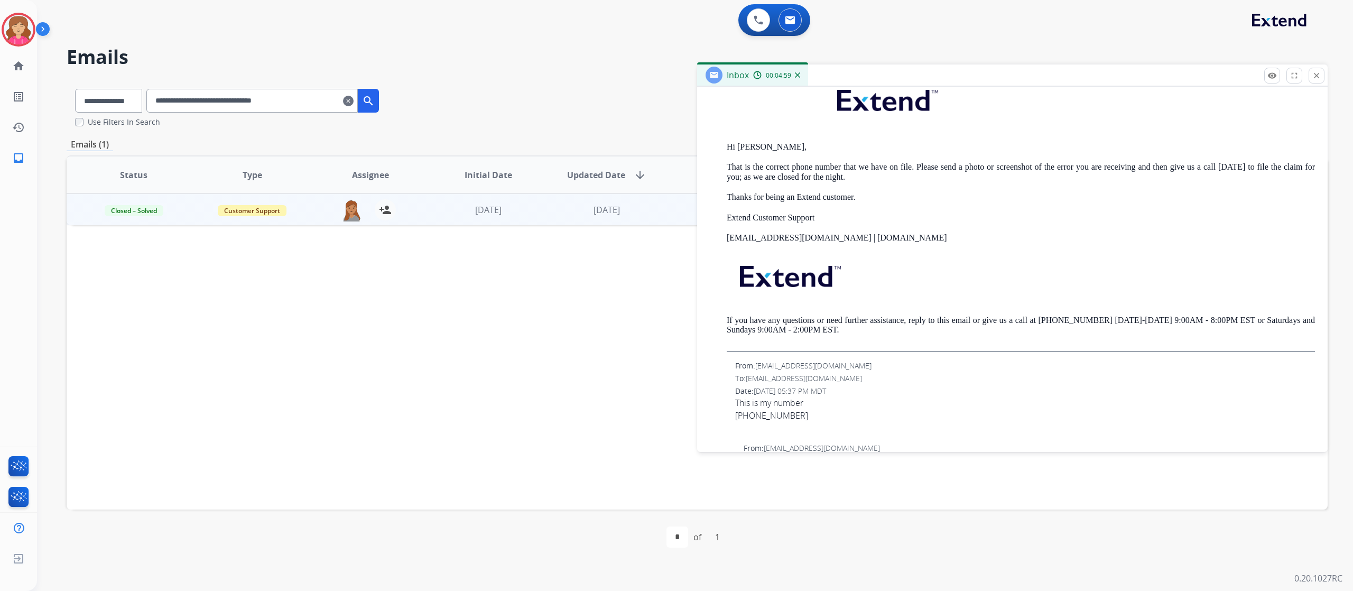
paste input "text"
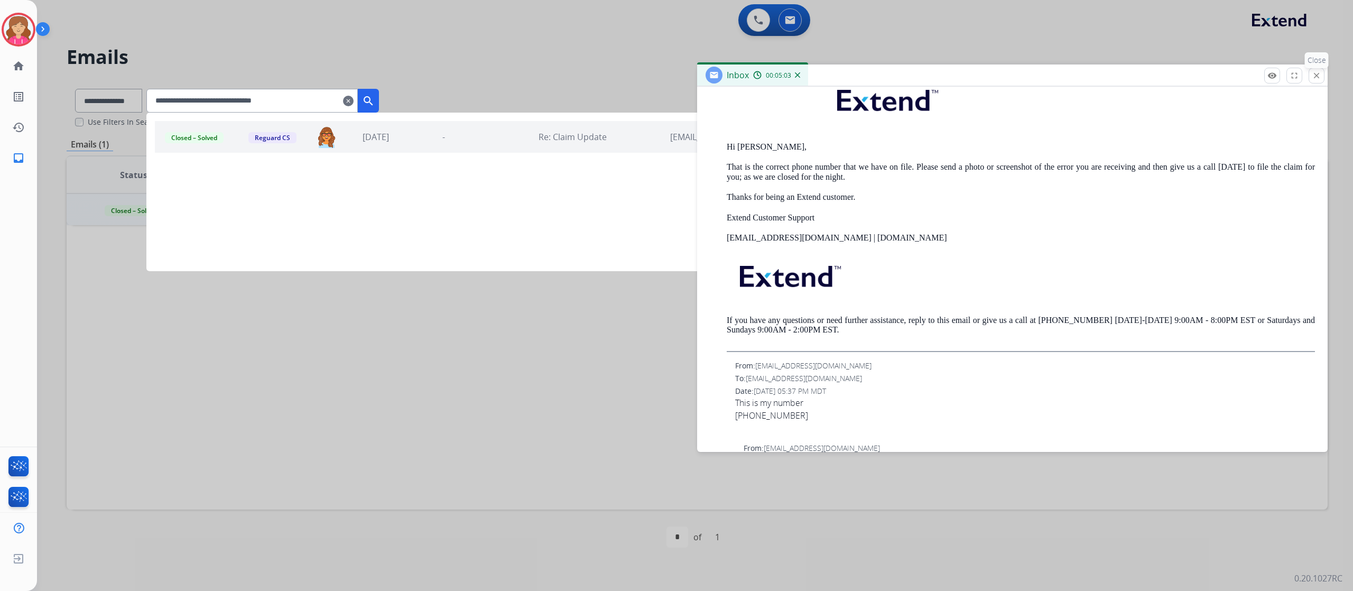
click at [1319, 73] on mat-icon "close" at bounding box center [1317, 76] width 10 height 10
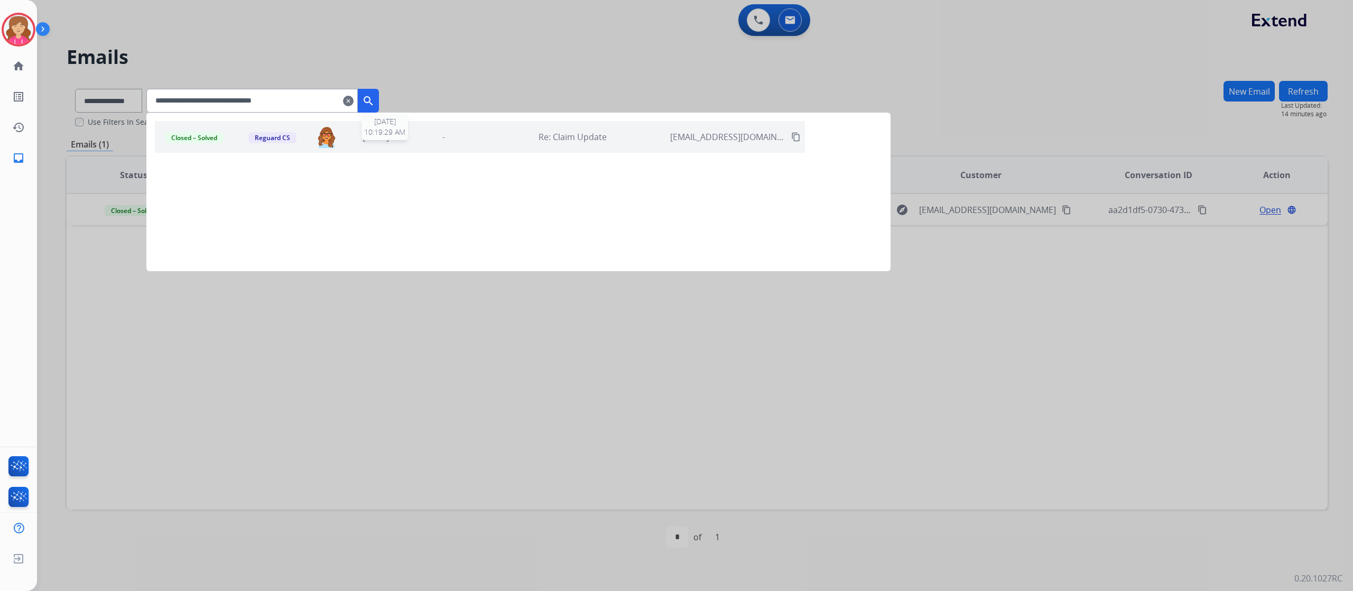
click at [383, 141] on span "3 months ago" at bounding box center [376, 137] width 26 height 12
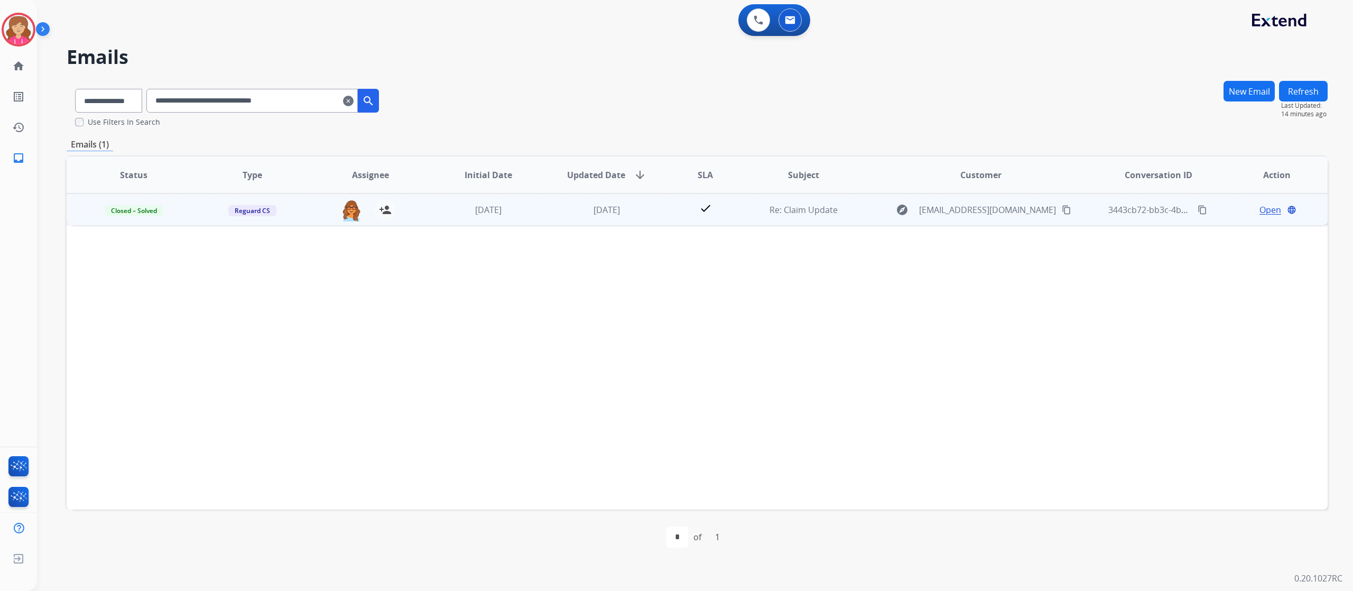
click at [1260, 209] on span "Open" at bounding box center [1271, 210] width 22 height 13
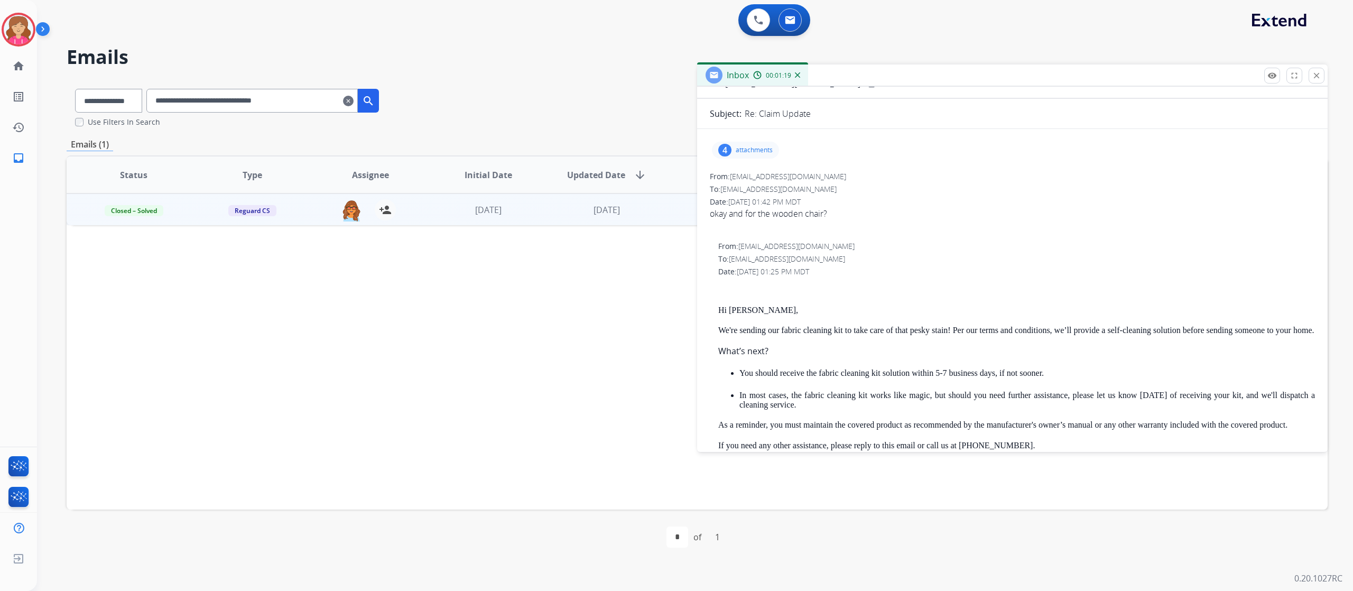
scroll to position [59, 0]
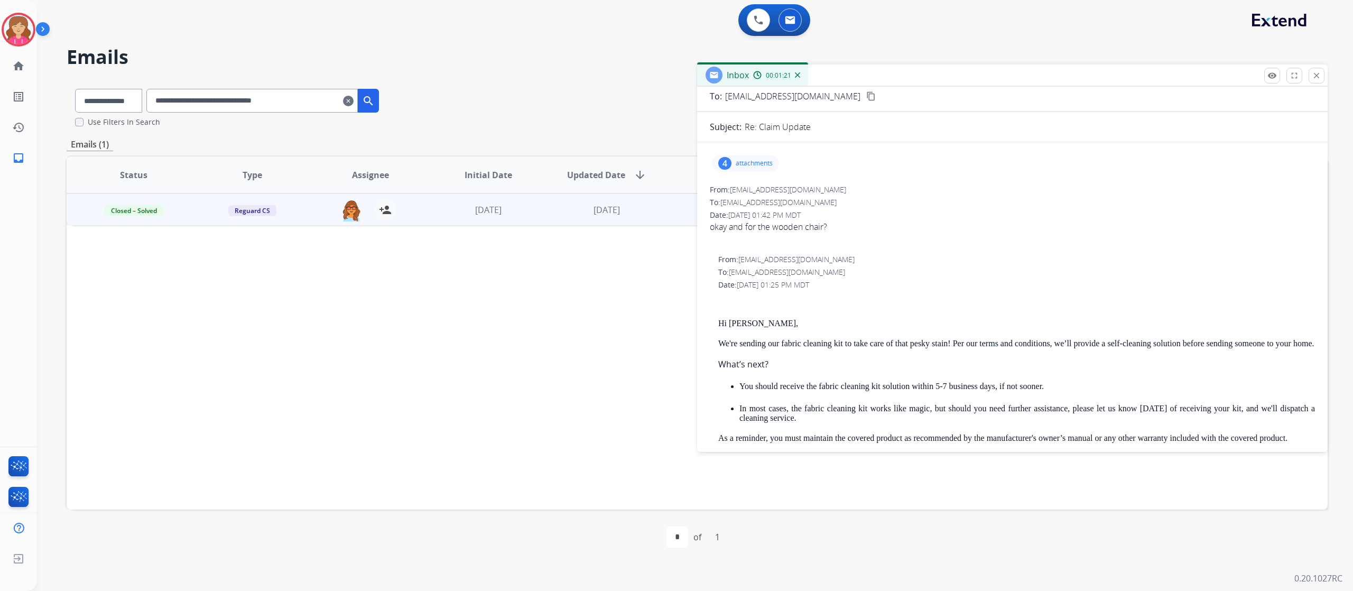
click at [753, 169] on div "4 attachments" at bounding box center [745, 163] width 67 height 17
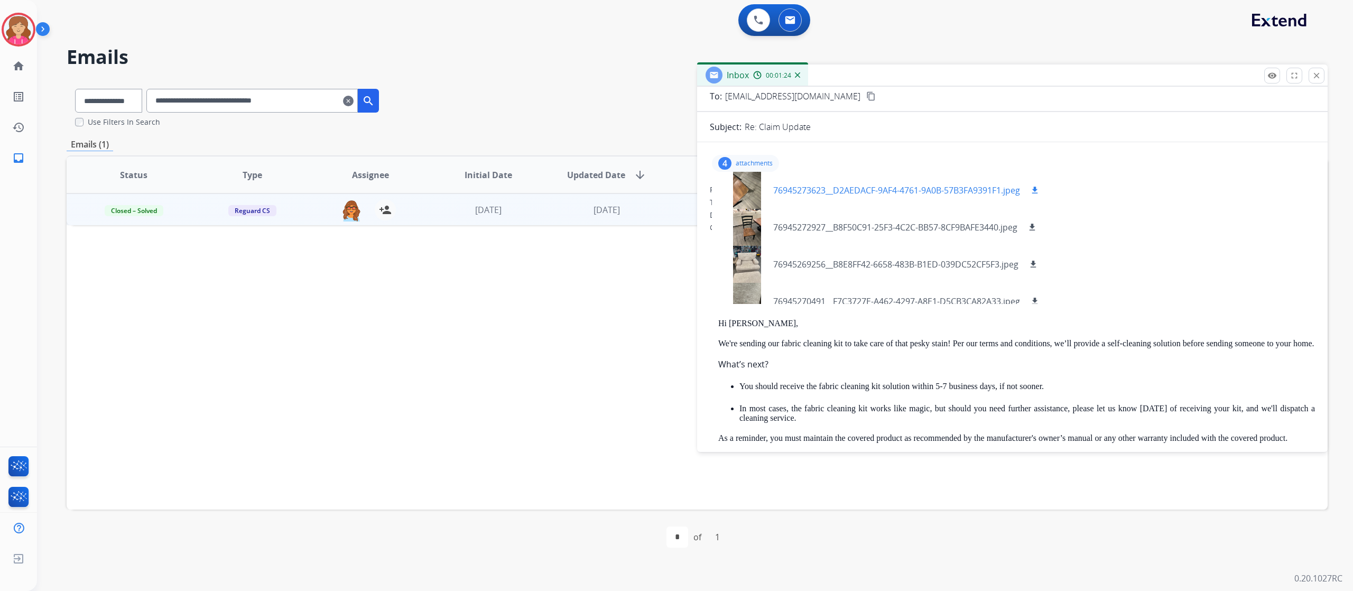
click at [829, 186] on p "76945273623__D2AEDACF-9AF4-4761-9A0B-57B3FA9391F1.jpeg" at bounding box center [896, 190] width 247 height 13
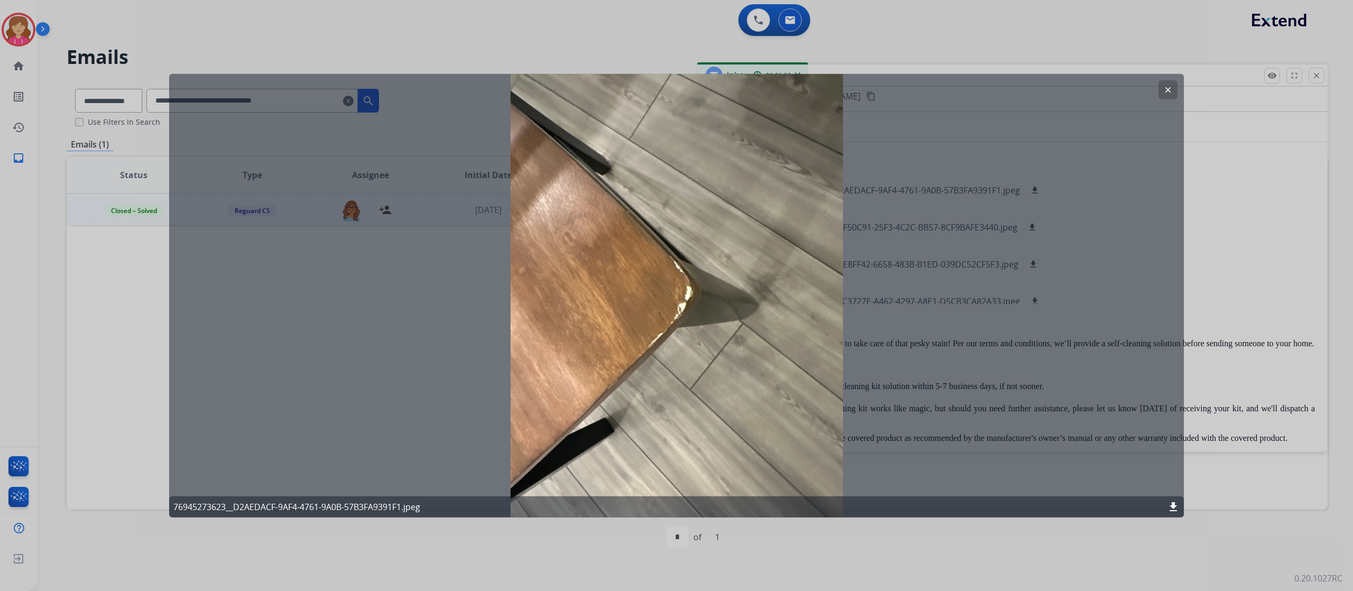
click at [1164, 87] on mat-icon "clear" at bounding box center [1169, 90] width 10 height 10
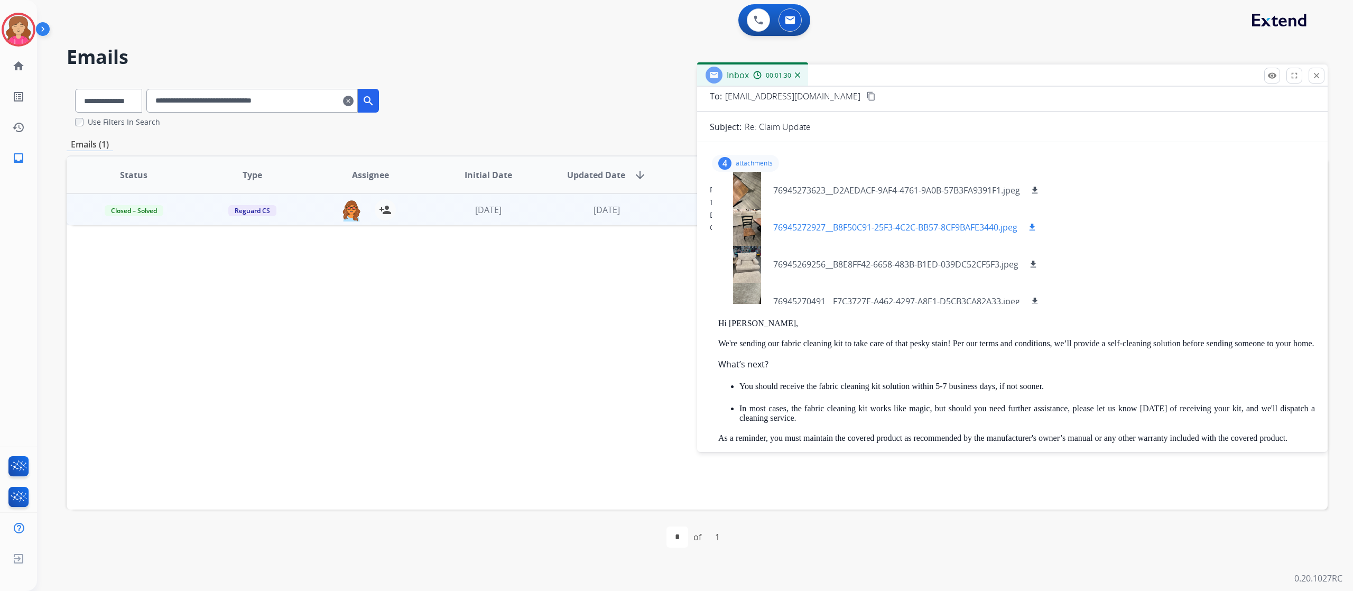
click at [900, 227] on p "76945272927__B8F50C91-25F3-4C2C-BB57-8CF9BAFE3440.jpeg" at bounding box center [895, 227] width 244 height 13
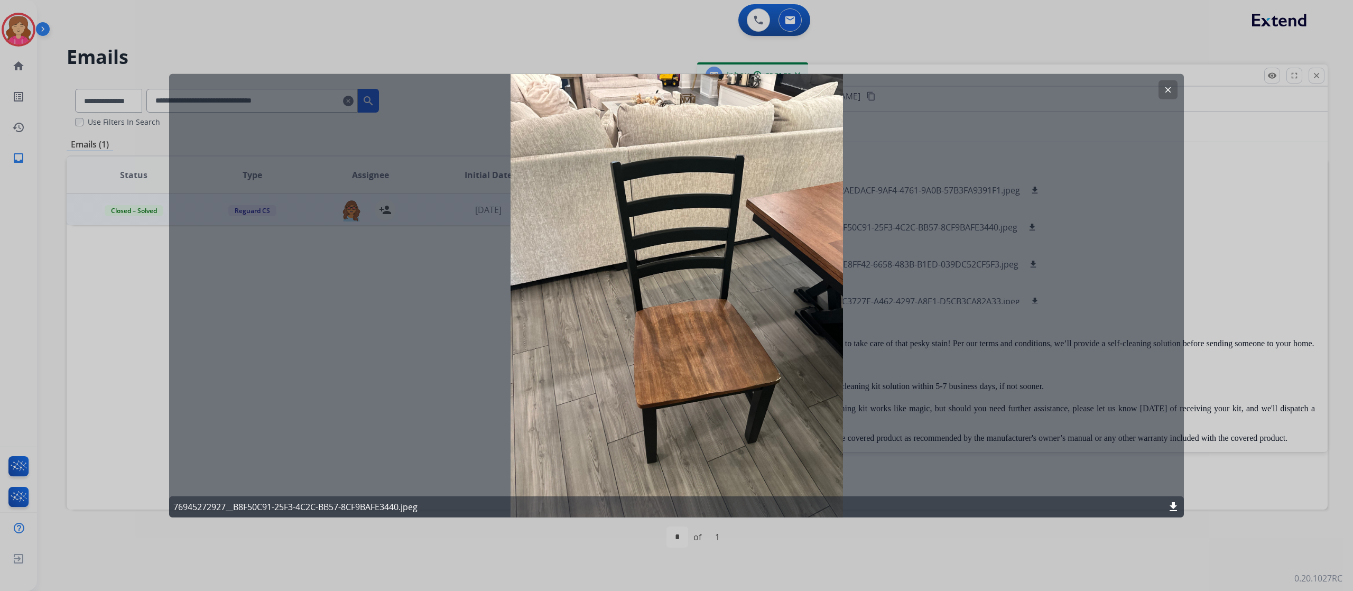
click at [1166, 92] on mat-icon "clear" at bounding box center [1169, 90] width 10 height 10
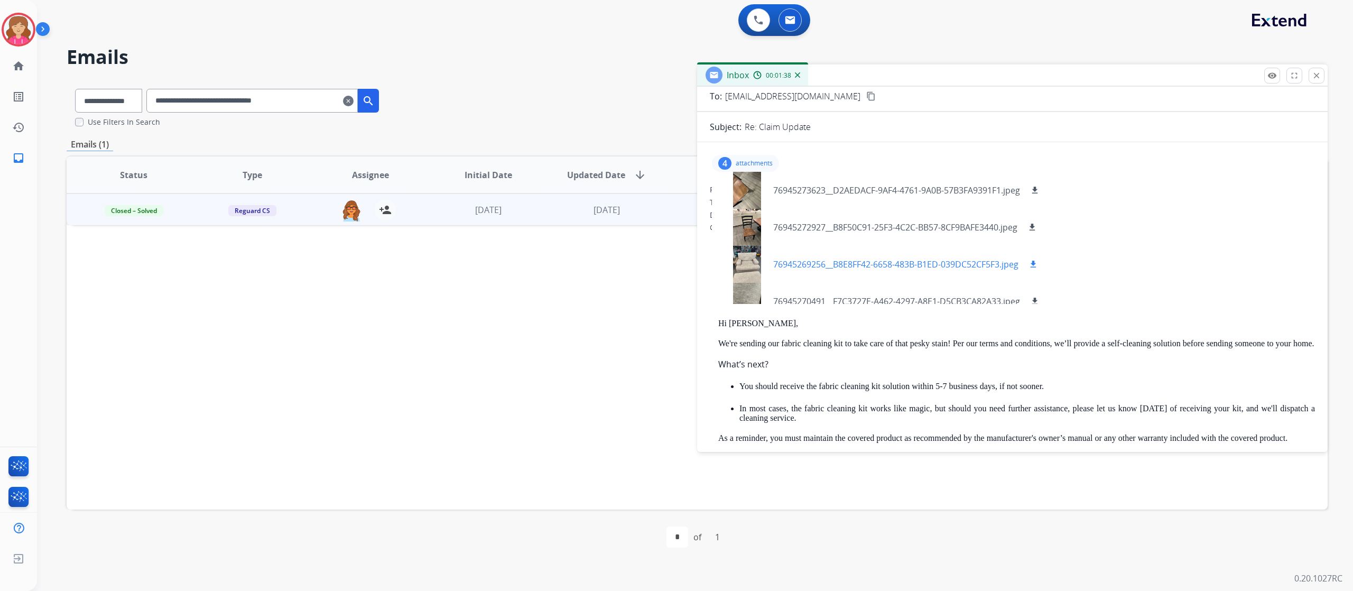
click at [918, 260] on p "76945269256__B8E8FF42-6658-483B-B1ED-039DC52CF5F3.jpeg" at bounding box center [895, 264] width 245 height 13
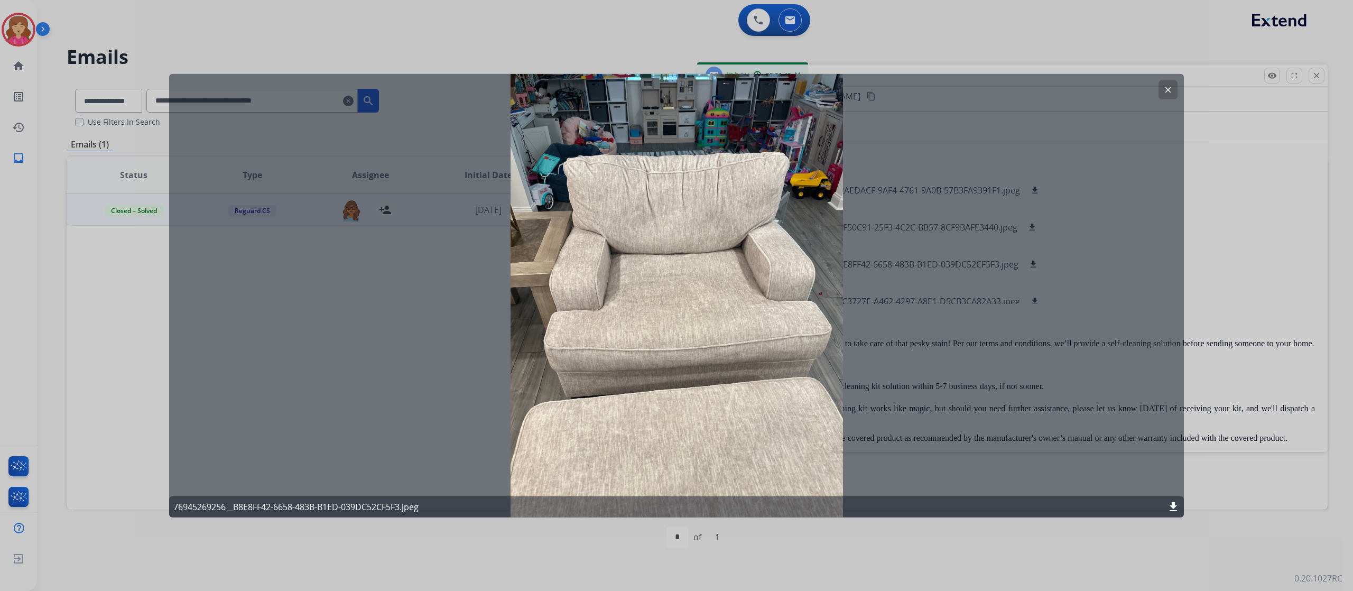
click at [1163, 91] on button "clear" at bounding box center [1168, 89] width 19 height 19
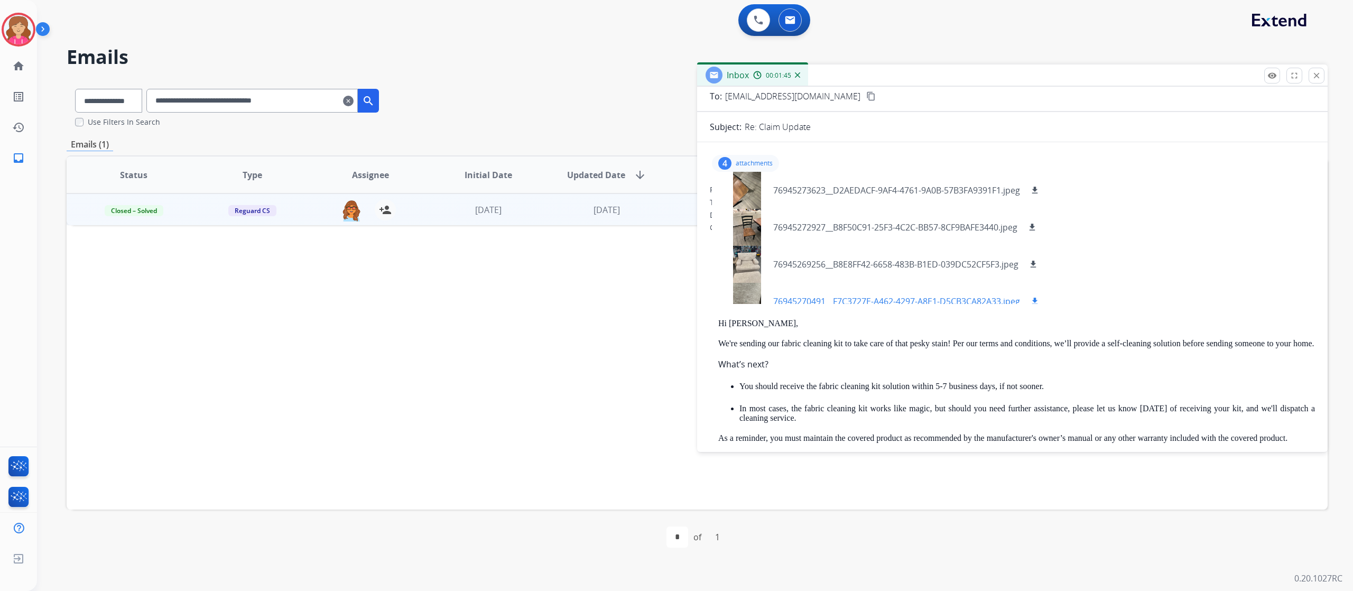
click at [933, 297] on p "76945270491__F7C3727E-A462-4297-A8E1-D5CB3CA82A33.jpeg" at bounding box center [896, 301] width 247 height 13
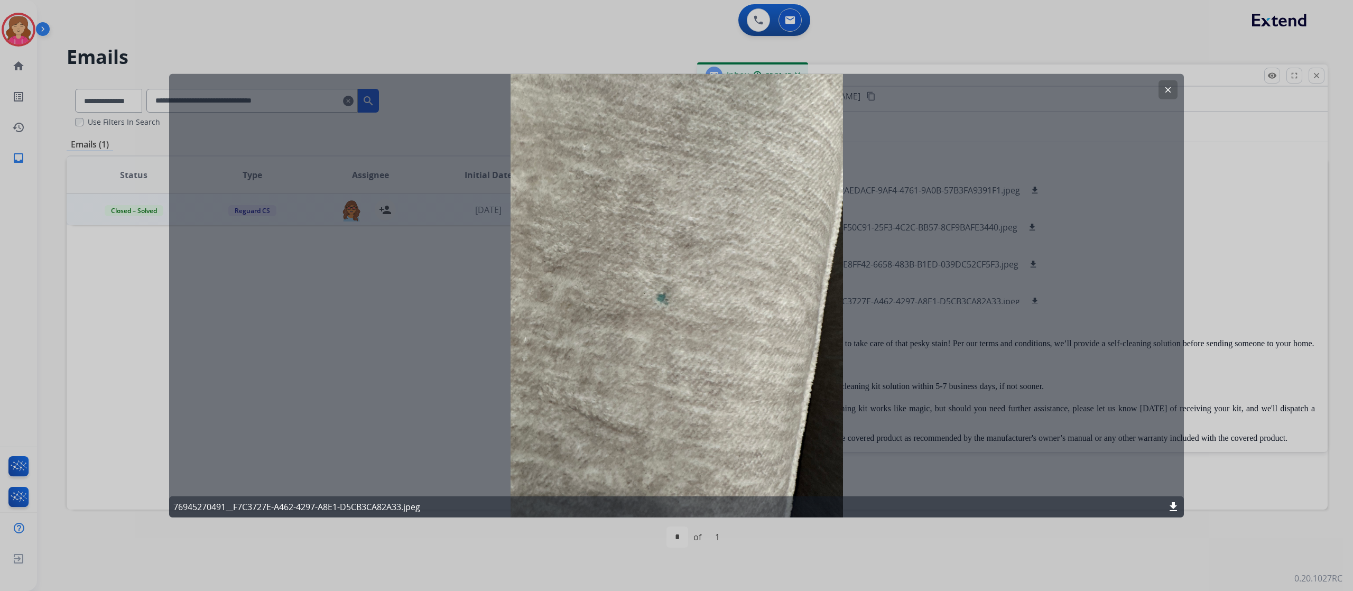
click at [1169, 89] on mat-icon "clear" at bounding box center [1169, 90] width 10 height 10
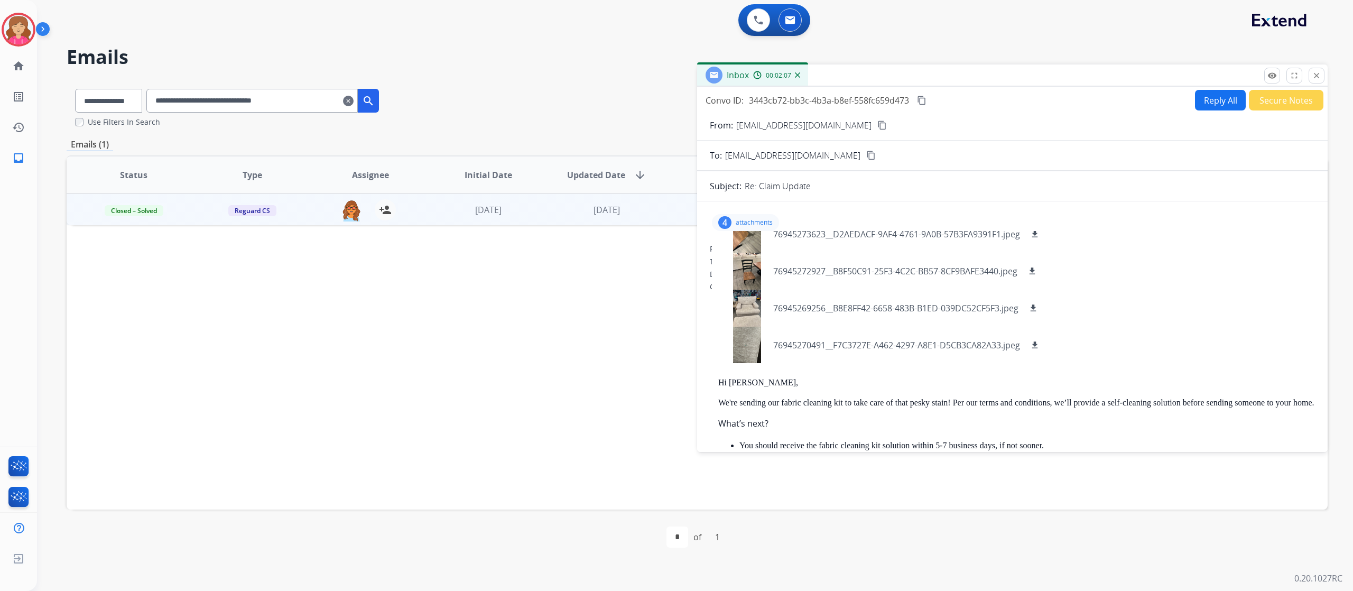
scroll to position [0, 0]
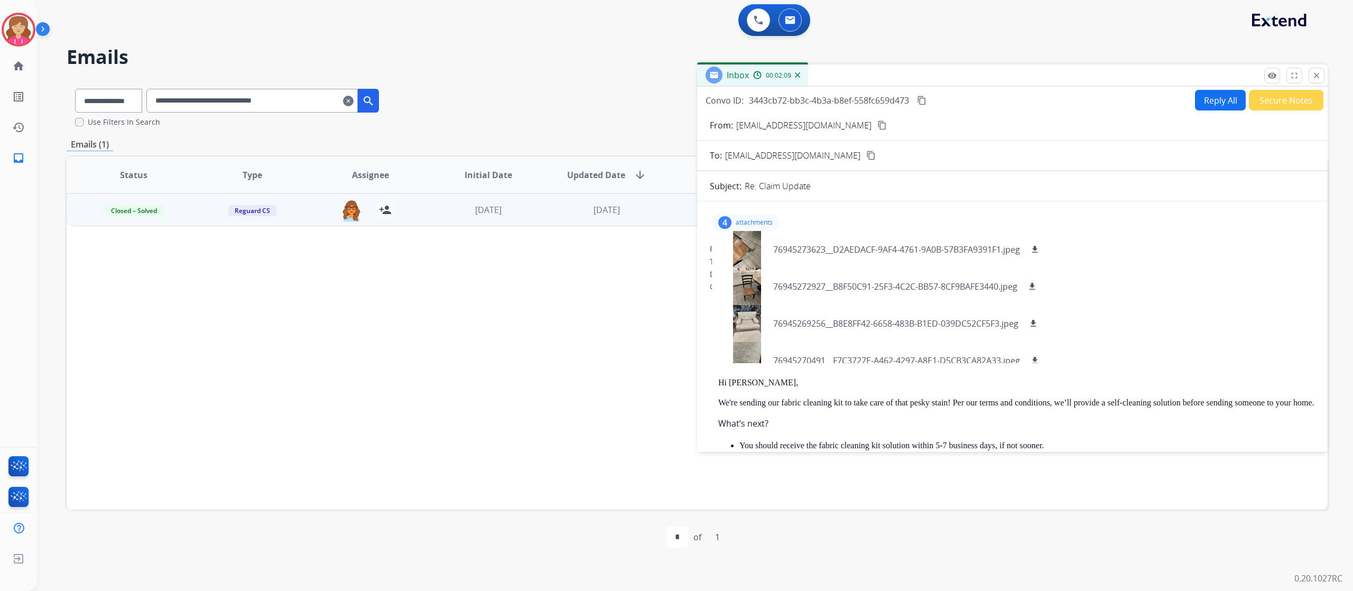
click at [1120, 272] on div "Date: 05/20/2025 - 01:42 PM MDT" at bounding box center [1012, 274] width 605 height 11
drag, startPoint x: 735, startPoint y: 124, endPoint x: 829, endPoint y: 131, distance: 94.3
click at [829, 131] on div "From: lacymartin14@gmail.com content_copy" at bounding box center [1012, 125] width 631 height 13
click at [1318, 76] on mat-icon "close" at bounding box center [1317, 76] width 10 height 10
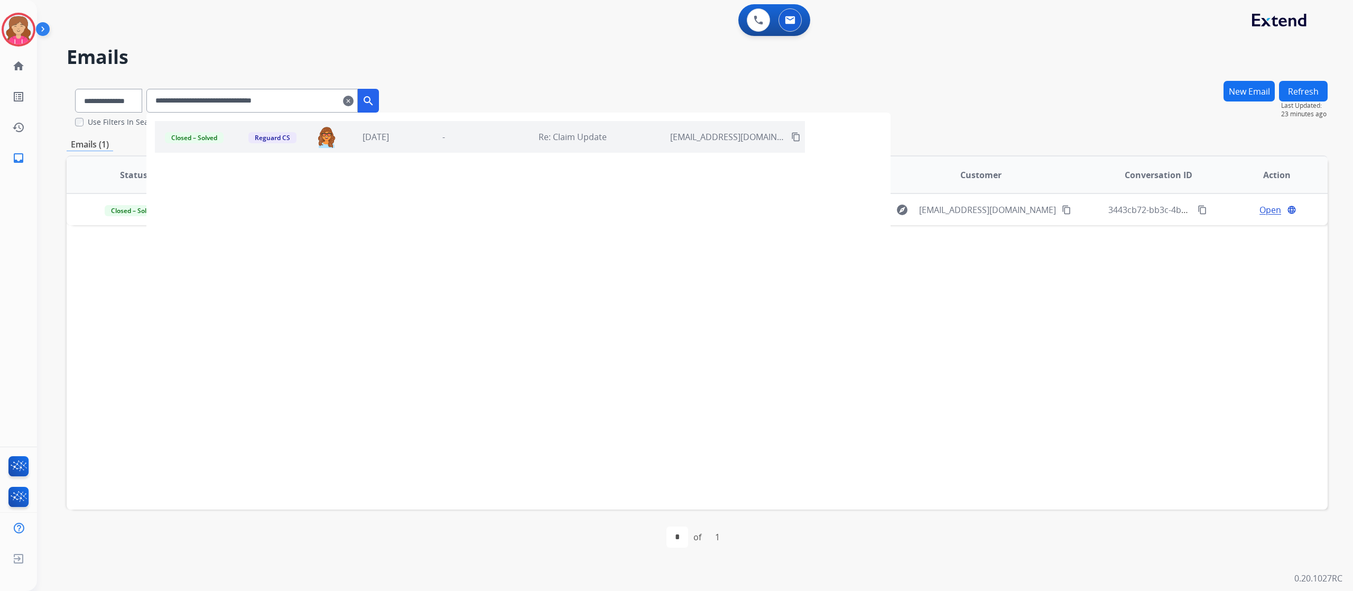
drag, startPoint x: 317, startPoint y: 99, endPoint x: 163, endPoint y: 99, distance: 153.8
click at [163, 99] on input "**********" at bounding box center [251, 101] width 211 height 24
paste input "text"
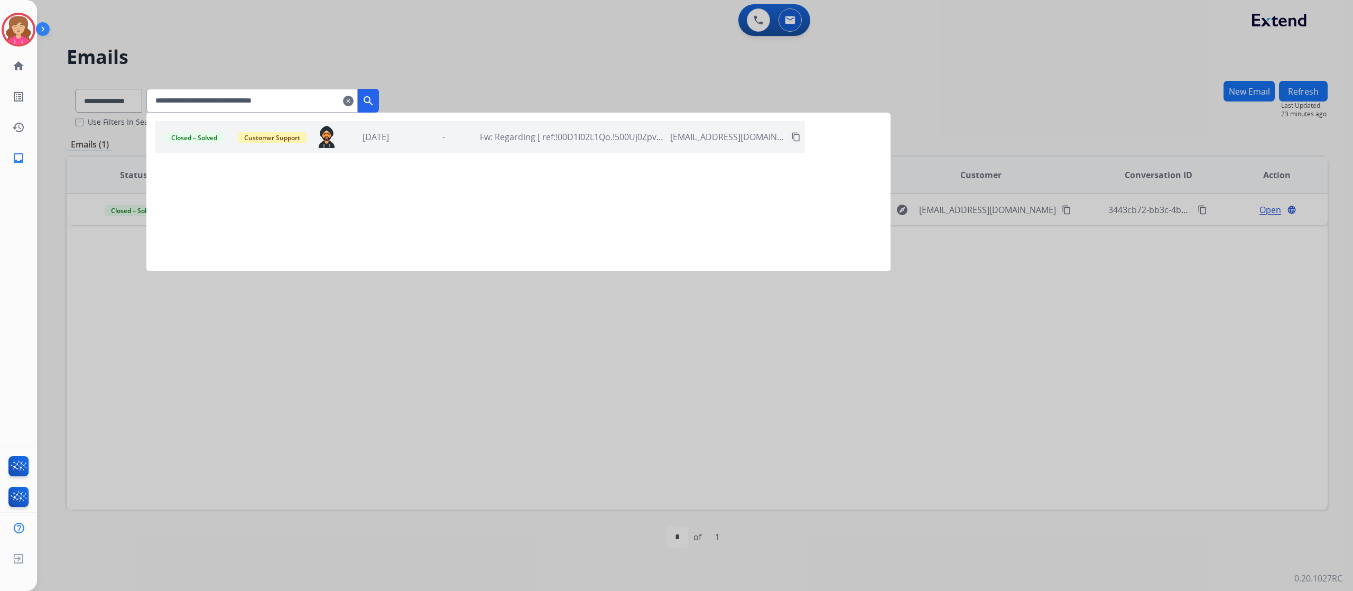
click at [451, 141] on div "-" at bounding box center [443, 137] width 62 height 13
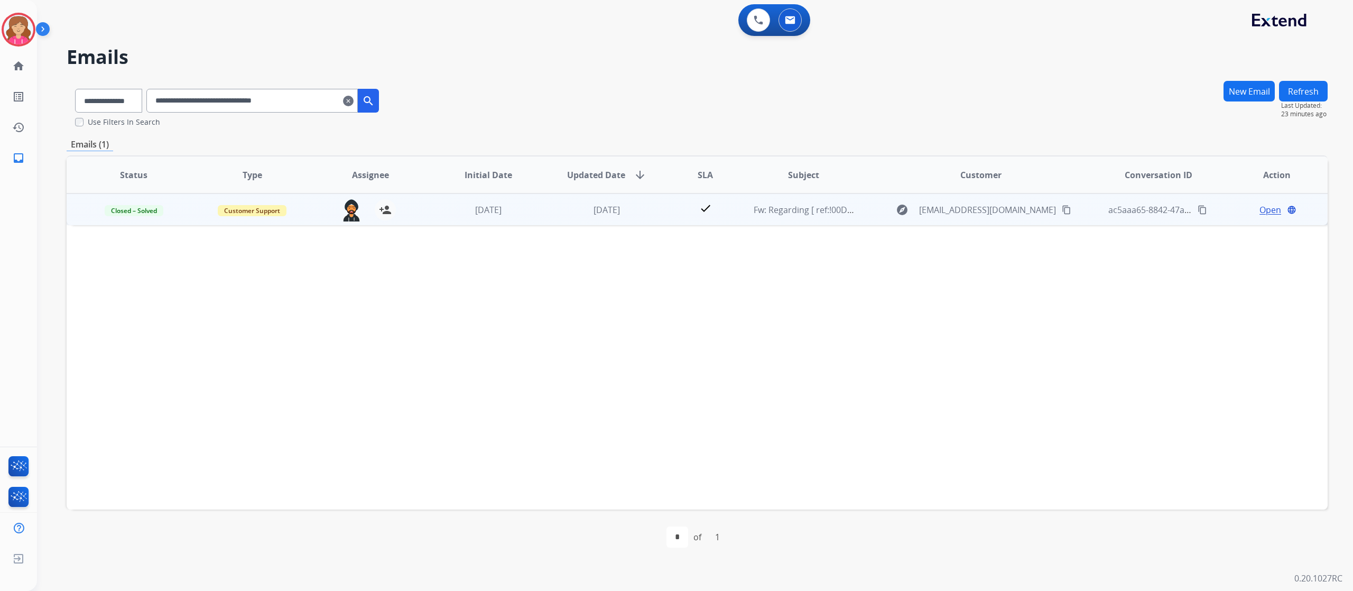
click at [1262, 207] on span "Open" at bounding box center [1271, 210] width 22 height 13
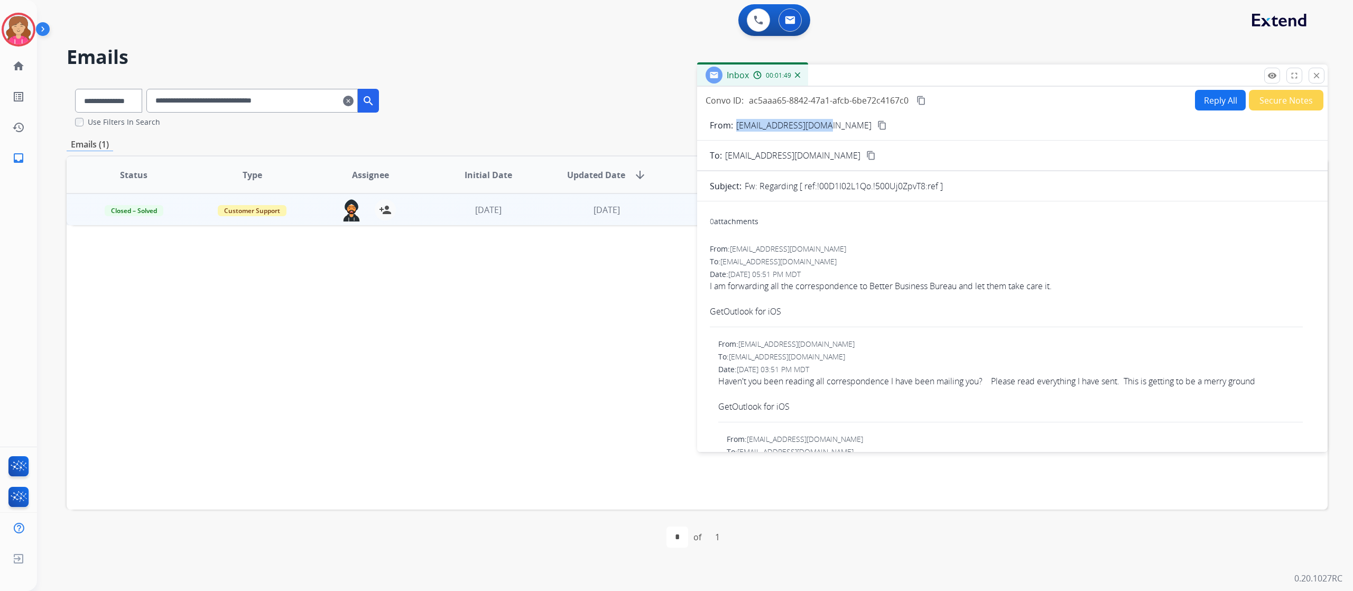
drag, startPoint x: 736, startPoint y: 122, endPoint x: 819, endPoint y: 124, distance: 83.6
click at [819, 124] on p "skfulk53@outlook.com" at bounding box center [803, 125] width 135 height 13
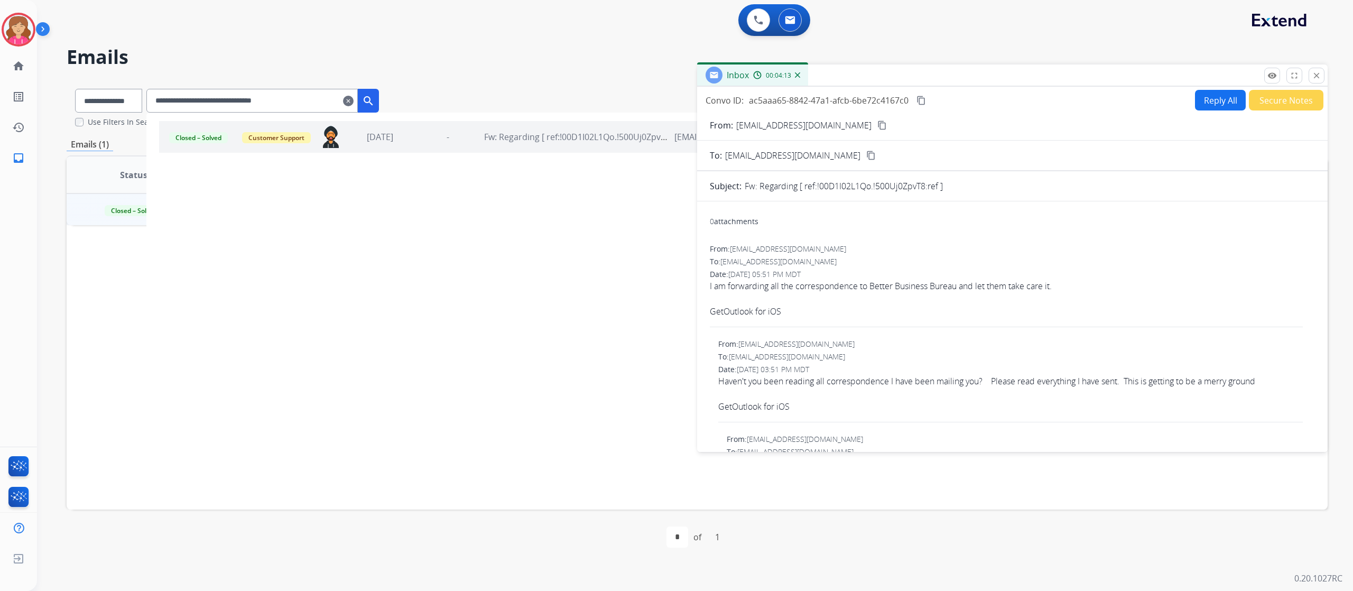
drag, startPoint x: 322, startPoint y: 97, endPoint x: 163, endPoint y: 106, distance: 159.3
click at [163, 106] on input "**********" at bounding box center [251, 101] width 211 height 24
paste input "text"
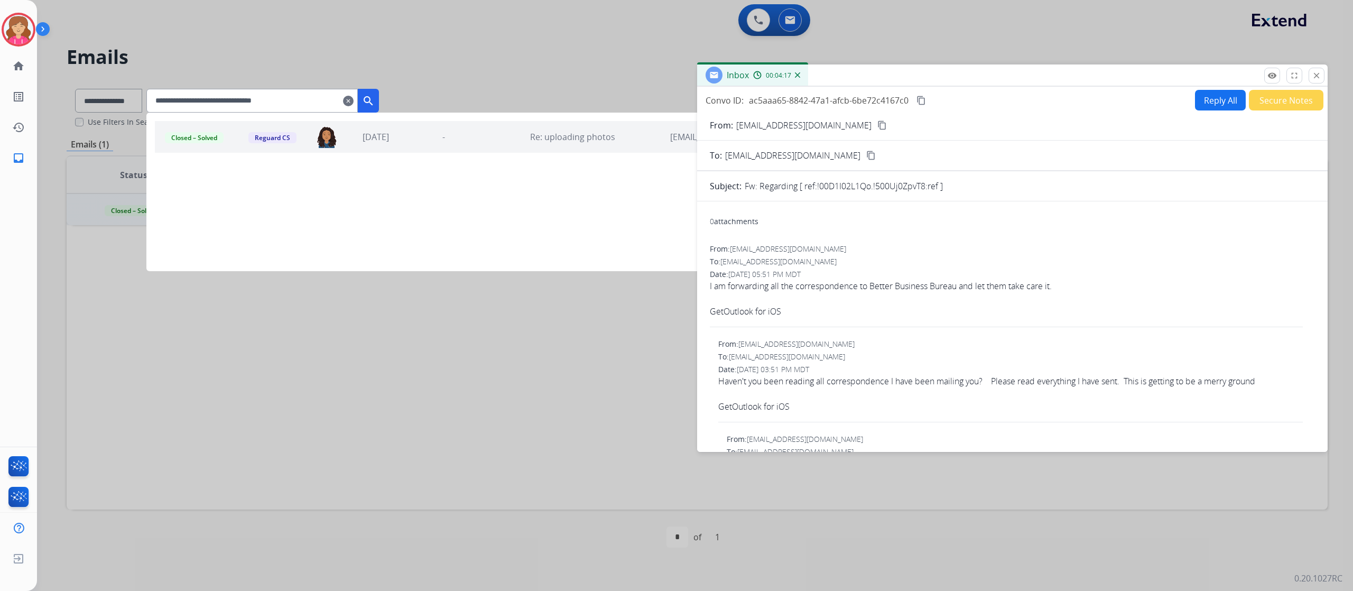
type input "**********"
click at [375, 97] on mat-icon "search" at bounding box center [368, 101] width 13 height 13
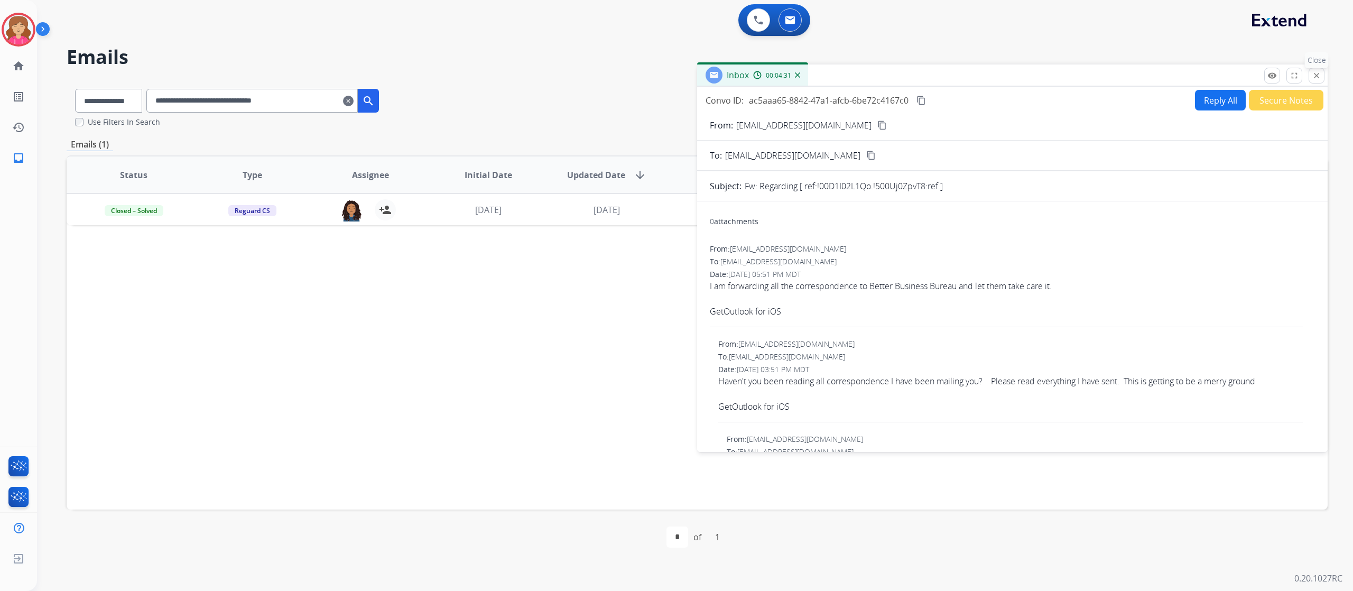
click at [1320, 76] on mat-icon "close" at bounding box center [1317, 76] width 10 height 10
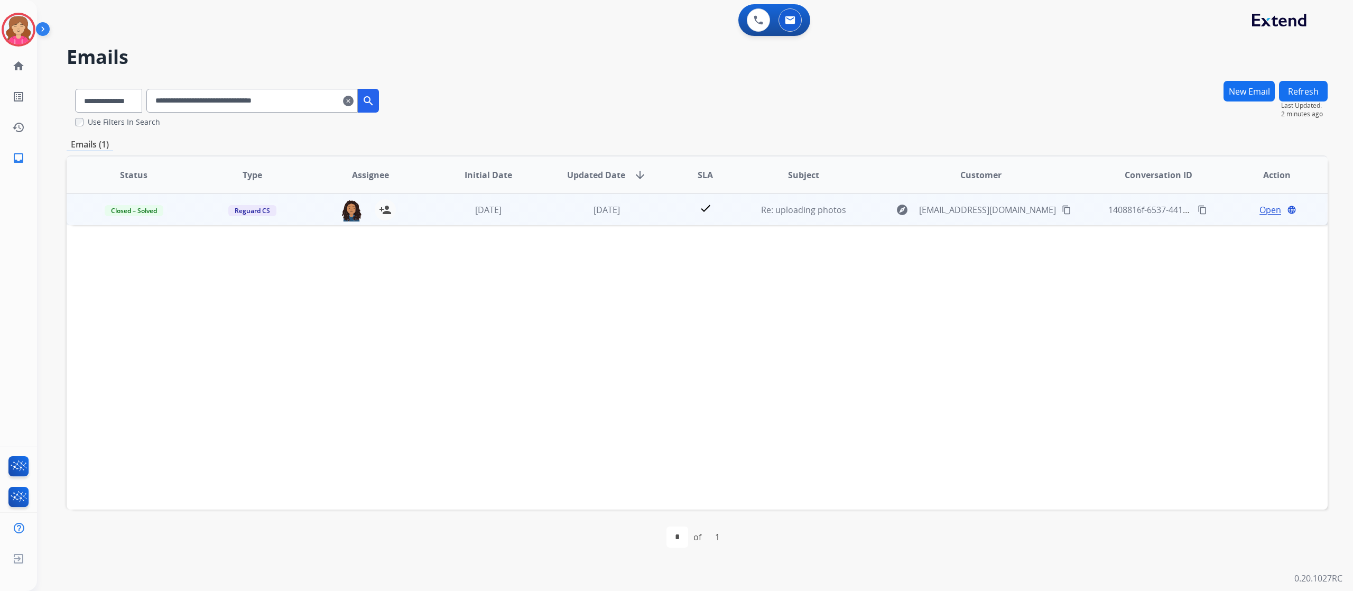
click at [1260, 208] on span "Open" at bounding box center [1271, 210] width 22 height 13
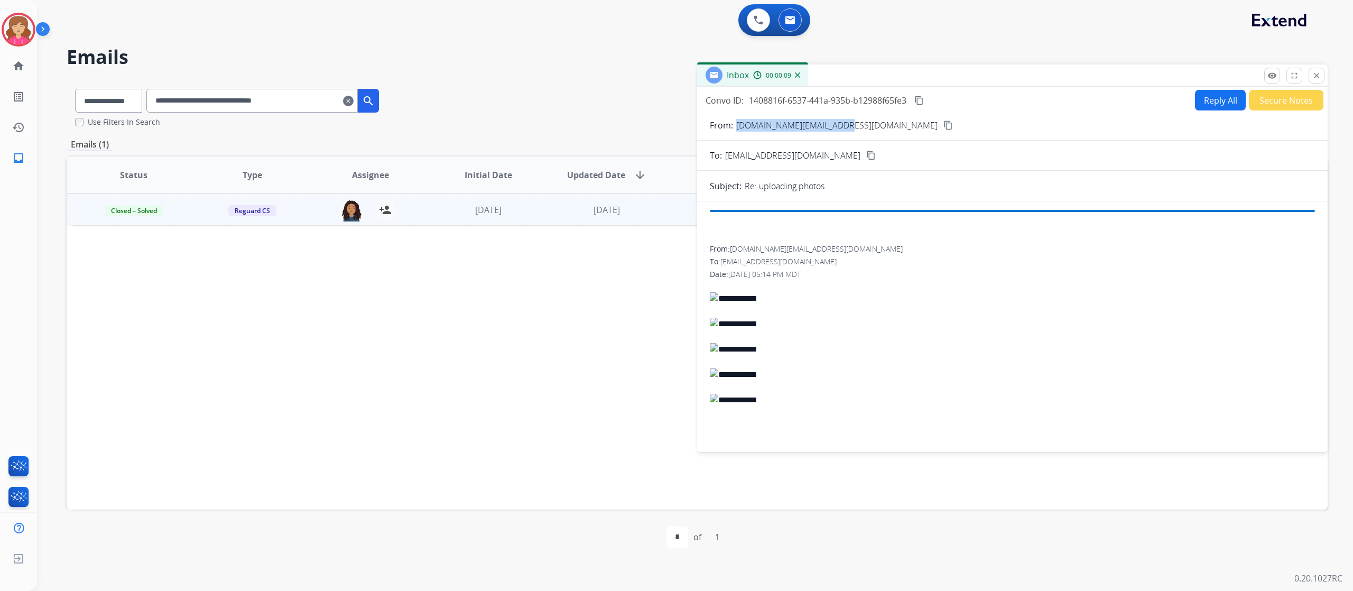
drag, startPoint x: 737, startPoint y: 126, endPoint x: 840, endPoint y: 130, distance: 103.2
click at [840, 130] on p "coleworld42.na@gmail.com" at bounding box center [836, 125] width 201 height 13
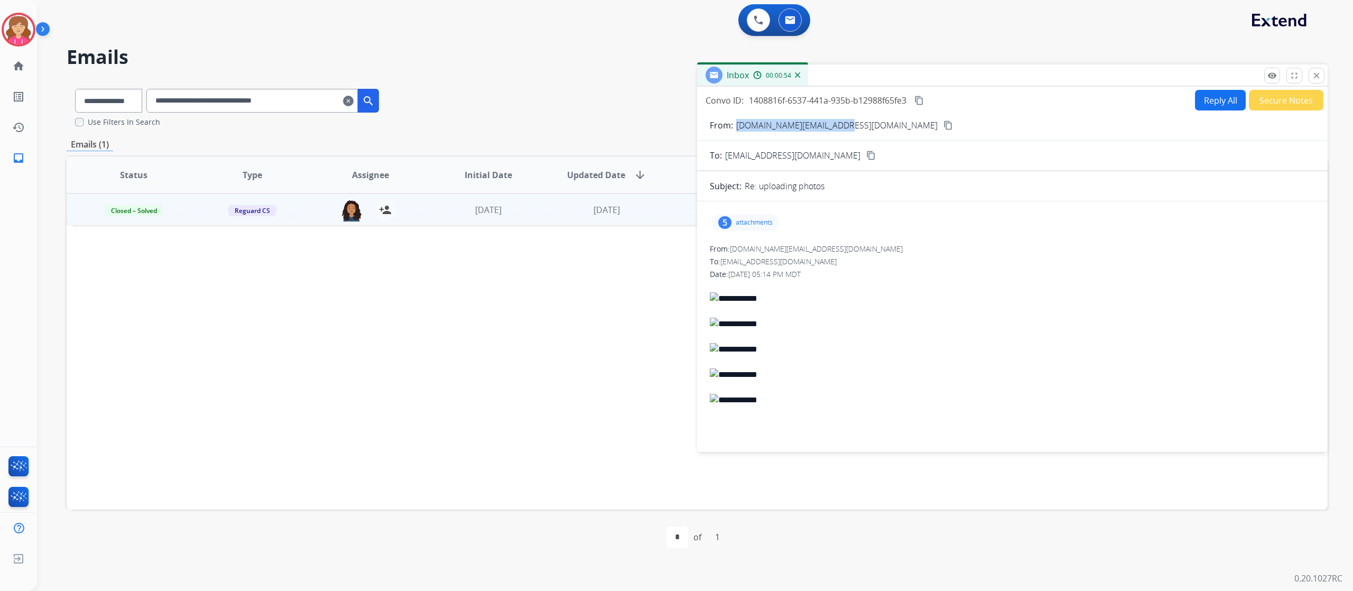
click at [731, 396] on img at bounding box center [1012, 400] width 605 height 13
click at [744, 221] on p "attachments" at bounding box center [754, 222] width 37 height 8
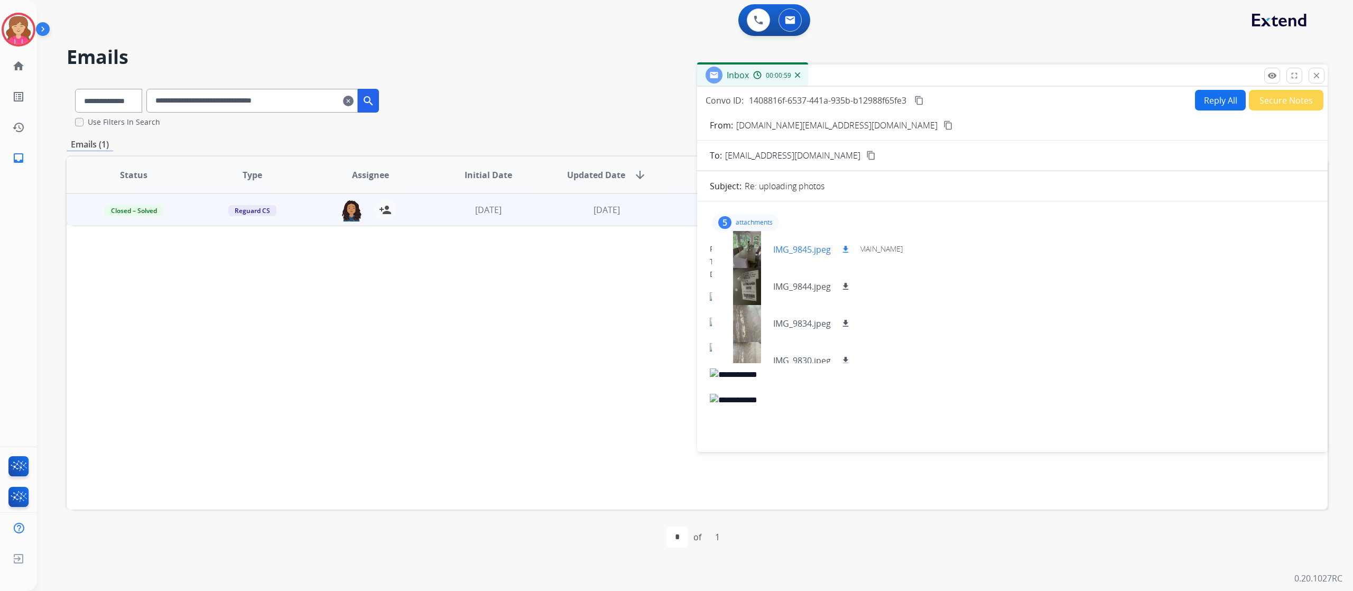
click at [783, 251] on p "IMG_9845.jpeg" at bounding box center [802, 249] width 58 height 13
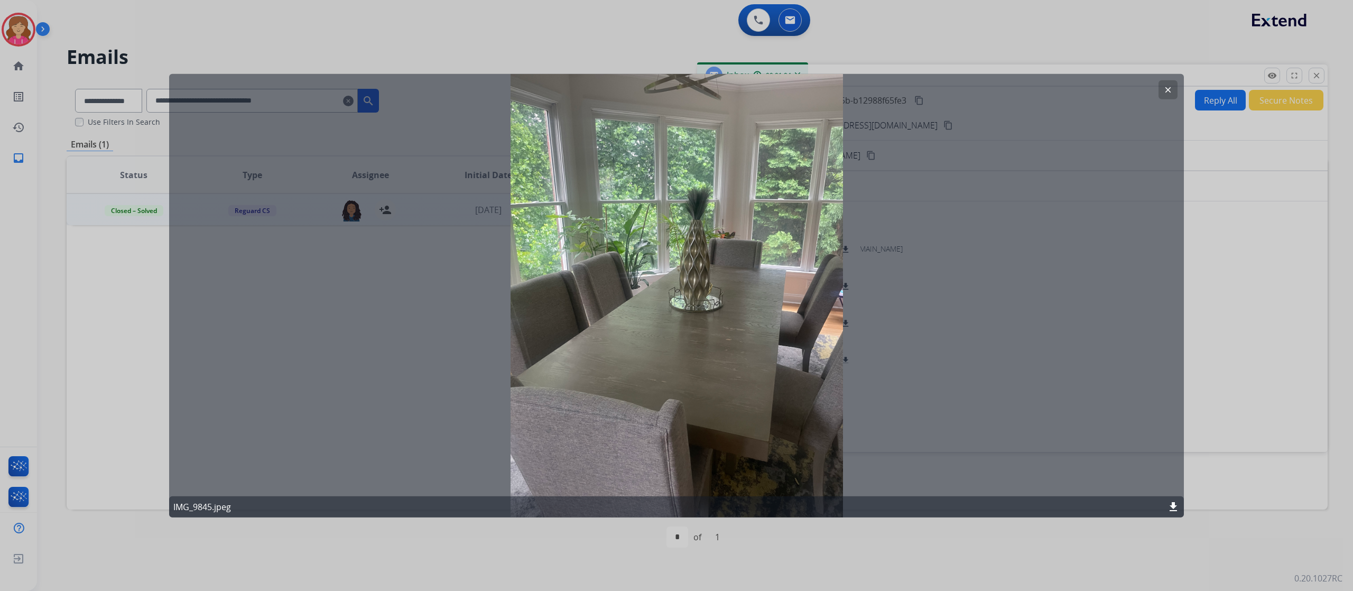
click at [1166, 93] on mat-icon "clear" at bounding box center [1169, 90] width 10 height 10
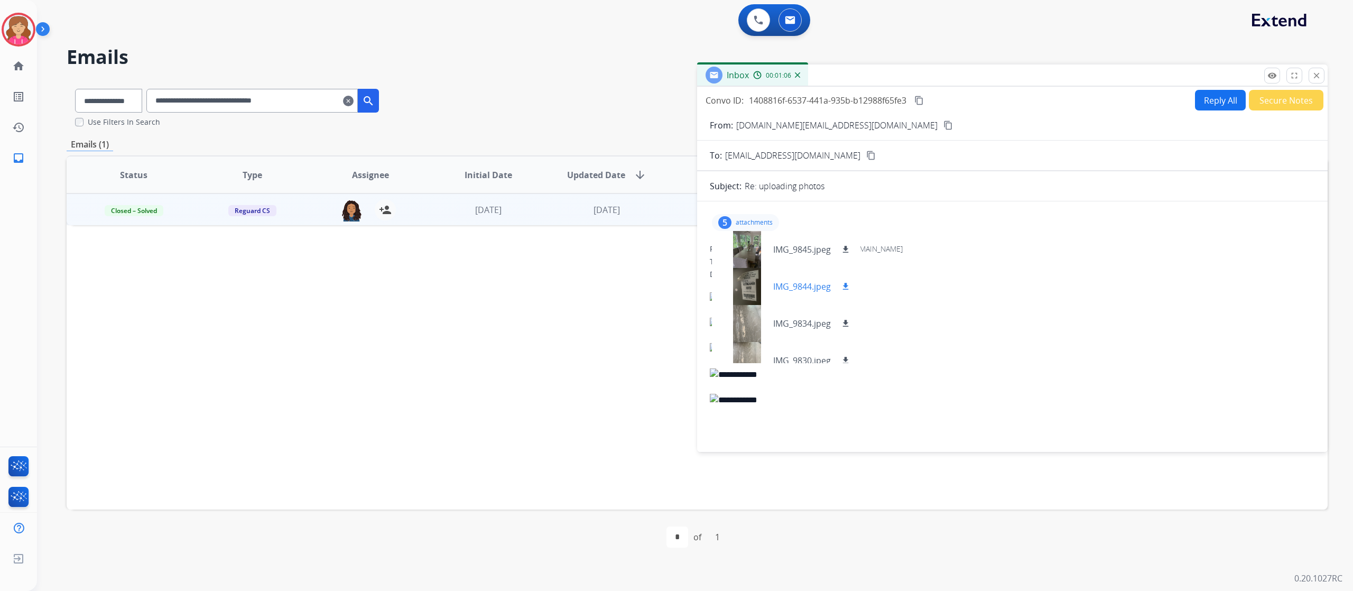
click at [802, 285] on p "IMG_9844.jpeg" at bounding box center [802, 286] width 58 height 13
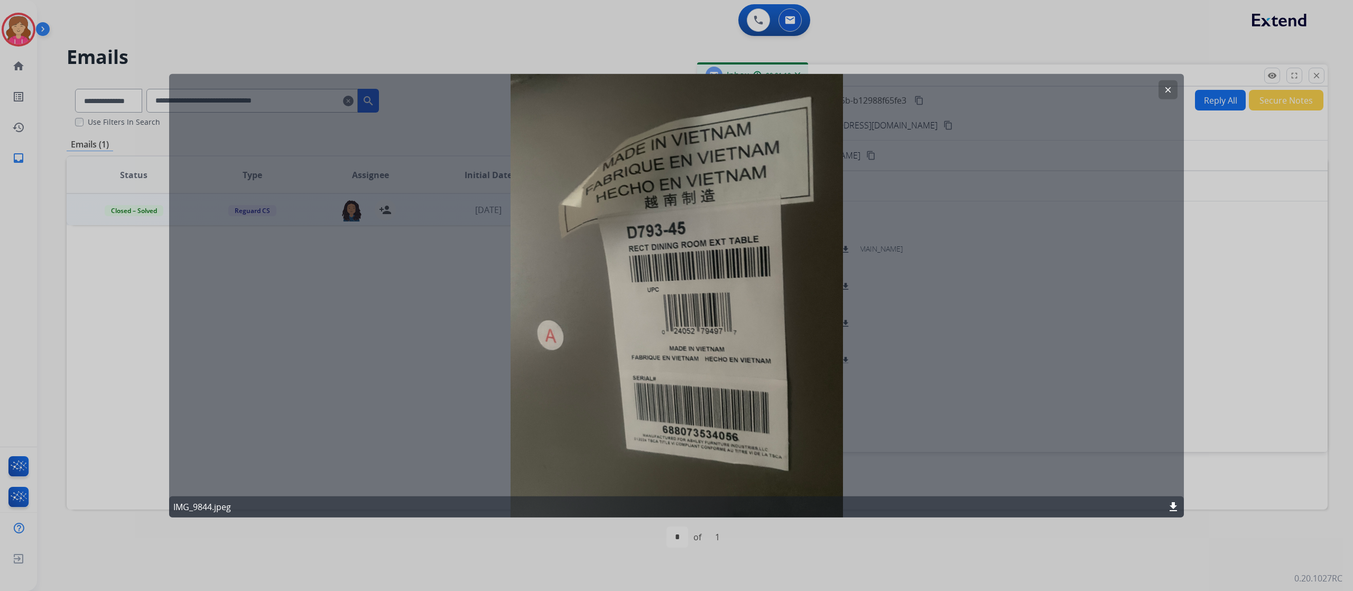
click at [1170, 90] on mat-icon "clear" at bounding box center [1169, 90] width 10 height 10
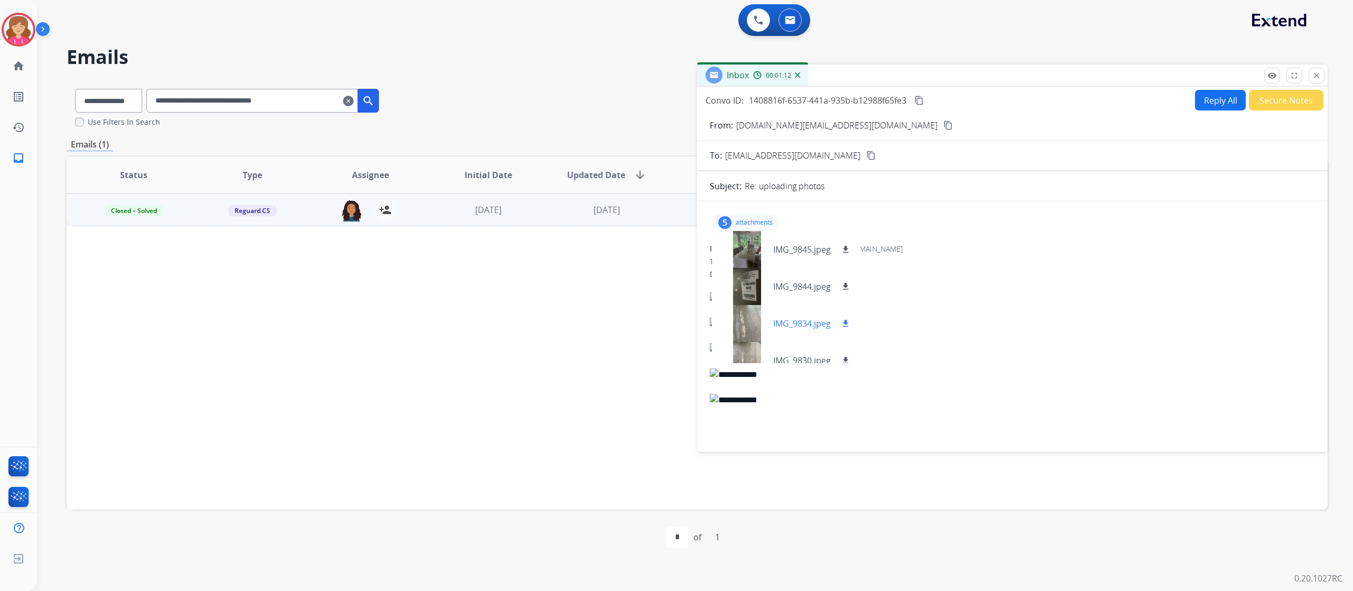
click at [799, 321] on p "IMG_9834.jpeg" at bounding box center [802, 323] width 58 height 13
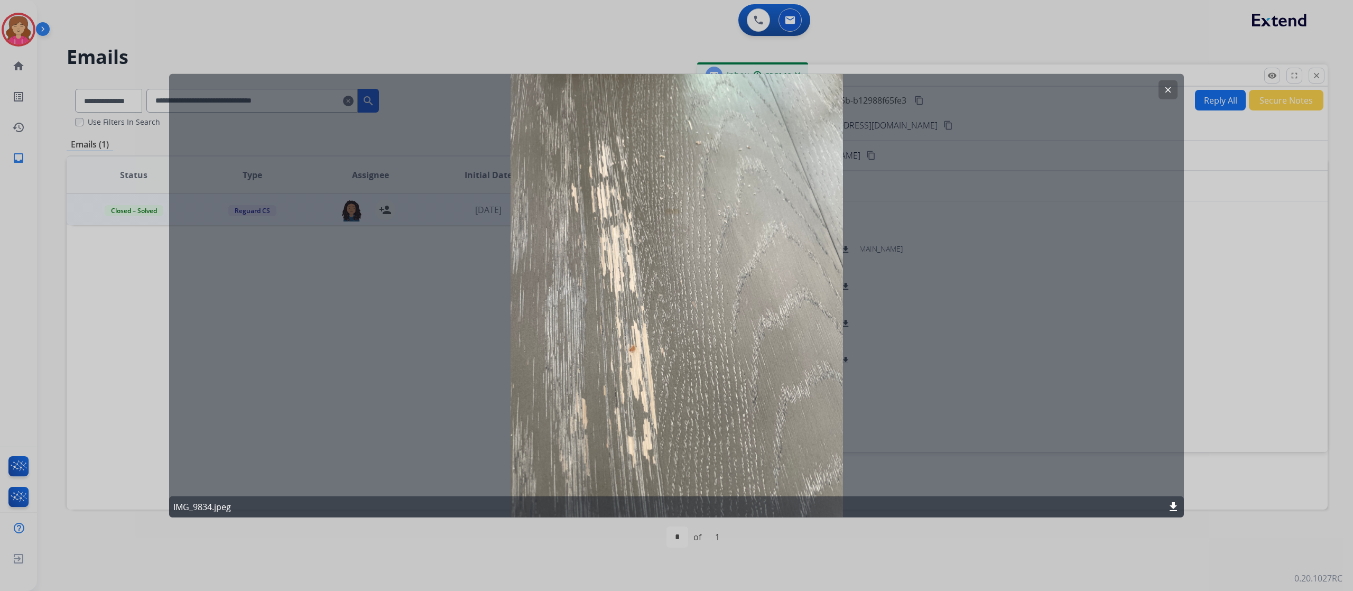
click at [1167, 88] on mat-icon "clear" at bounding box center [1169, 90] width 10 height 10
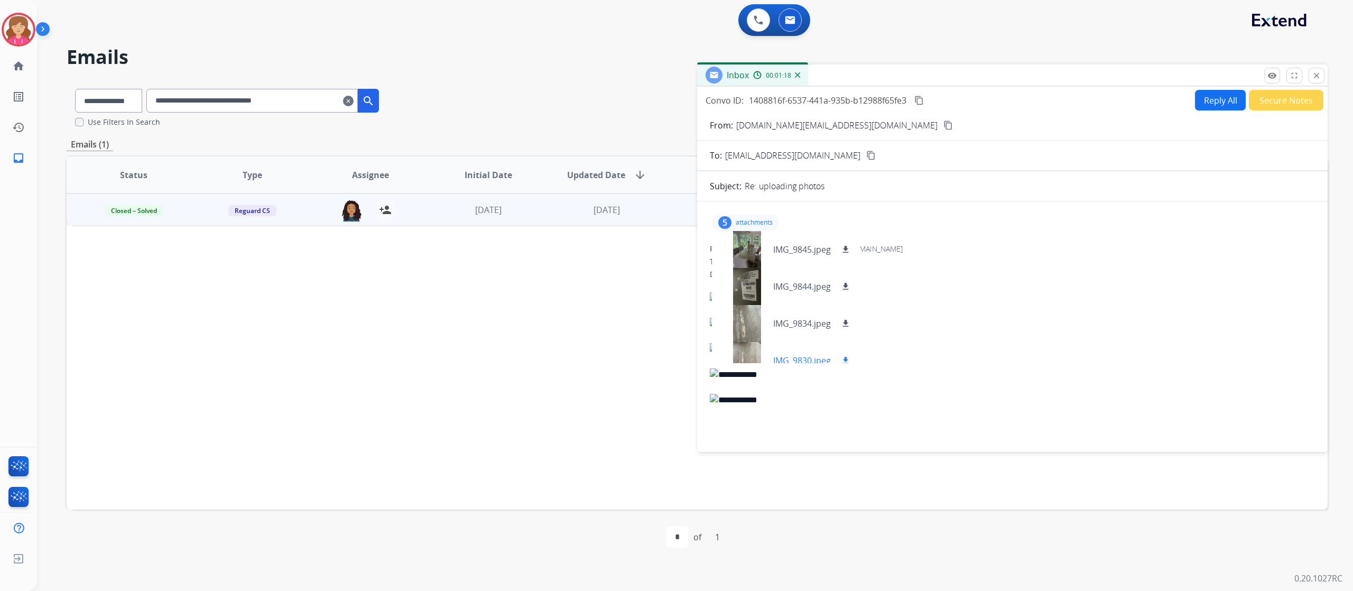
click at [794, 357] on p "IMG_9830.jpeg" at bounding box center [802, 360] width 58 height 13
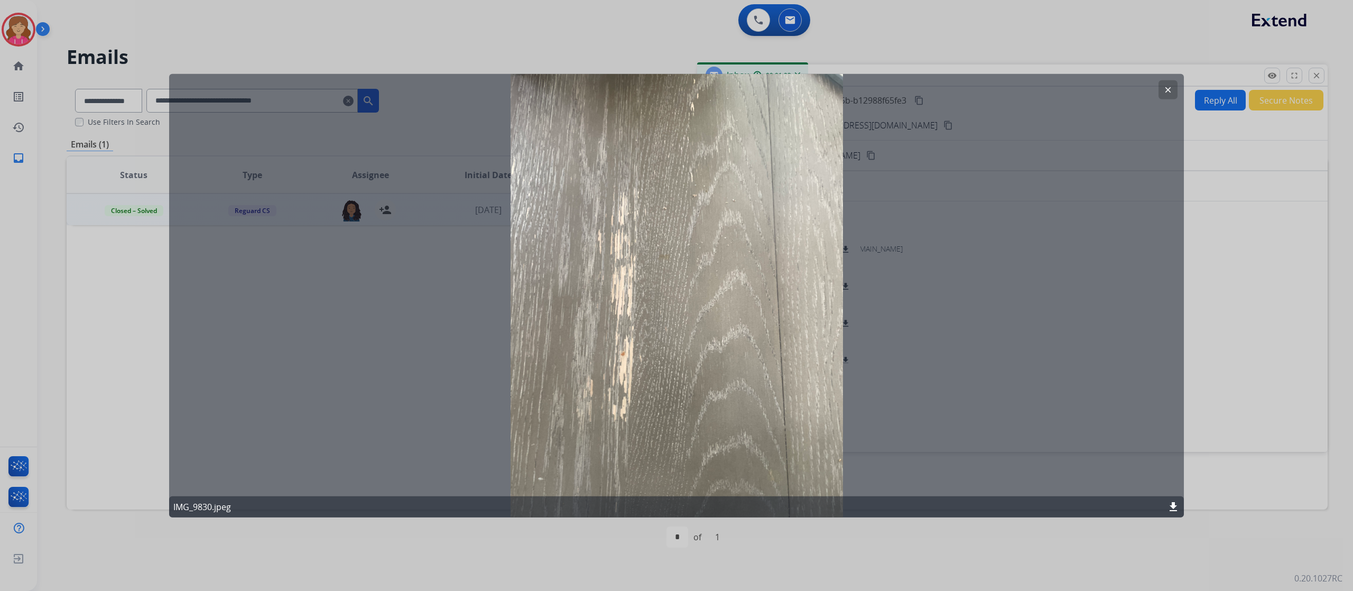
click at [1166, 90] on mat-icon "clear" at bounding box center [1169, 90] width 10 height 10
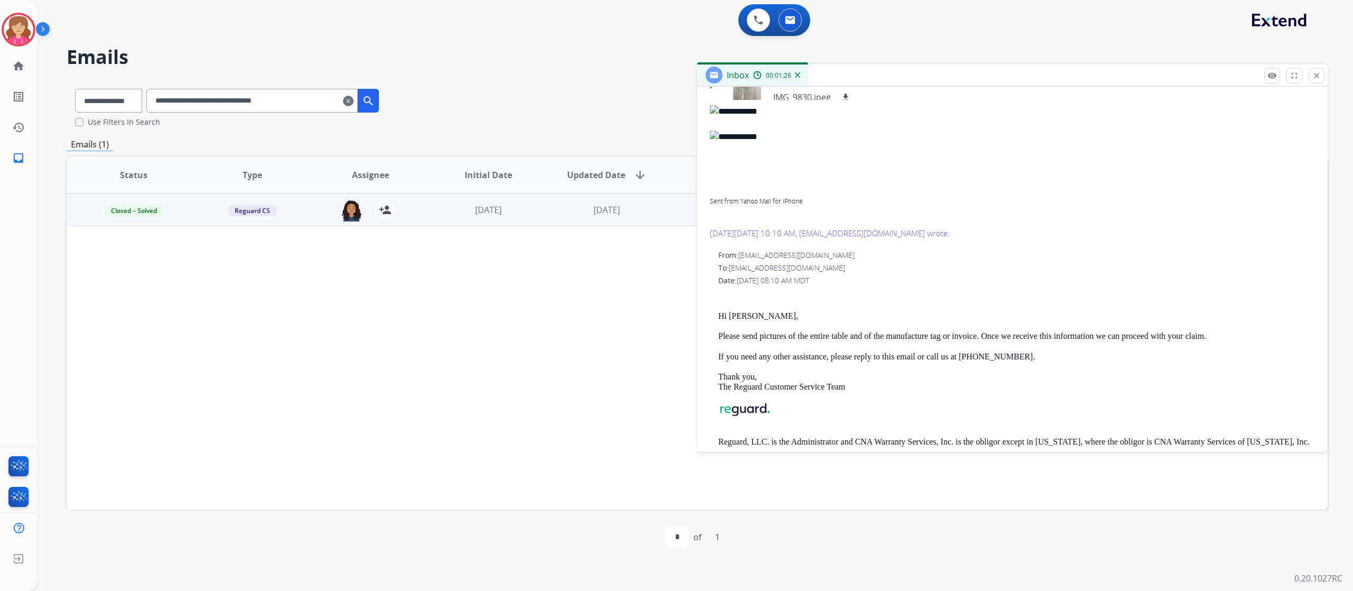
scroll to position [292, 0]
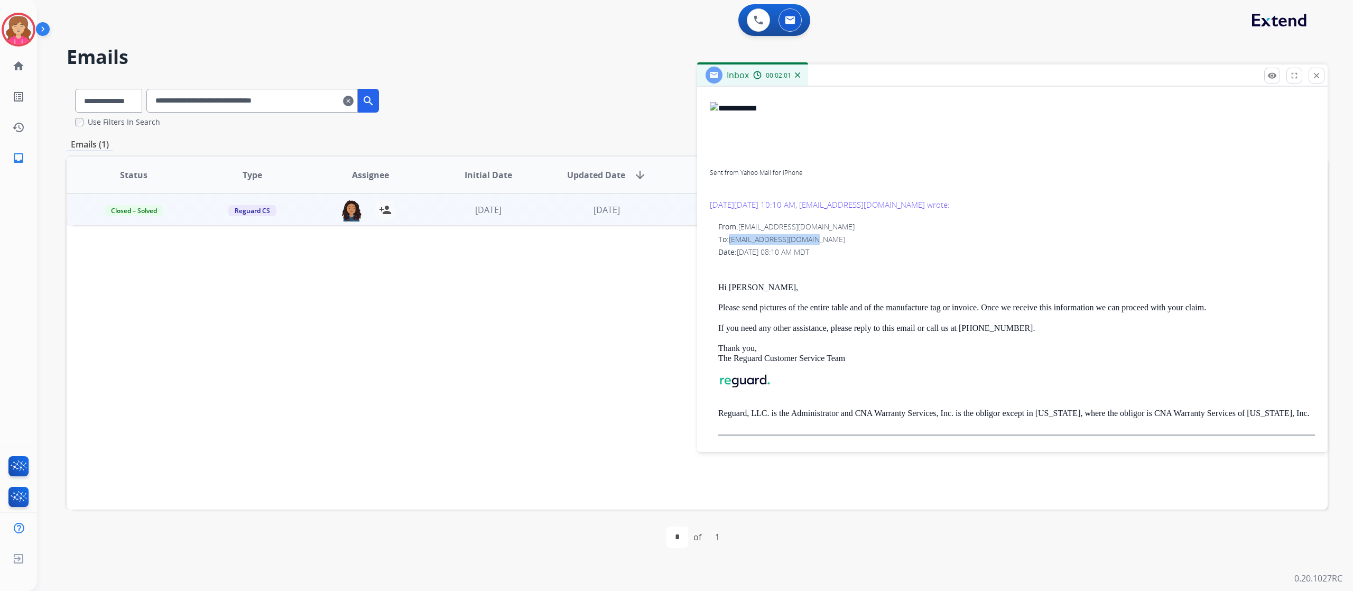
drag, startPoint x: 732, startPoint y: 241, endPoint x: 821, endPoint y: 241, distance: 88.8
click at [821, 241] on div "To: nicmiltlove1@yahoo.com" at bounding box center [1016, 239] width 597 height 11
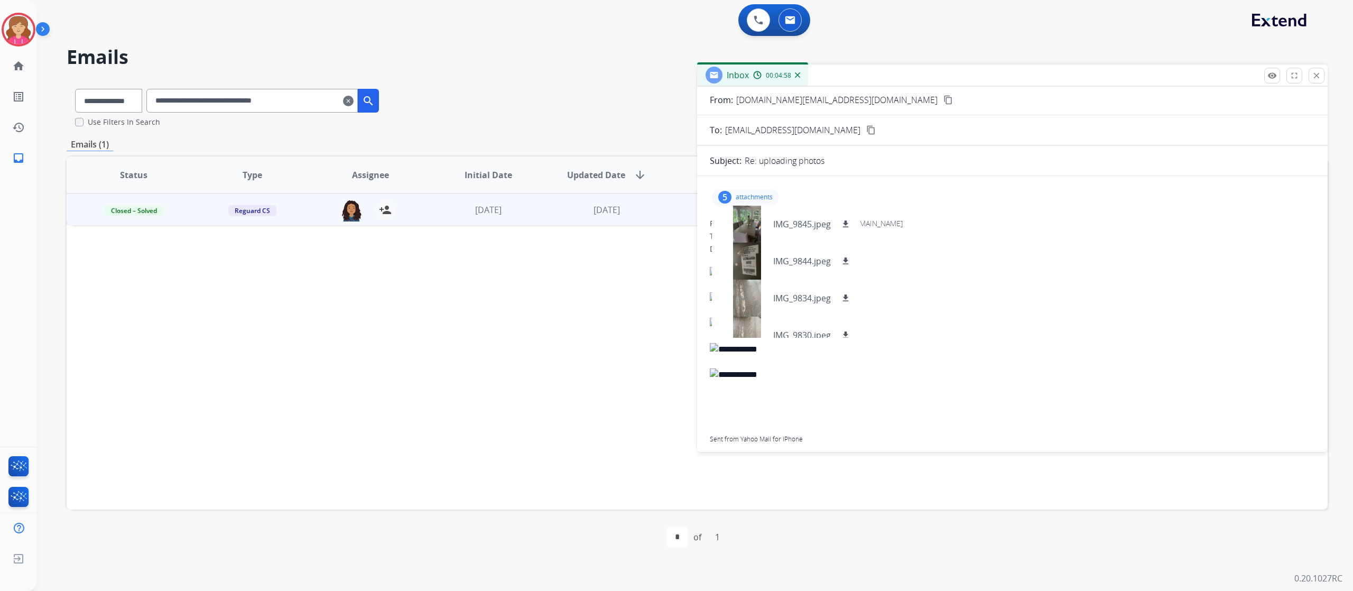
scroll to position [0, 0]
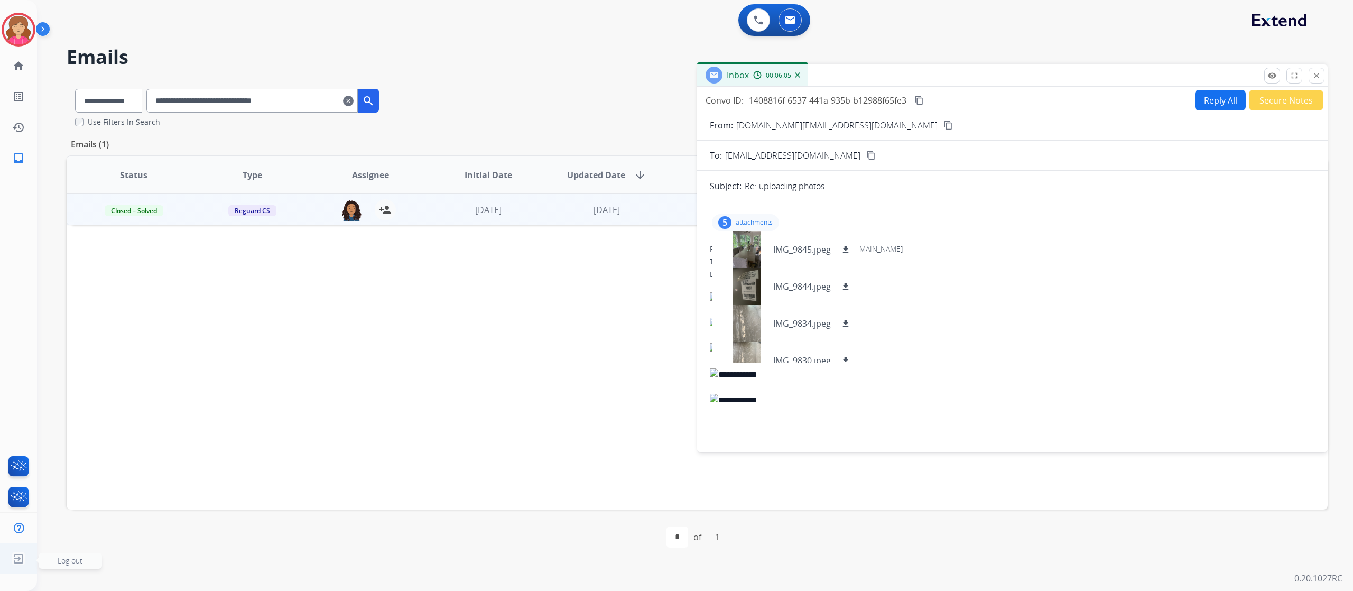
click at [15, 564] on img at bounding box center [18, 559] width 19 height 20
click at [77, 564] on span "Log out" at bounding box center [70, 561] width 25 height 10
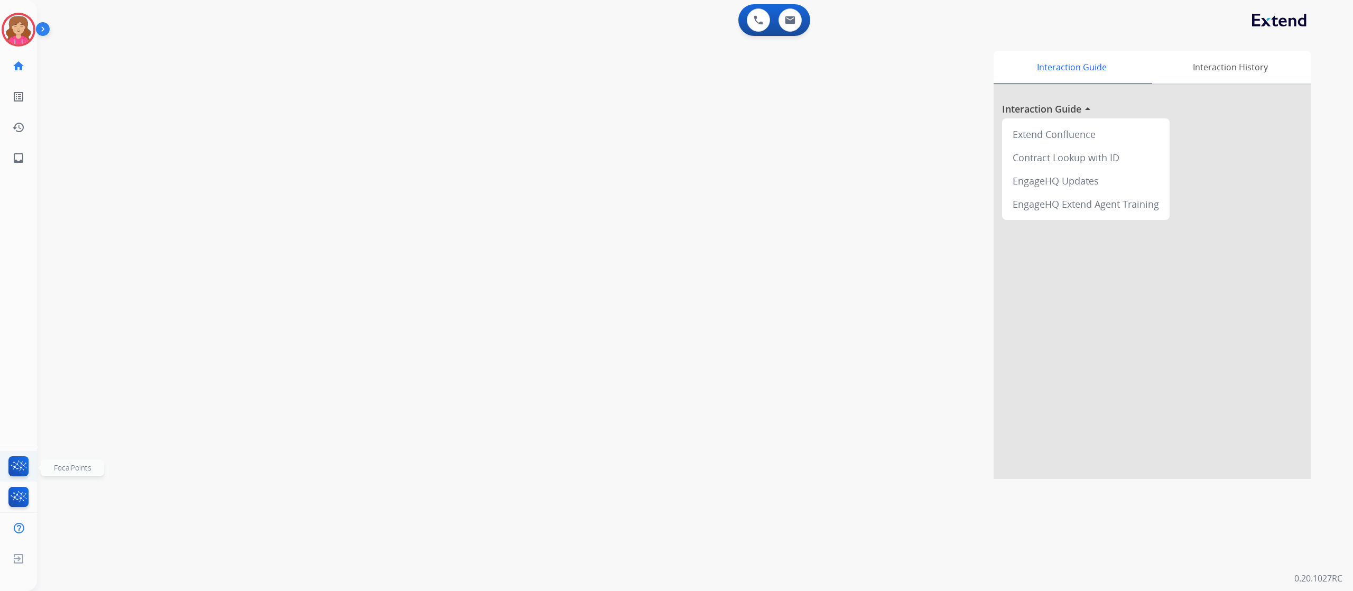
click at [22, 458] on img at bounding box center [18, 468] width 25 height 24
click at [20, 562] on img at bounding box center [18, 559] width 19 height 20
